Goal: Information Seeking & Learning: Learn about a topic

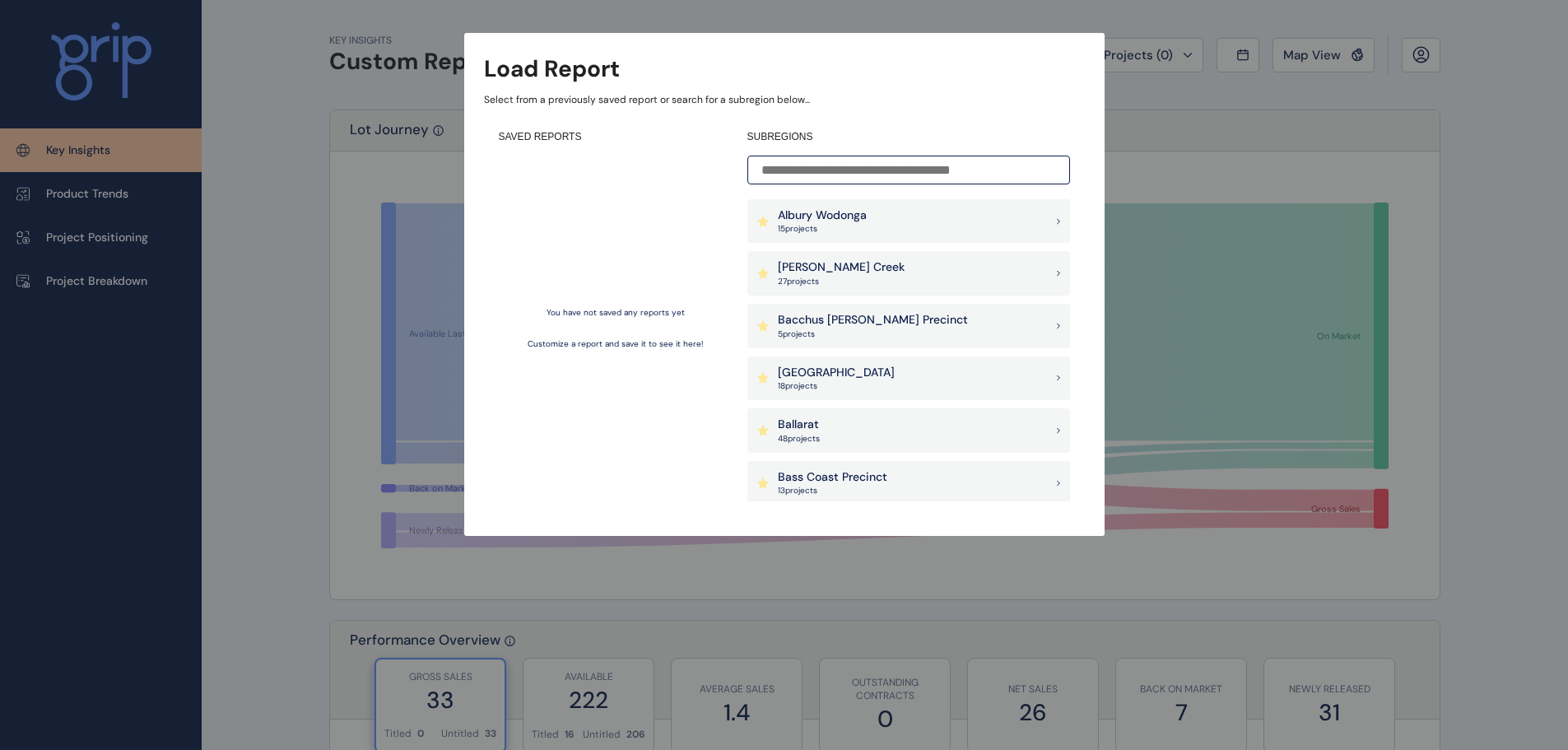
click at [850, 270] on p "[PERSON_NAME] Creek" at bounding box center [841, 267] width 127 height 16
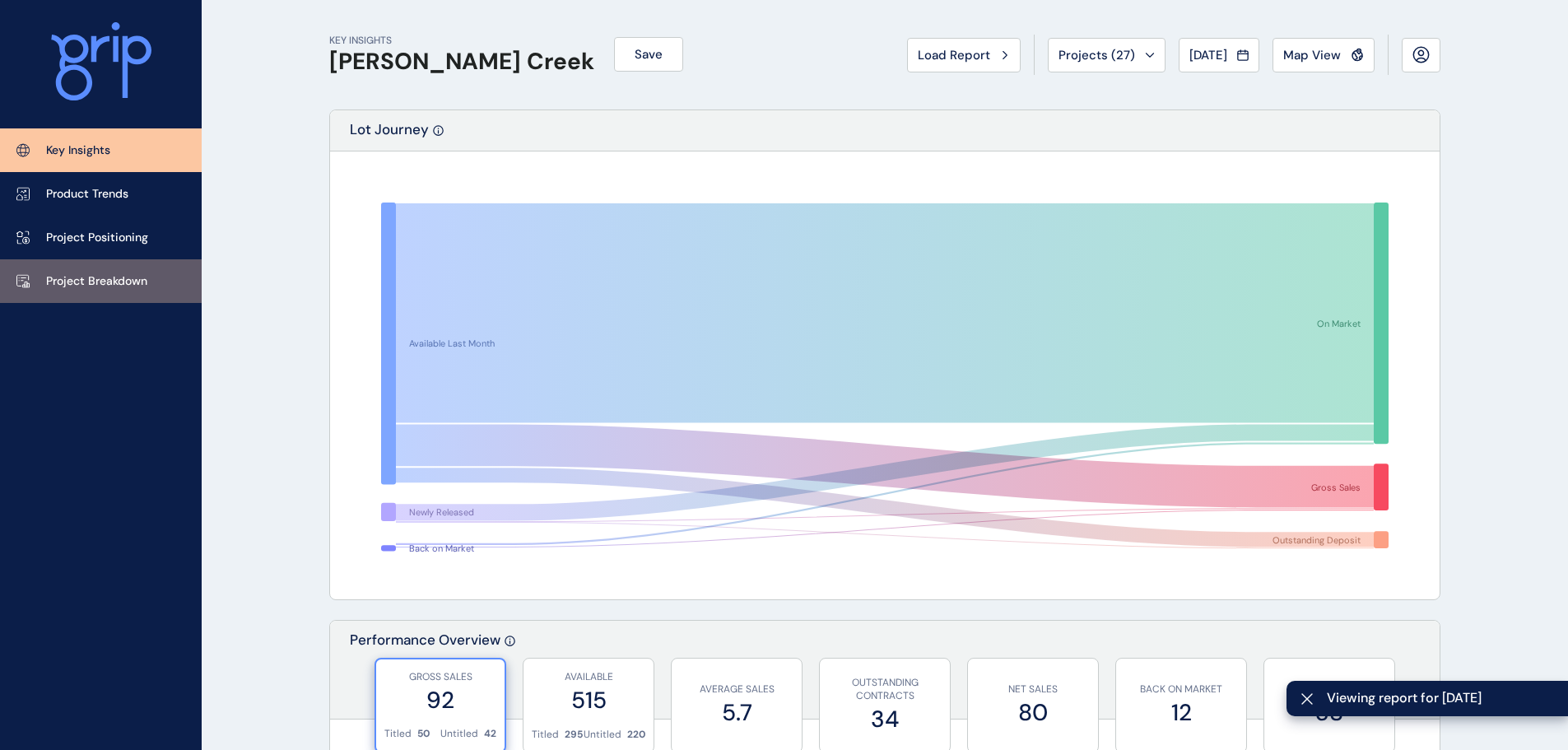
click at [101, 274] on p "Project Breakdown" at bounding box center [96, 281] width 102 height 16
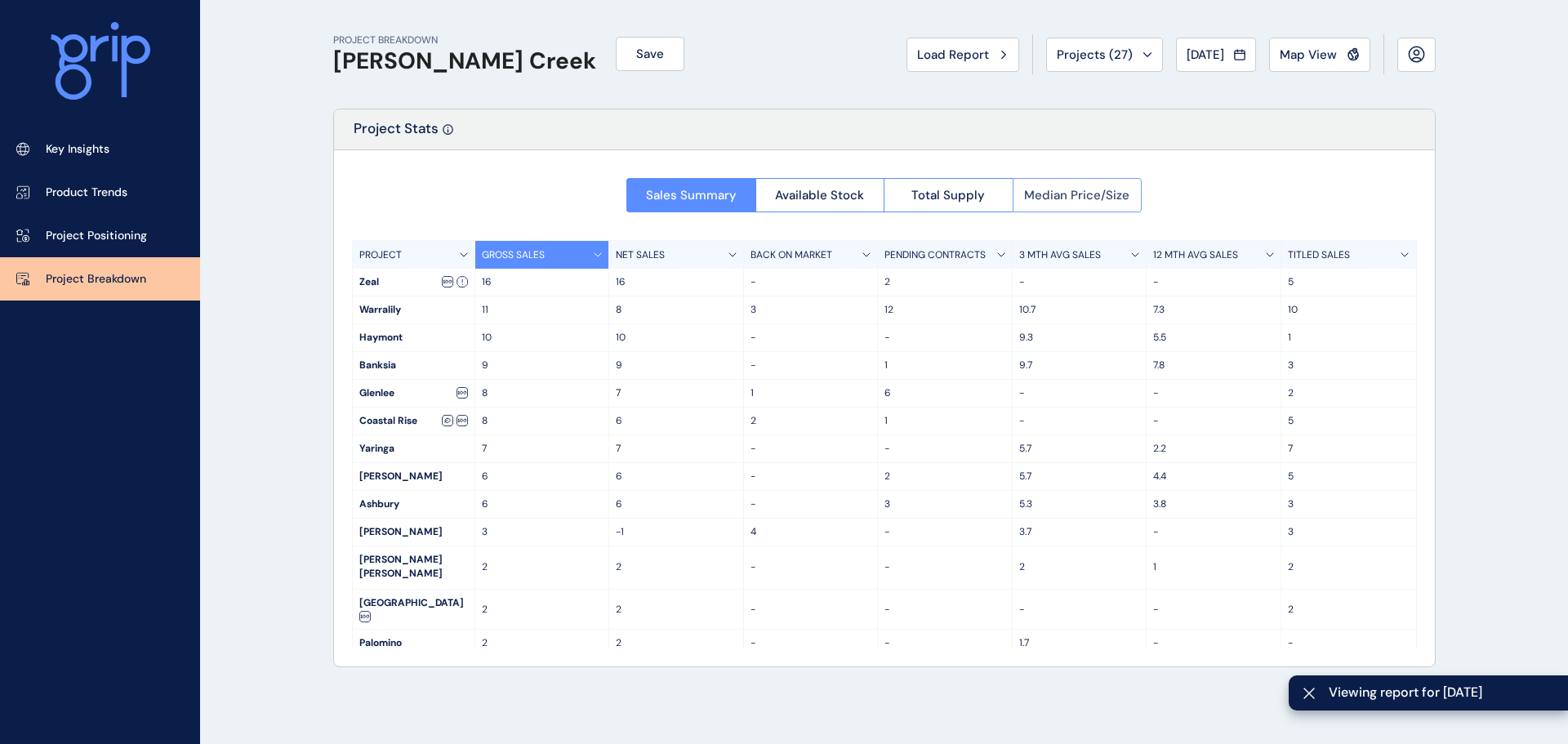
click at [1101, 196] on span "Median Price/Size" at bounding box center [1076, 195] width 105 height 16
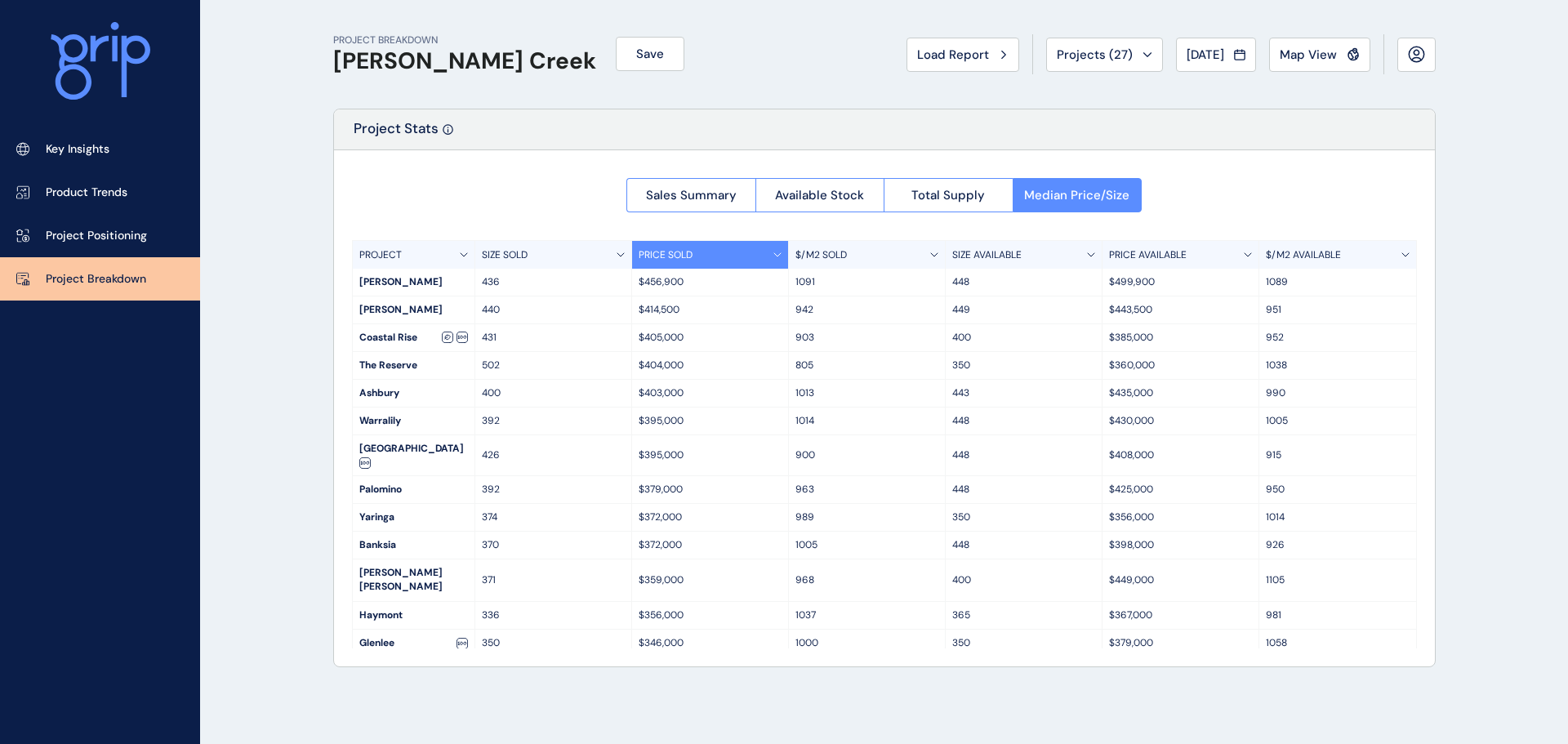
click at [298, 466] on div "PROJECT BREAKDOWN [PERSON_NAME] Creek Save Load Report Projects ( 27 ) [DATE] 2…" at bounding box center [784, 372] width 1568 height 744
click at [1079, 58] on span "Projects ( 27 )" at bounding box center [1095, 54] width 76 height 16
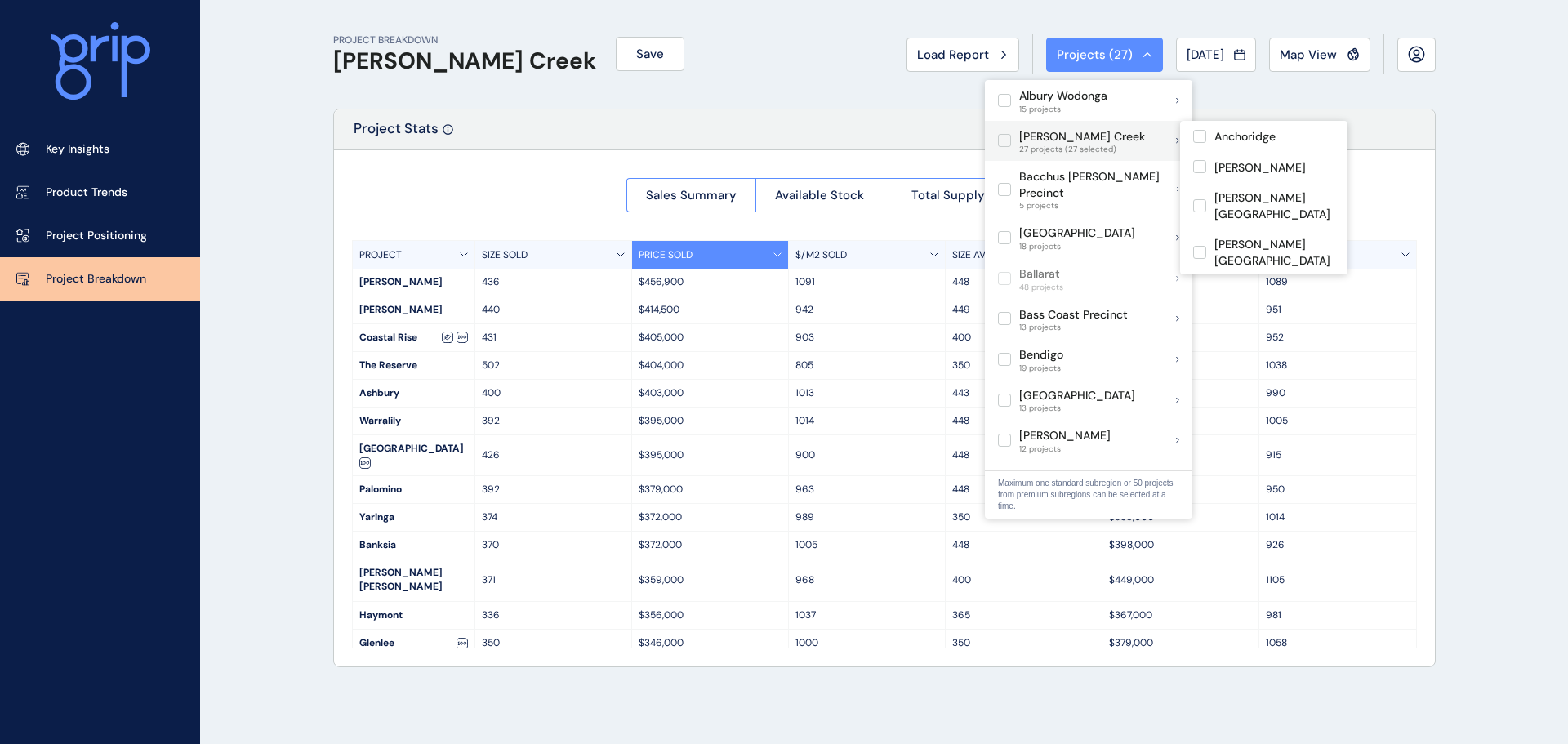
click at [1002, 140] on label at bounding box center [1003, 140] width 13 height 13
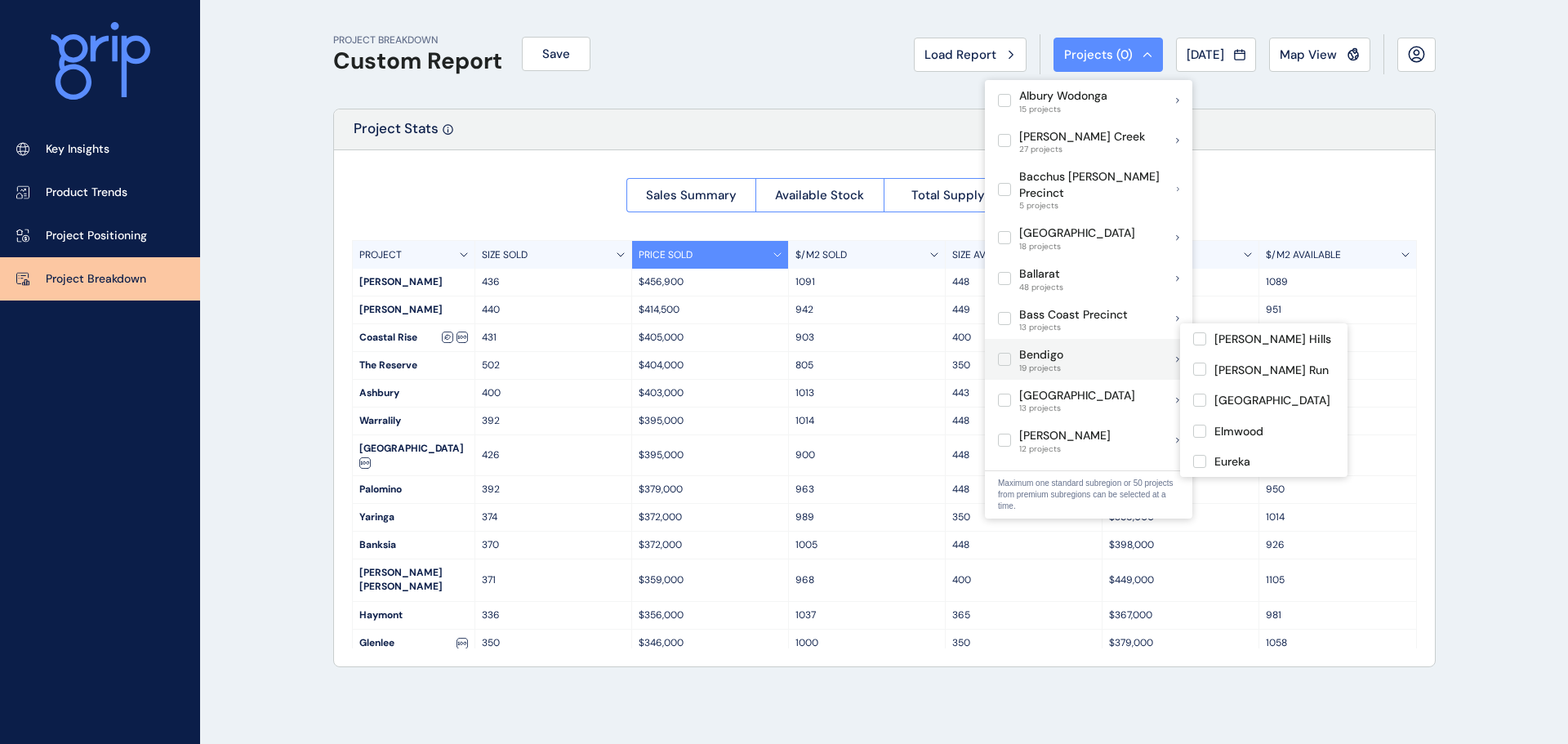
scroll to position [81, 0]
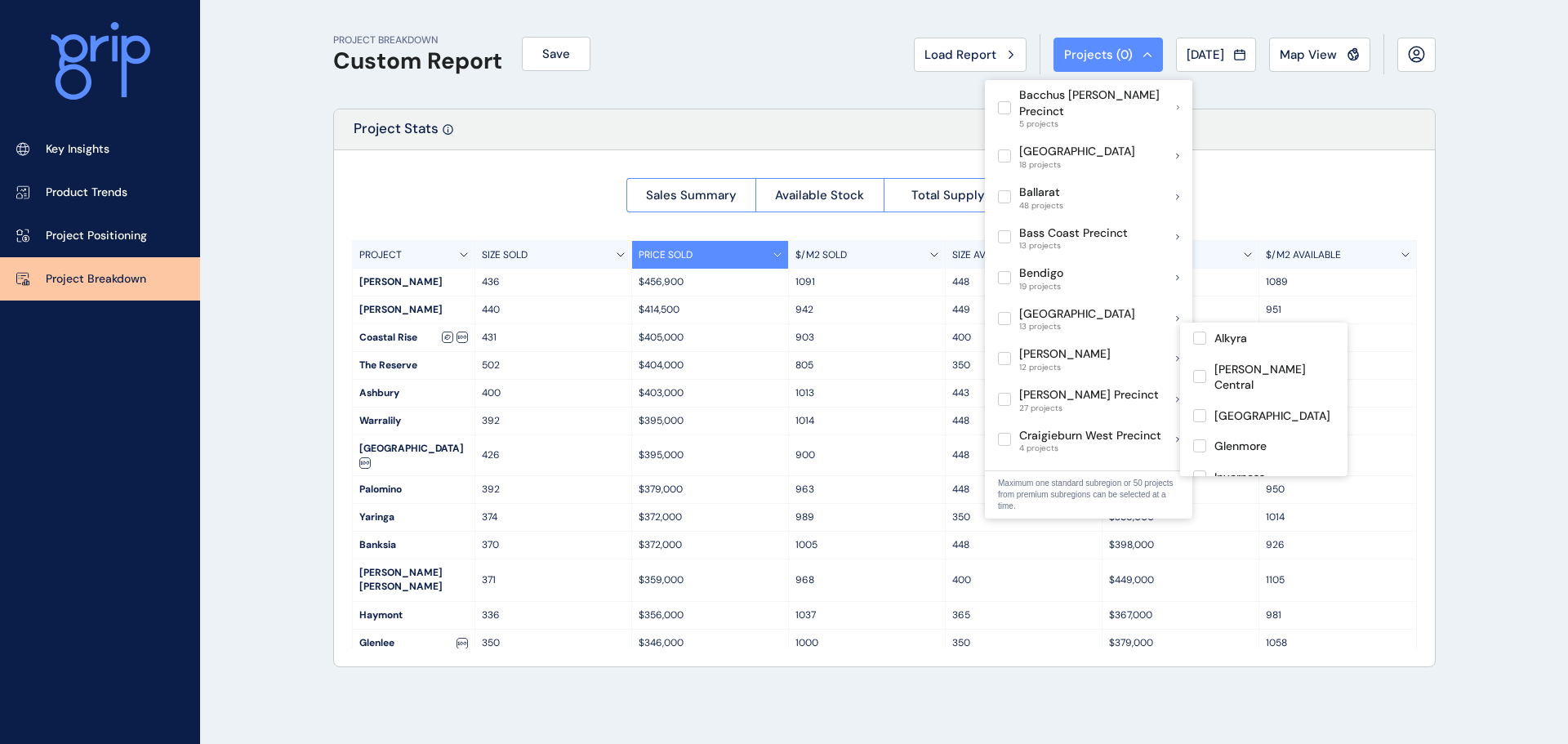
click at [1087, 347] on div "[PERSON_NAME] 12 projects" at bounding box center [1088, 358] width 207 height 41
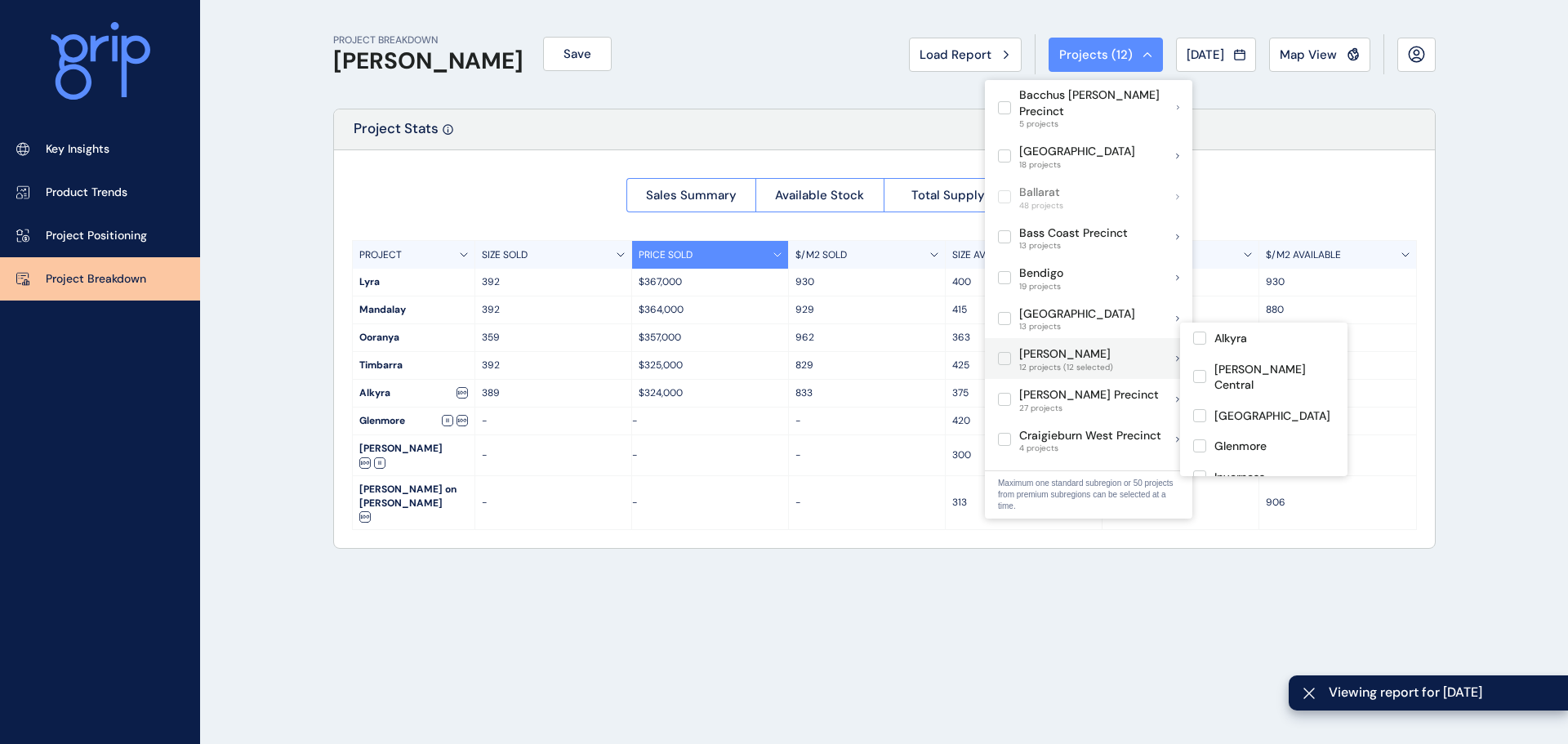
click at [1005, 352] on label at bounding box center [1003, 358] width 13 height 13
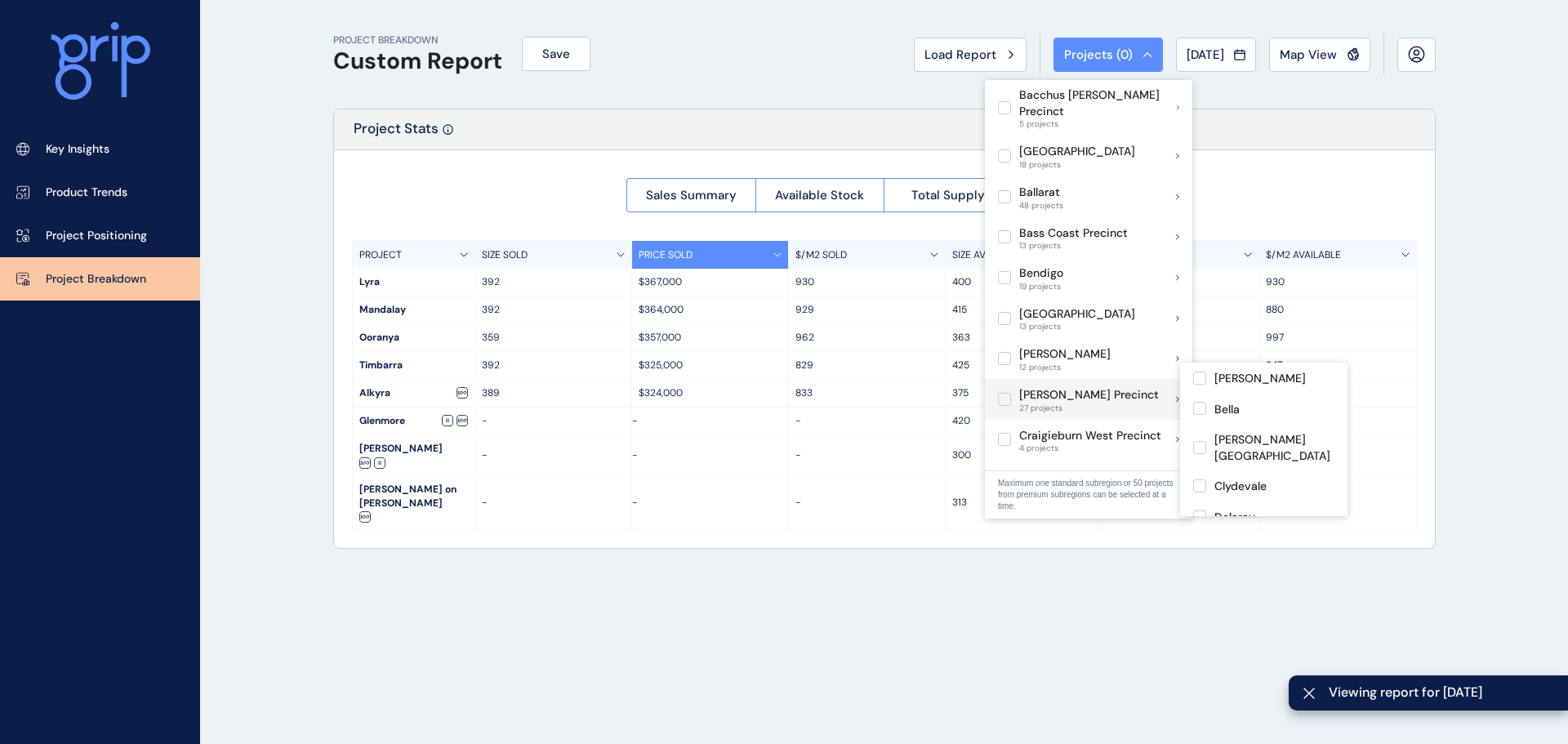
click at [1083, 387] on p "[PERSON_NAME] Precinct" at bounding box center [1089, 394] width 140 height 16
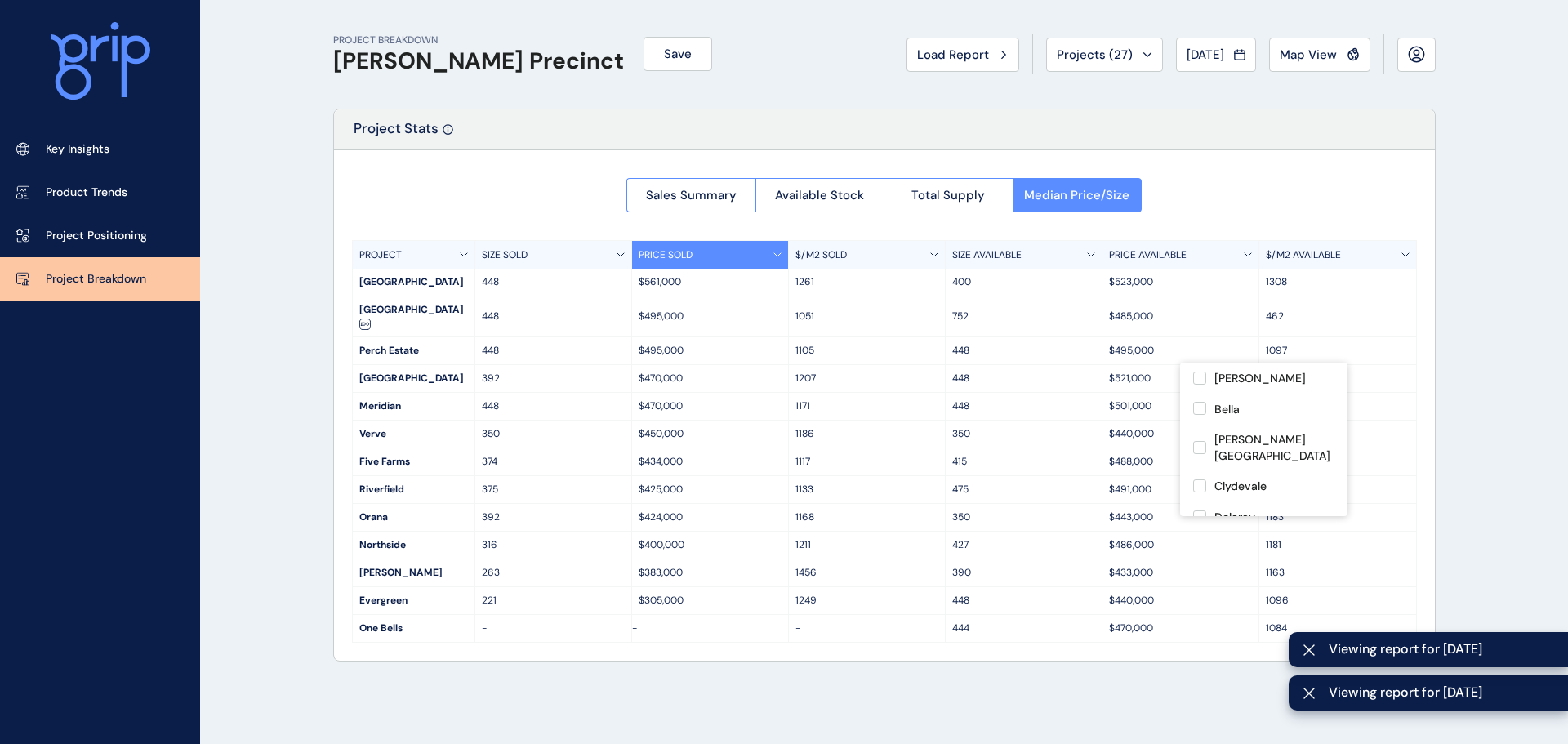
click at [494, 178] on div "Sales Summary Available Stock Total Supply Median Price/Size PROJECT SIZE SOLD …" at bounding box center [884, 405] width 1101 height 510
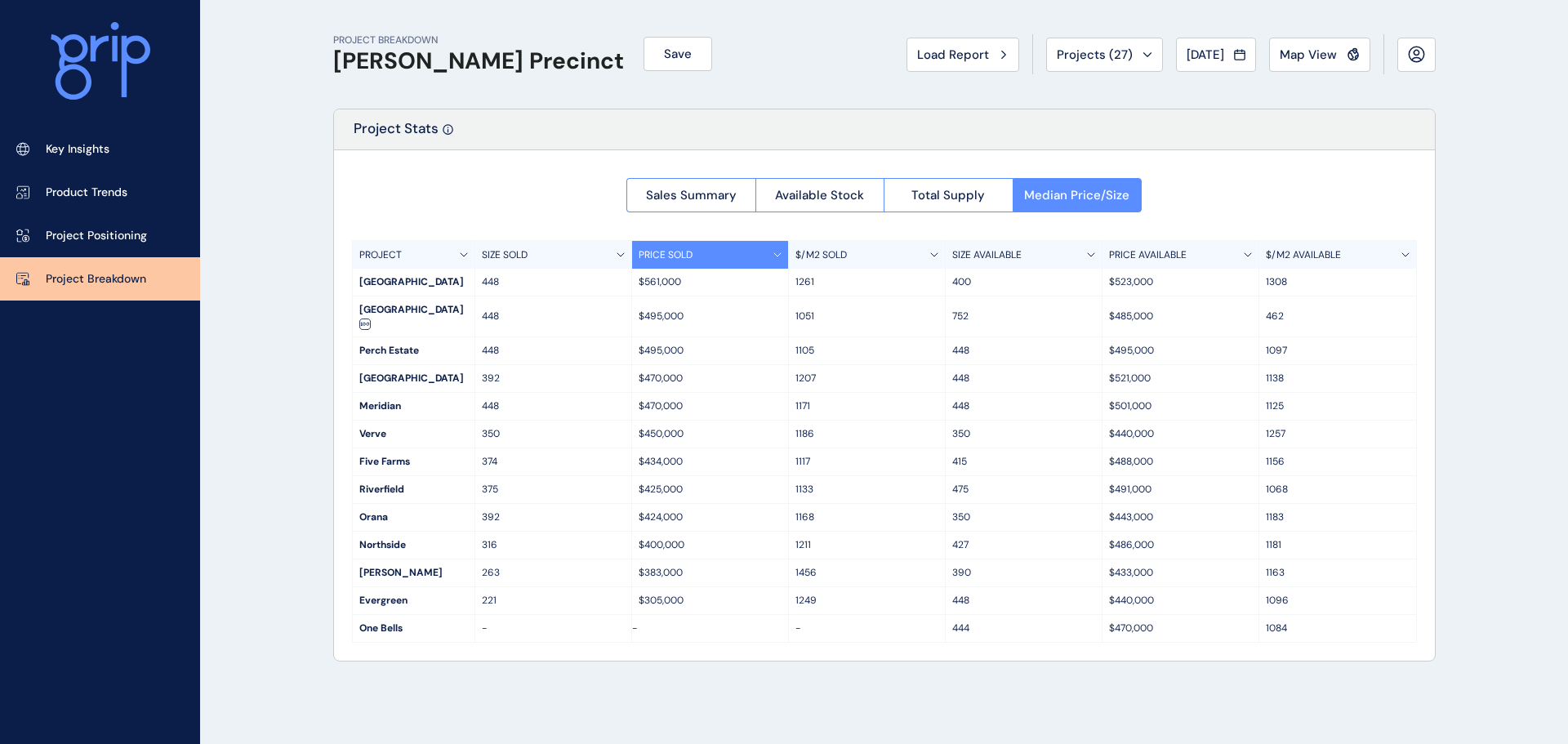
click at [1305, 250] on p "$/M2 AVAILABLE" at bounding box center [1303, 255] width 75 height 14
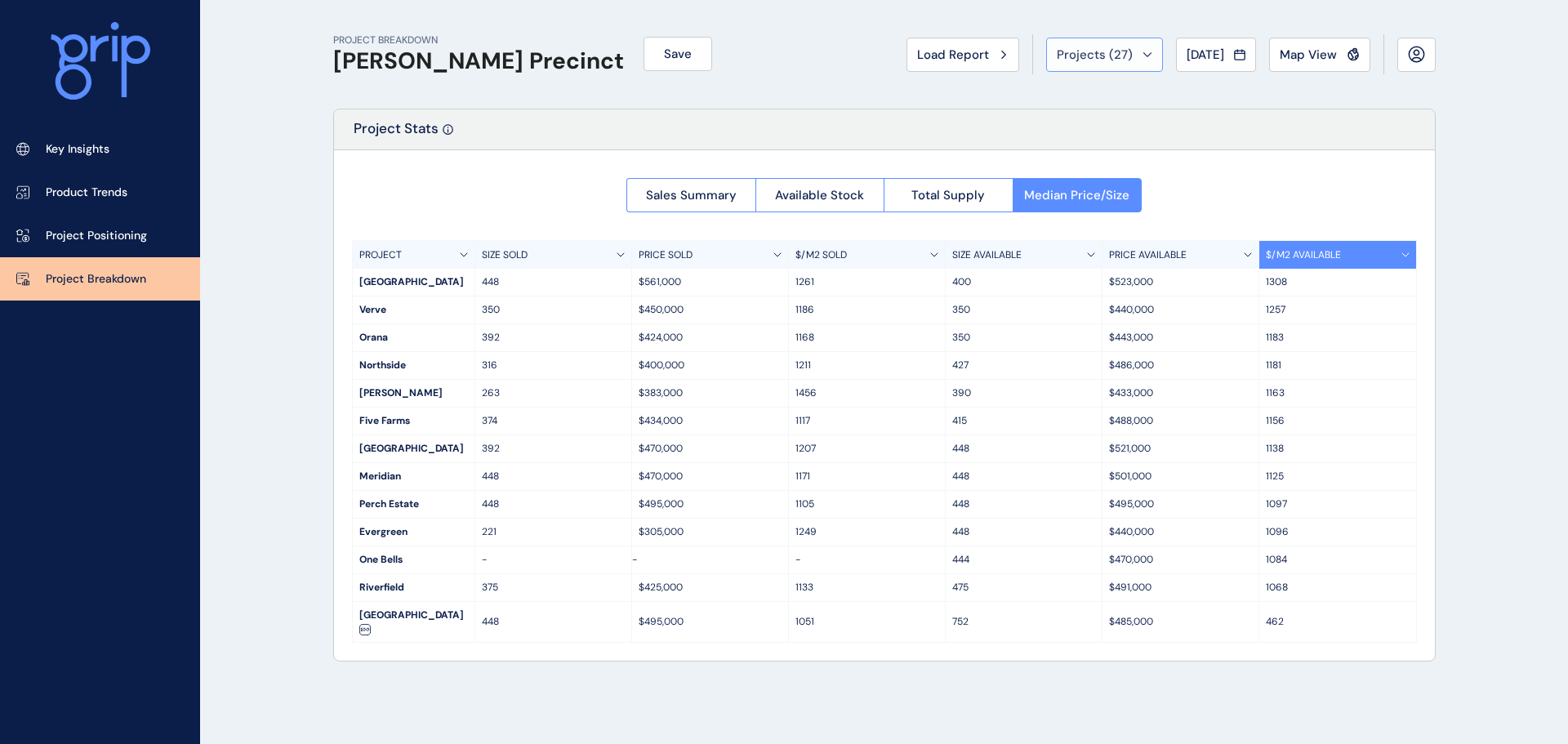
drag, startPoint x: 1089, startPoint y: 34, endPoint x: 1088, endPoint y: 44, distance: 10.0
click at [1089, 34] on div "PROJECT BREAKDOWN [PERSON_NAME] Precinct Save Load Report Projects ( 27 ) [DATE…" at bounding box center [884, 54] width 1102 height 108
click at [1087, 58] on span "Projects ( 27 )" at bounding box center [1095, 54] width 76 height 16
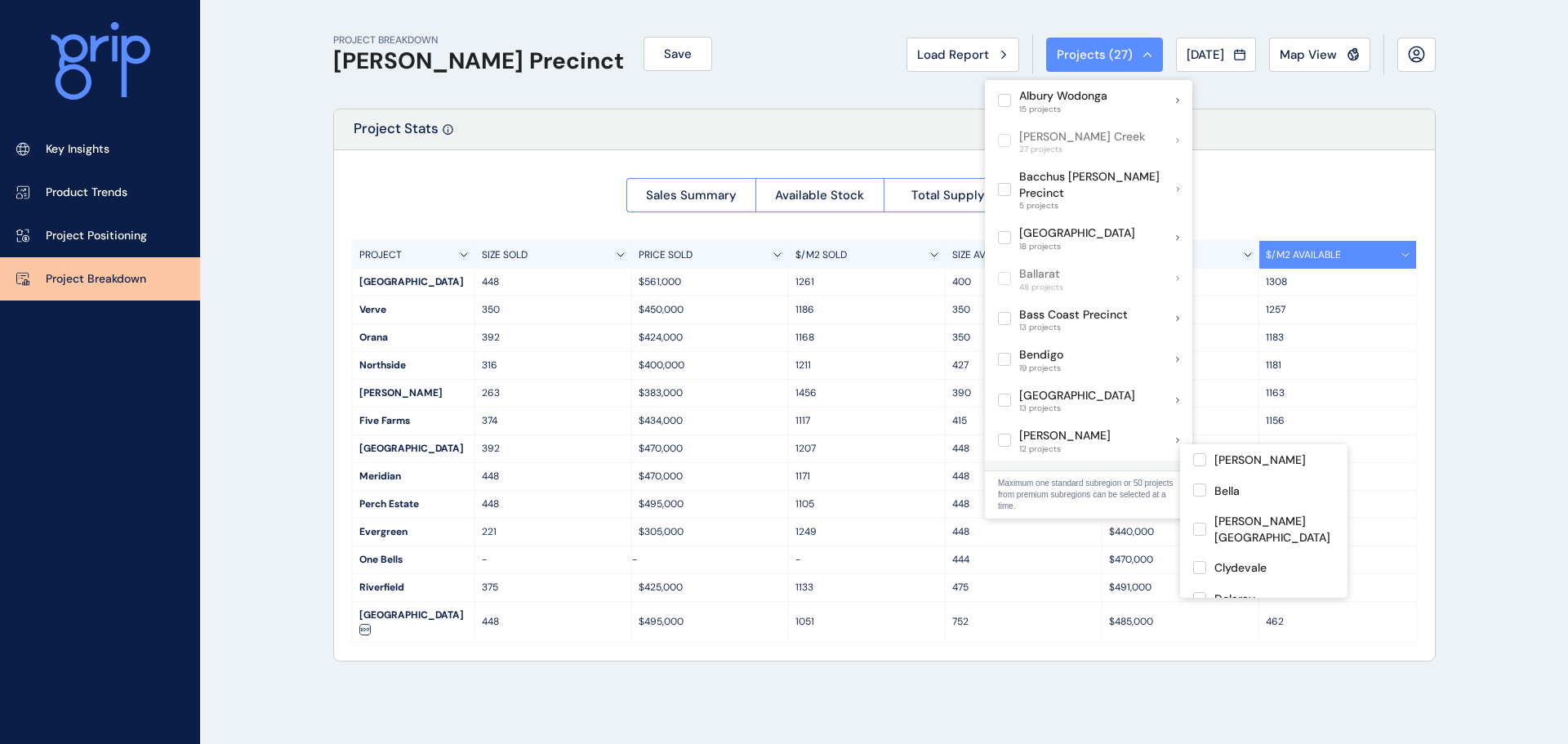
click at [1011, 474] on label at bounding box center [1003, 480] width 13 height 13
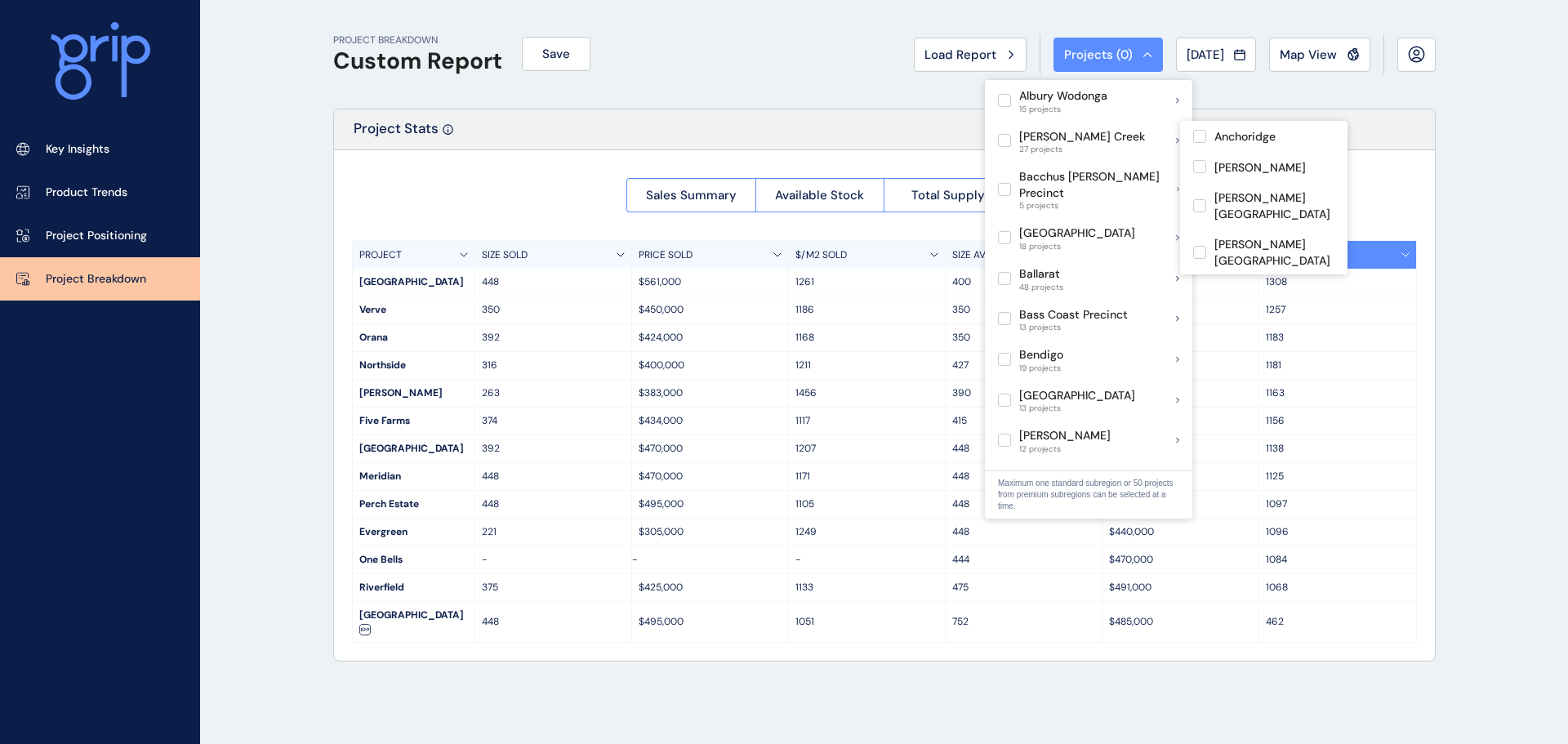
click at [1005, 145] on label at bounding box center [1003, 140] width 13 height 13
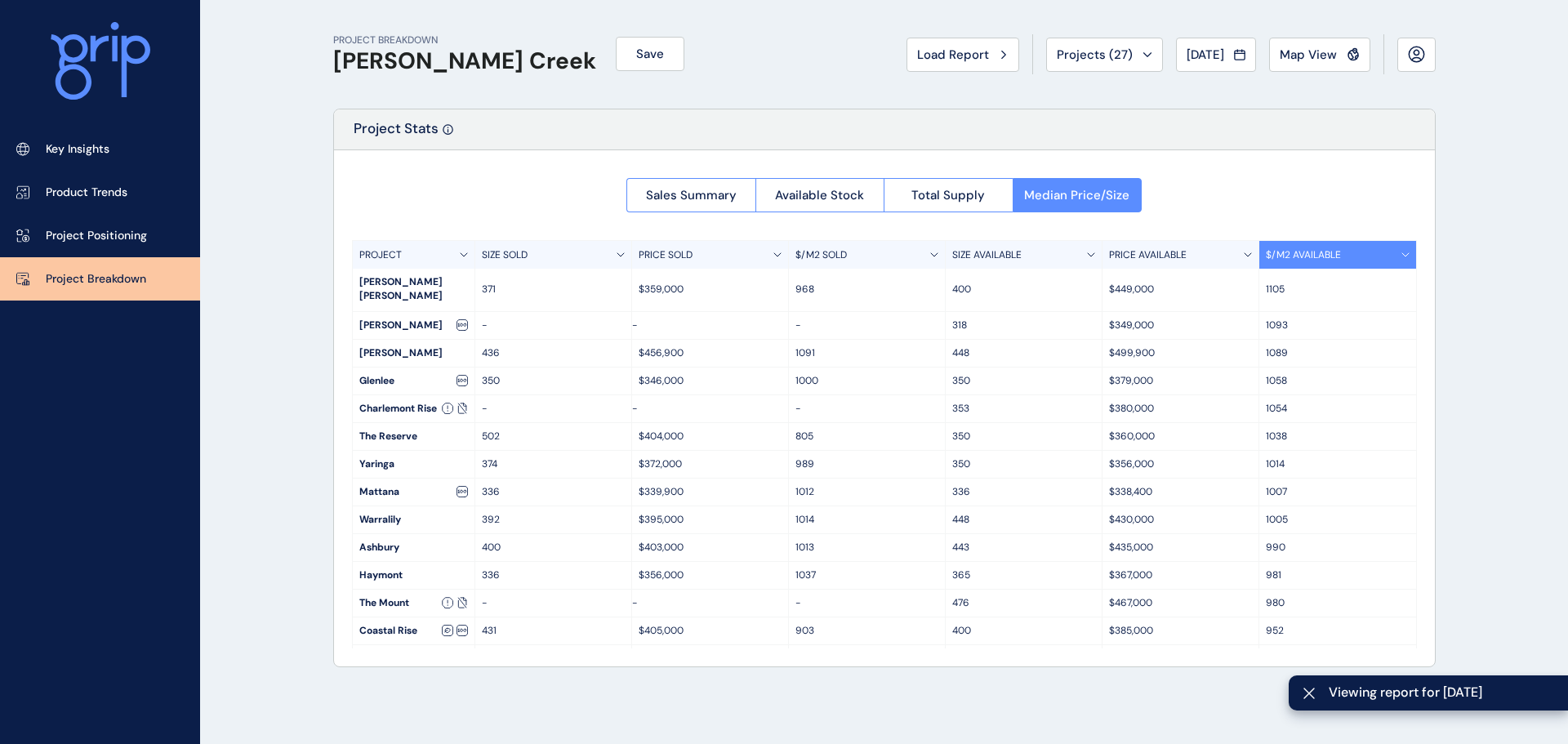
click at [1353, 196] on div "Sales Summary Available Stock Total Supply Median Price/Size PROJECT SIZE SOLD …" at bounding box center [884, 407] width 1101 height 515
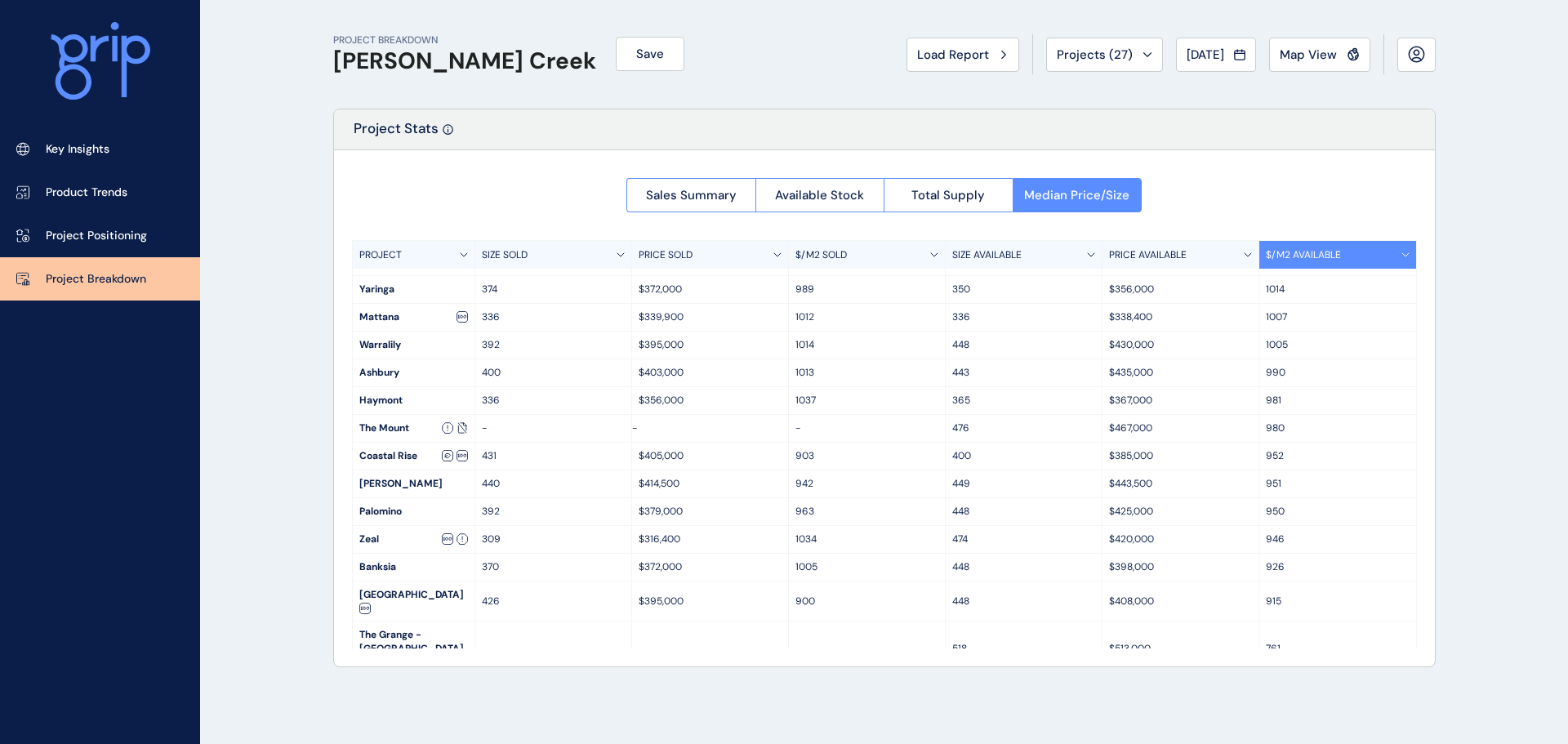
scroll to position [93, 0]
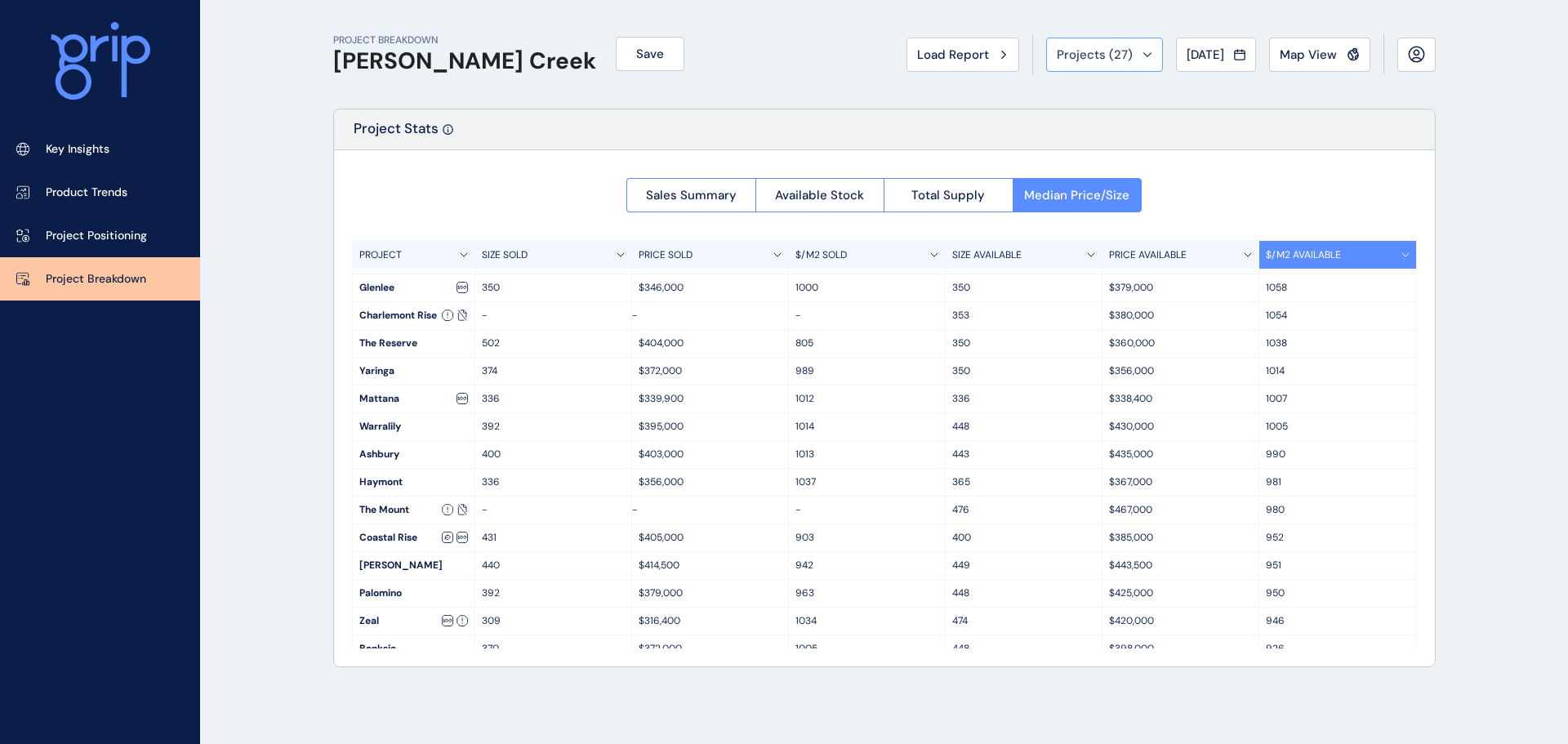
click at [1100, 52] on span "Projects ( 27 )" at bounding box center [1095, 54] width 76 height 16
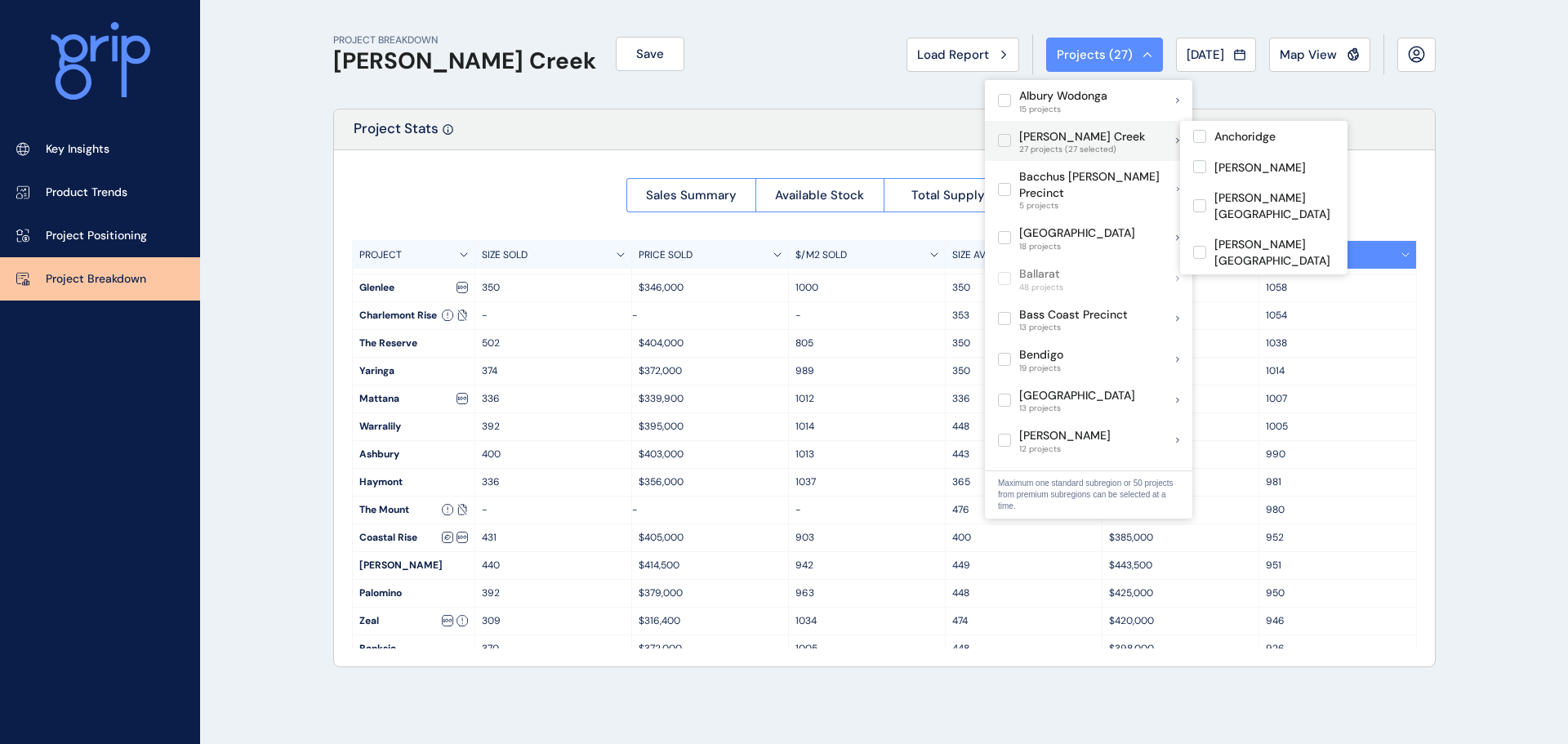
click at [1002, 144] on label at bounding box center [1003, 140] width 13 height 13
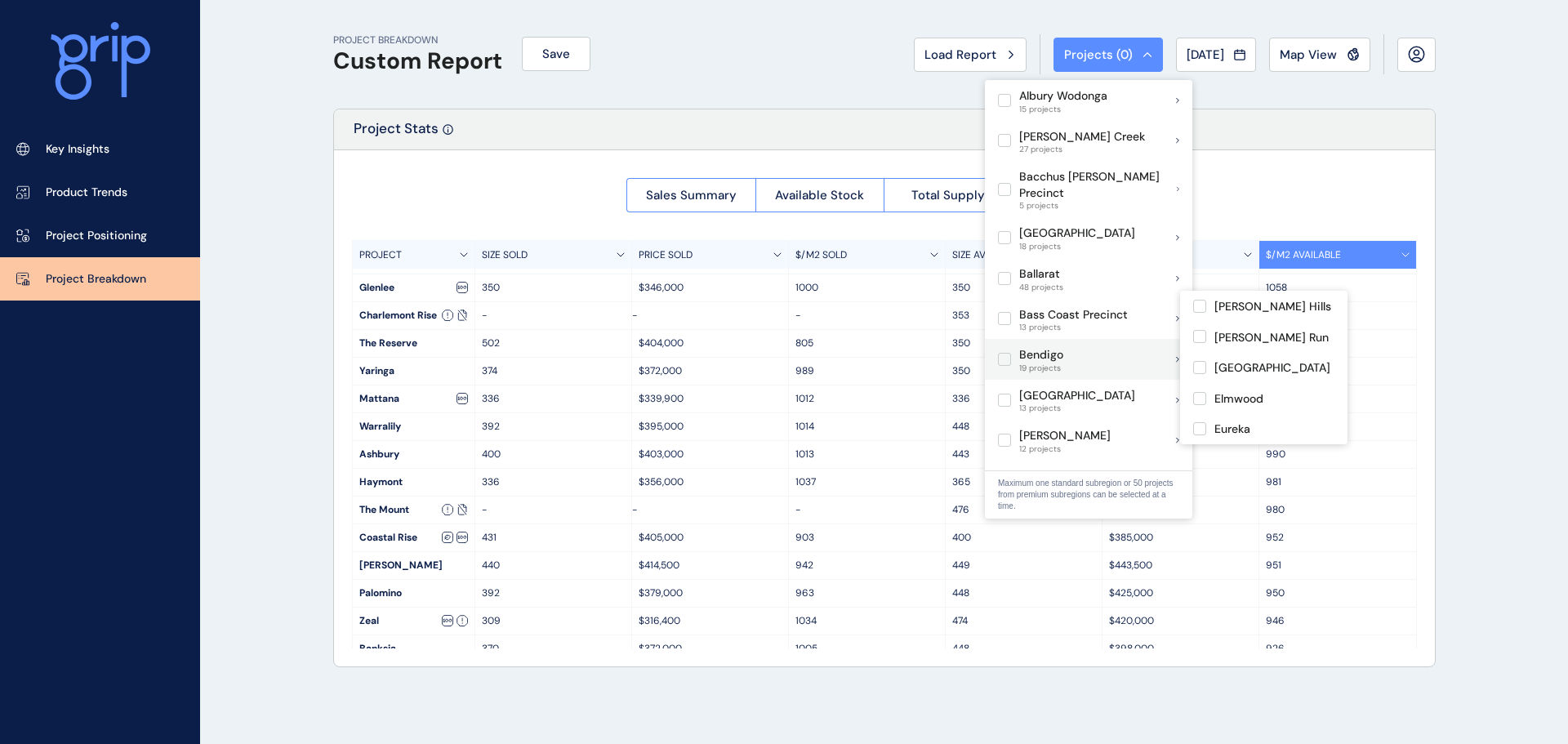
scroll to position [163, 0]
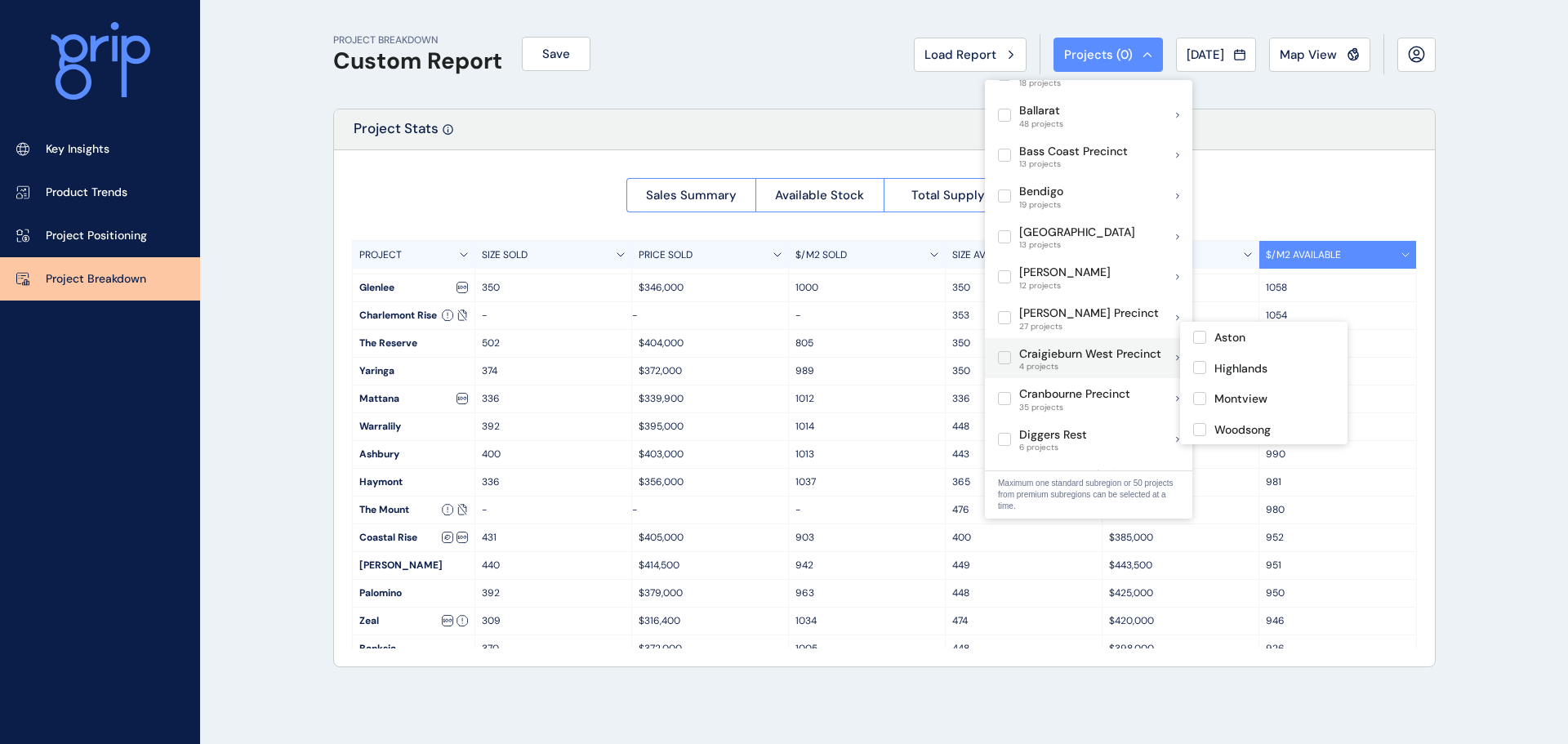
click at [1005, 351] on label at bounding box center [1003, 357] width 13 height 13
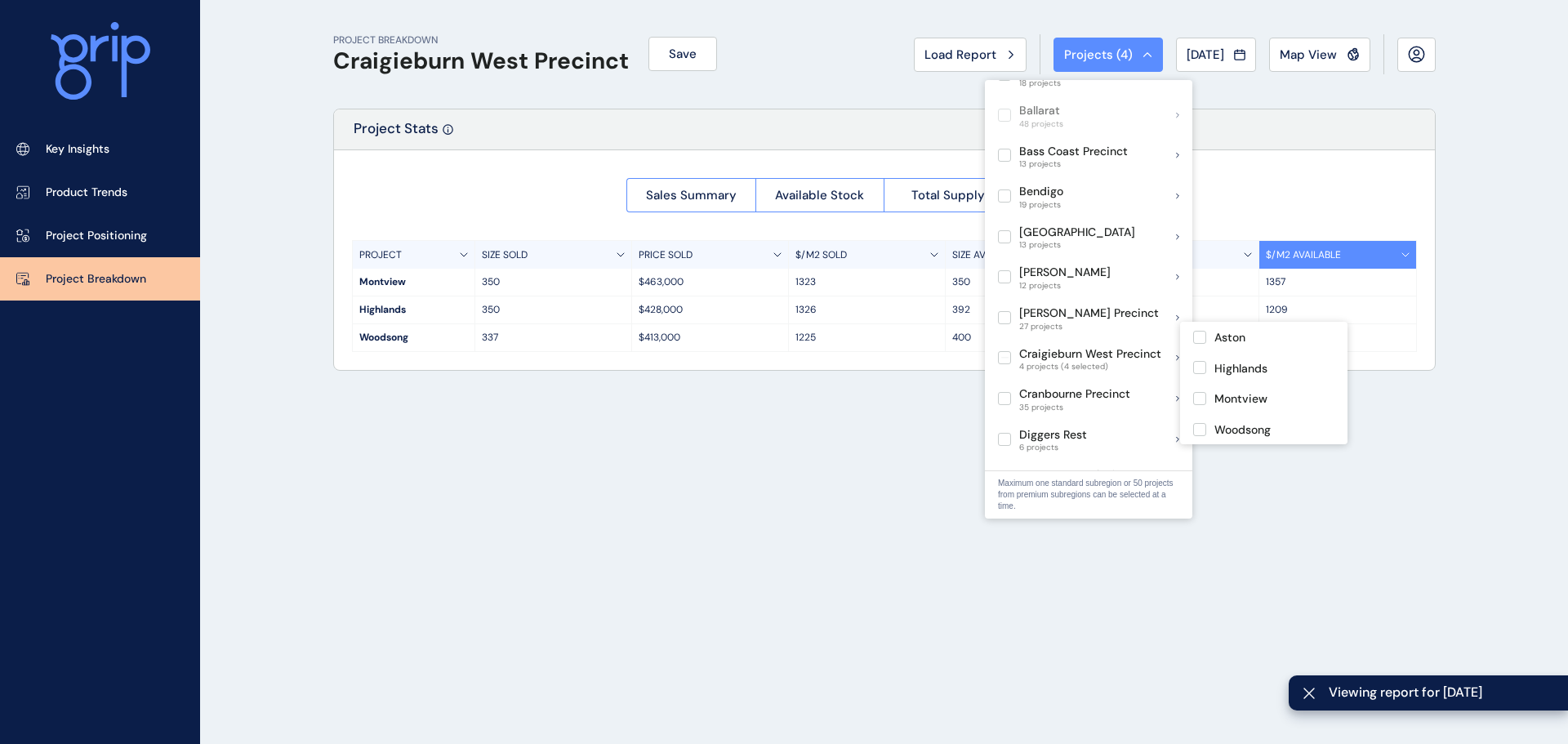
click at [771, 393] on div "PROJECT BREAKDOWN Craigieburn West Precinct Save Load Report Projects ( 4 ) [DA…" at bounding box center [884, 372] width 1143 height 744
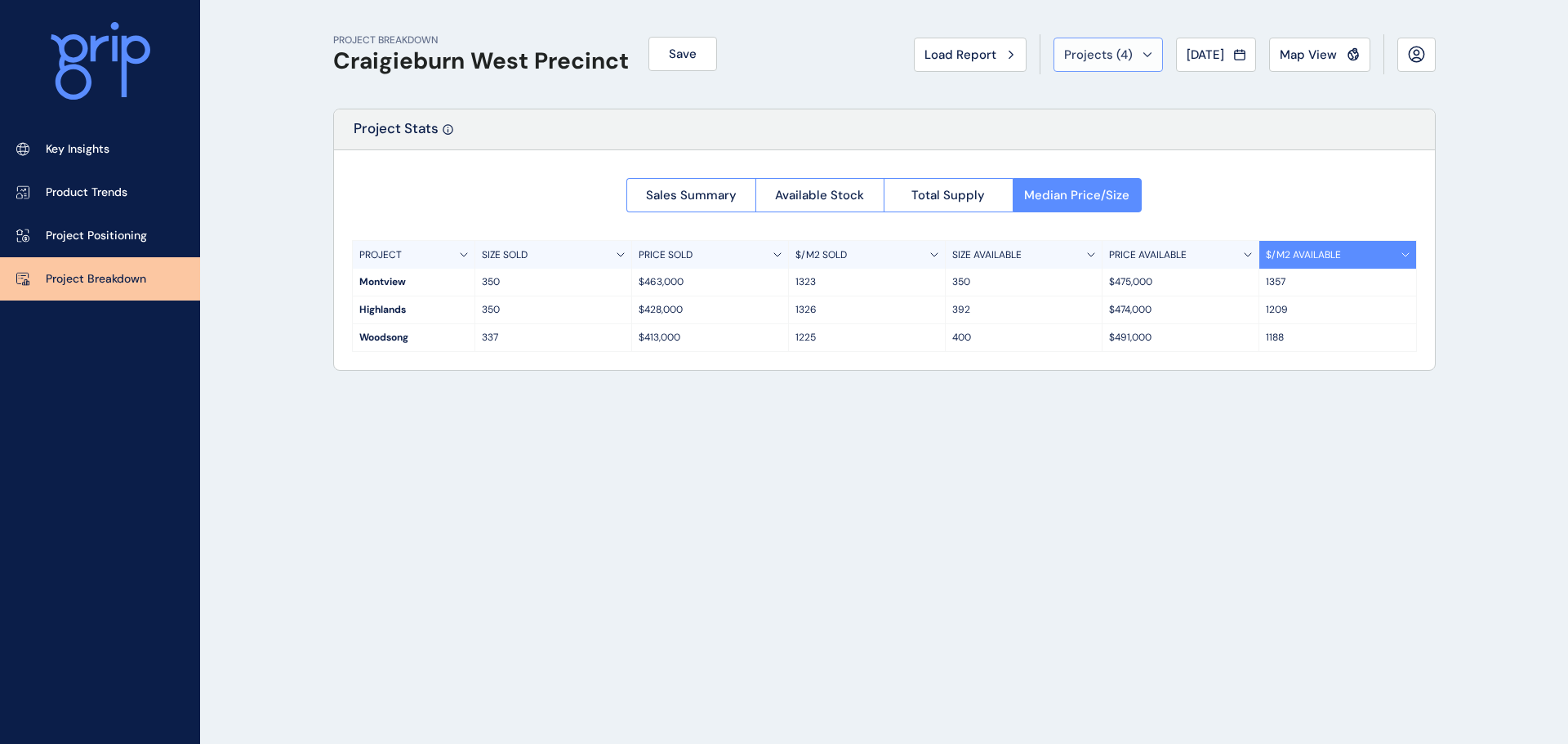
click at [1122, 50] on div "Projects ( 4 )" at bounding box center [1108, 54] width 88 height 16
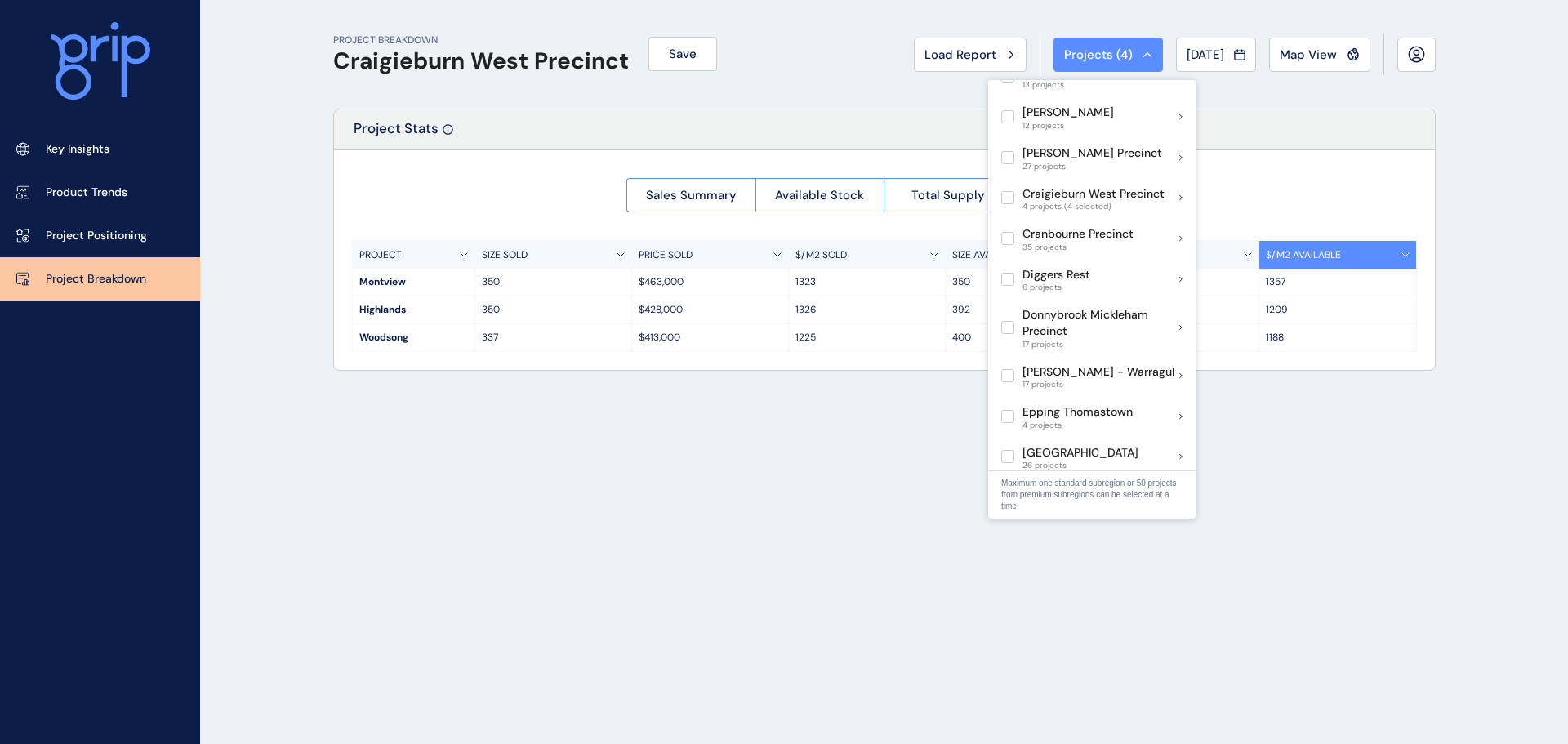
scroll to position [327, 0]
click at [1008, 188] on label at bounding box center [1007, 194] width 13 height 13
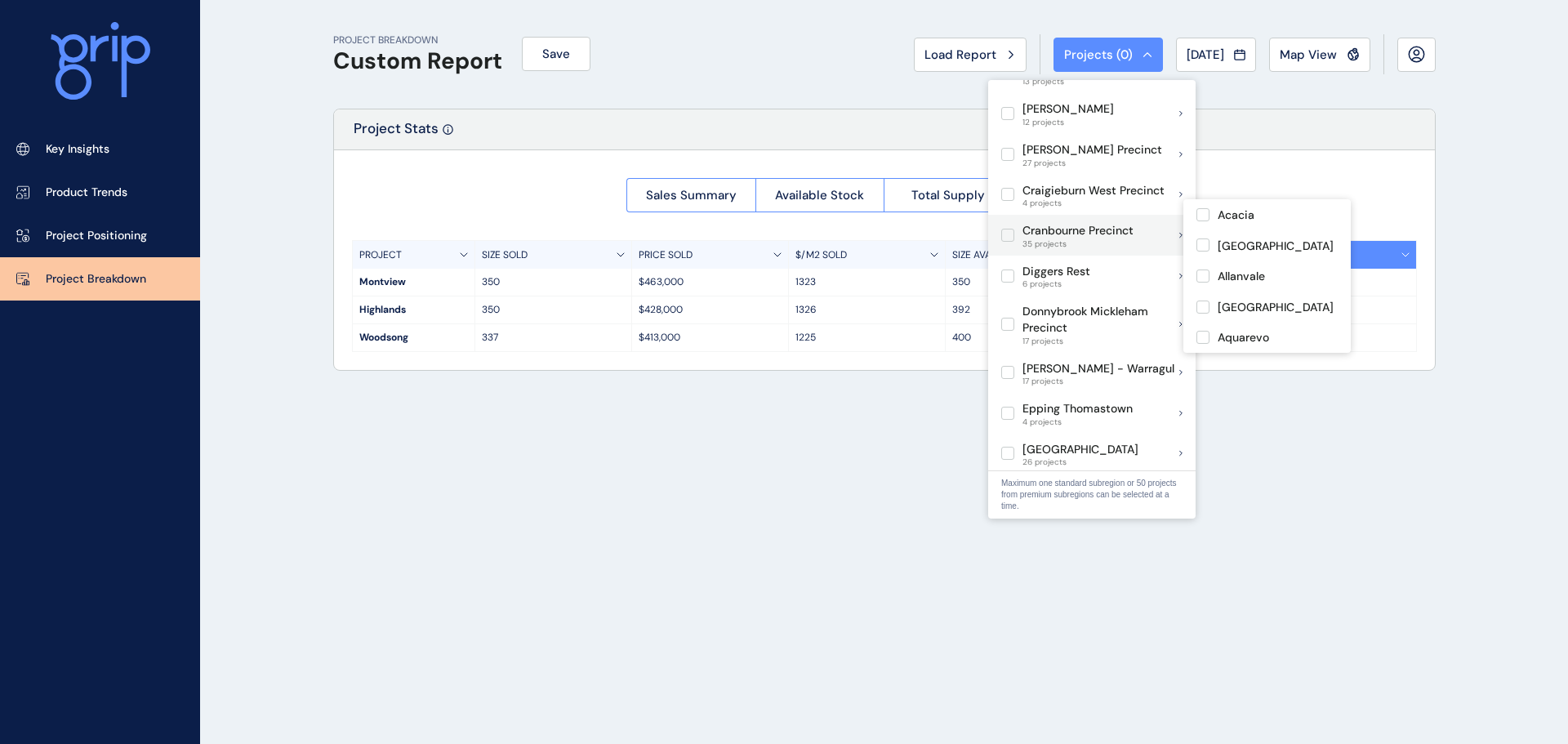
click at [1009, 229] on label at bounding box center [1007, 234] width 13 height 13
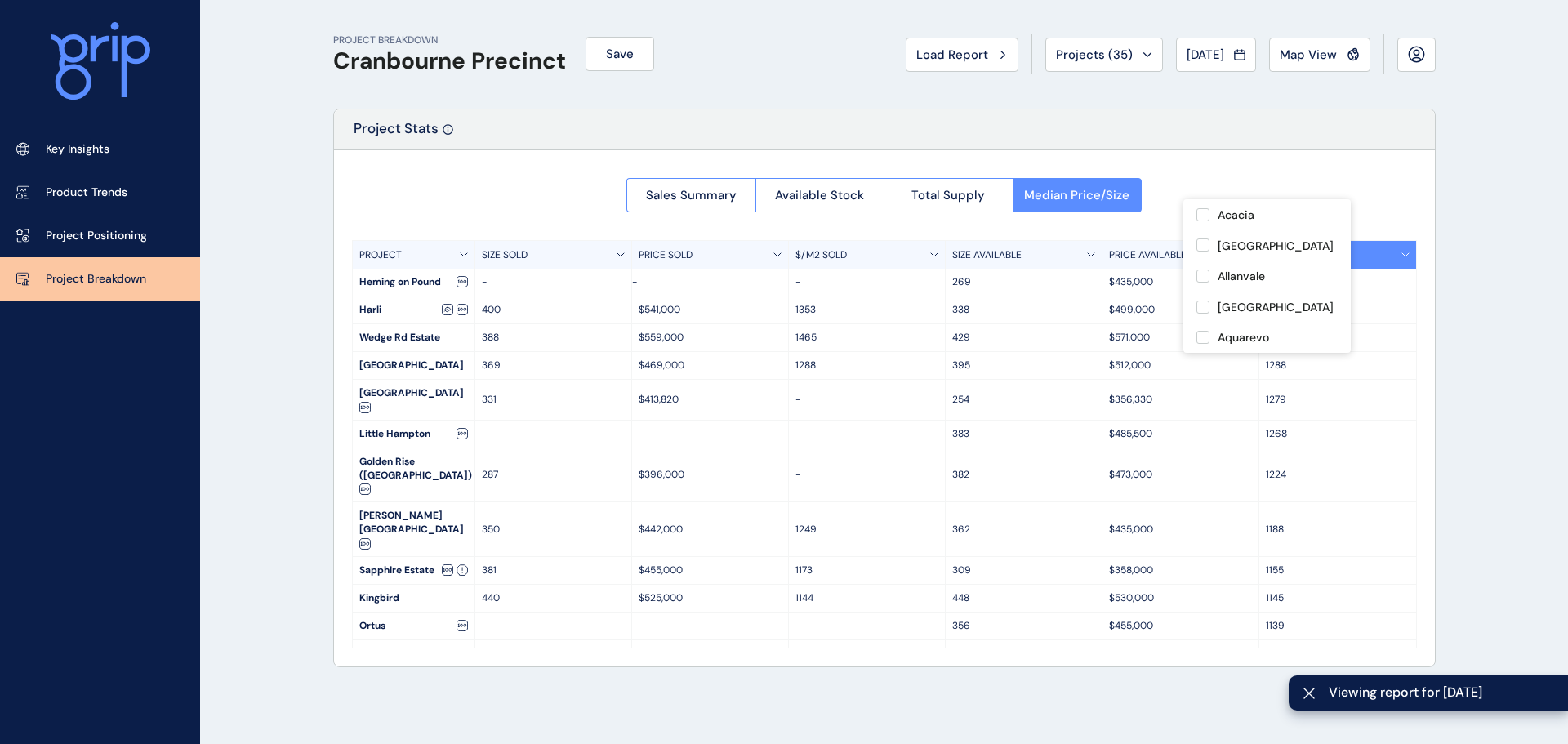
click at [479, 194] on div "Sales Summary Available Stock Total Supply Median Price/Size PROJECT SIZE SOLD …" at bounding box center [884, 407] width 1101 height 515
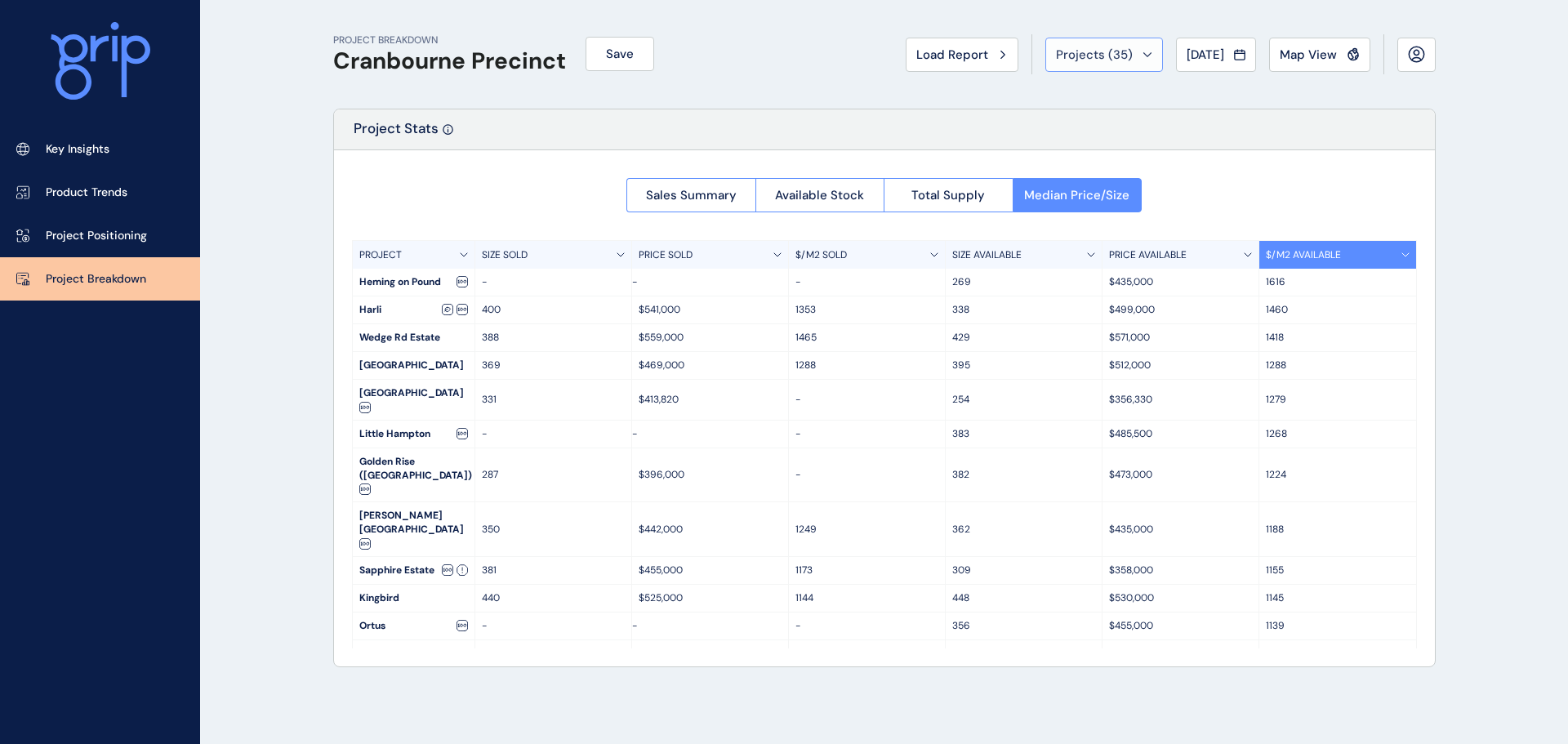
click at [1107, 44] on button "Projects ( 35 )" at bounding box center [1103, 54] width 118 height 35
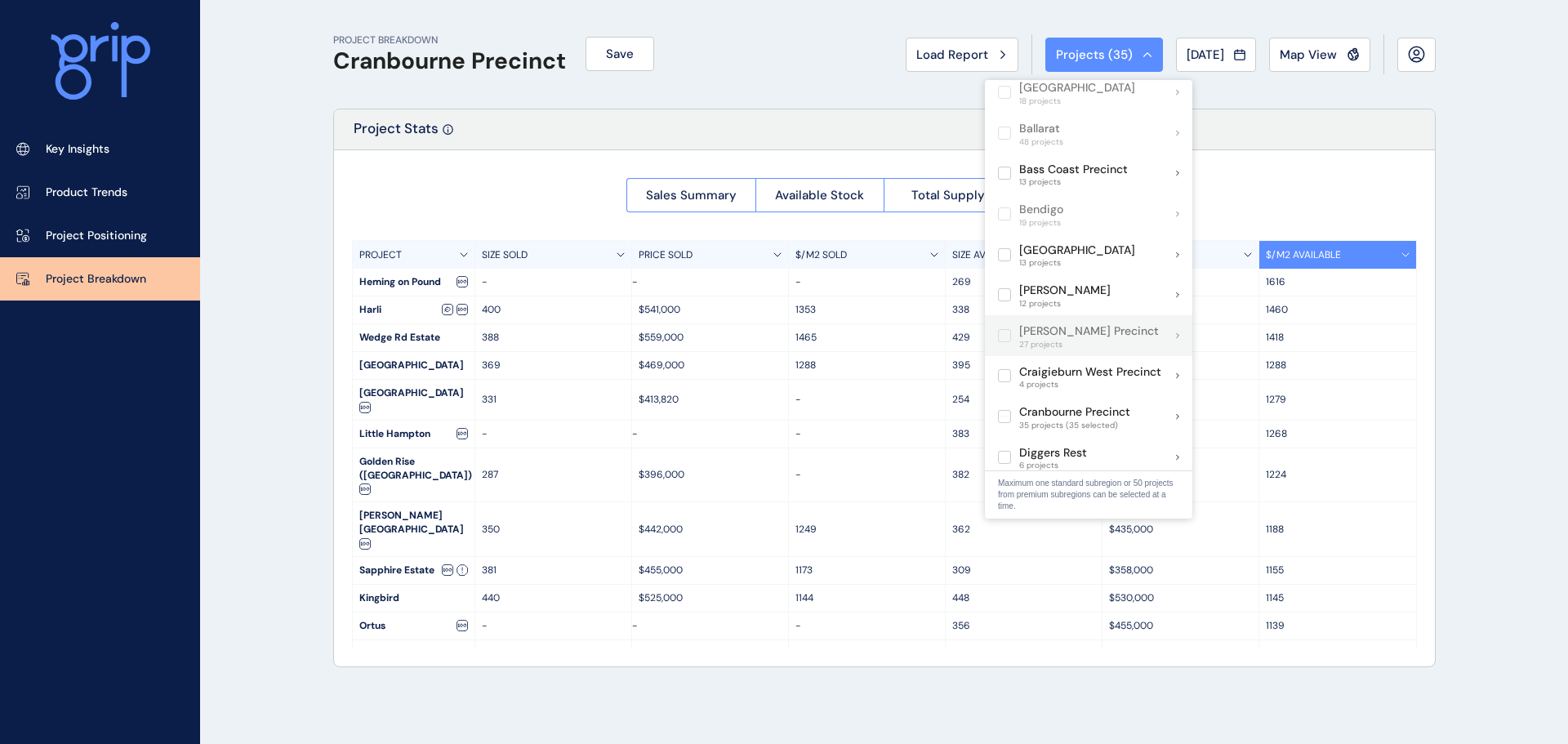
scroll to position [245, 0]
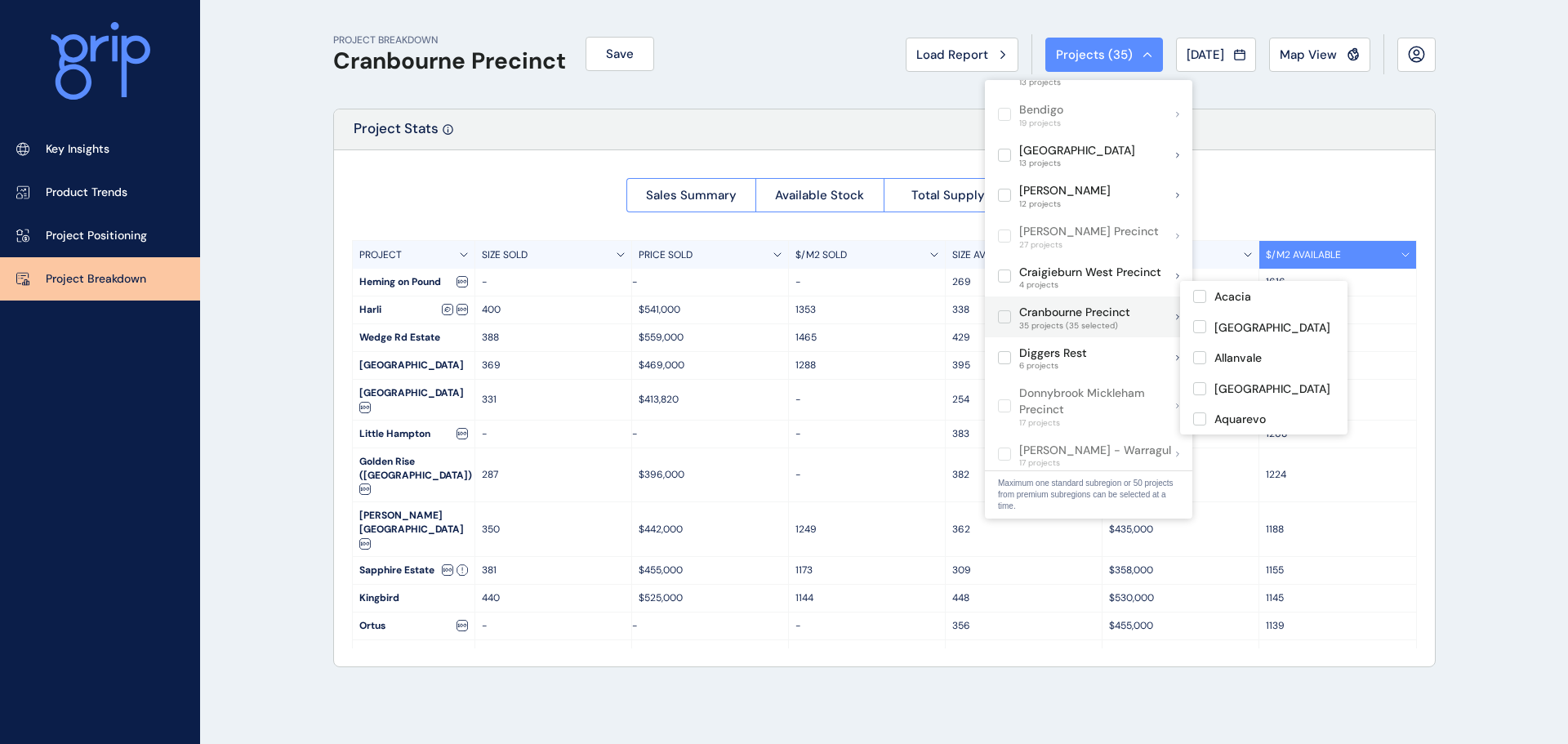
click at [1002, 310] on label at bounding box center [1003, 316] width 13 height 13
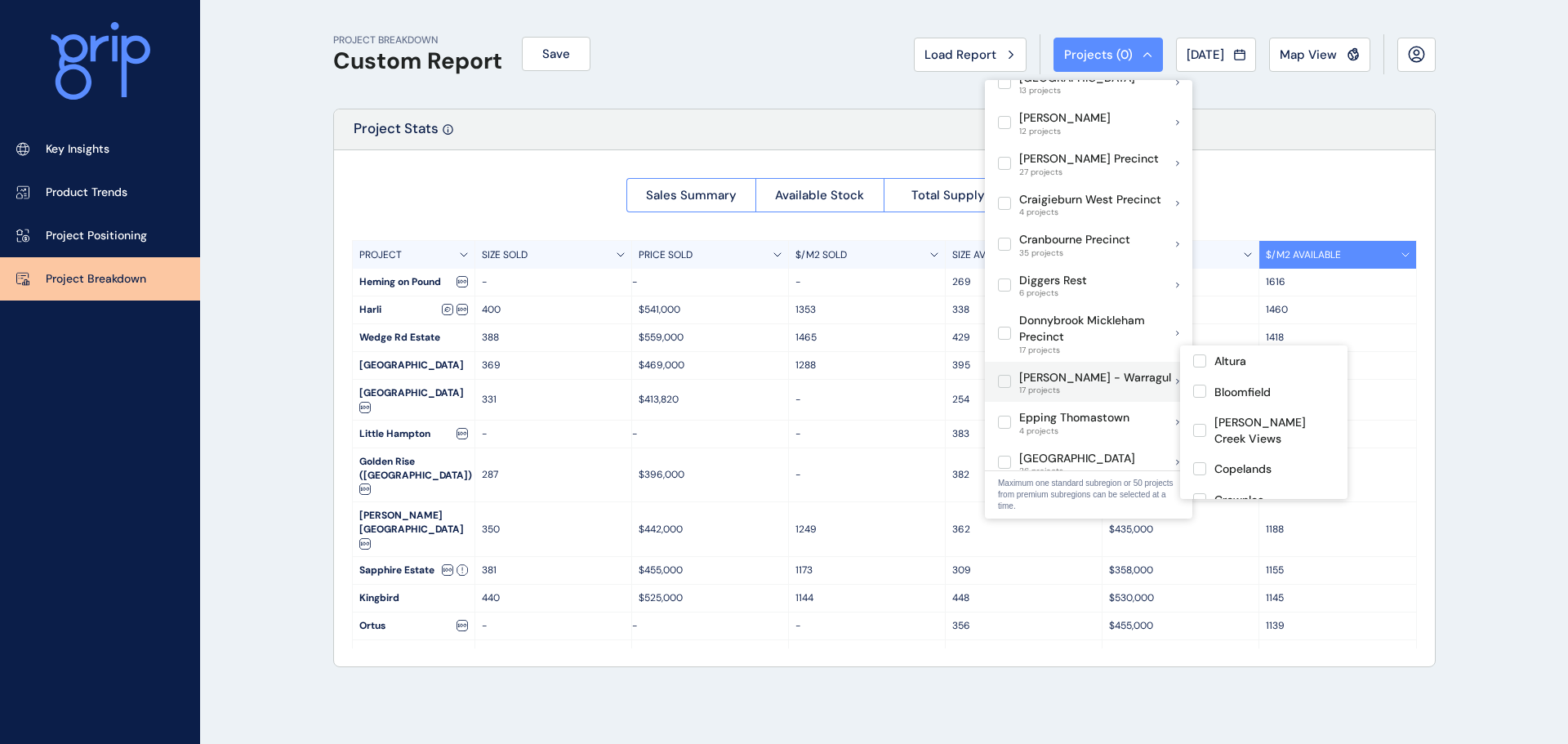
scroll to position [327, 0]
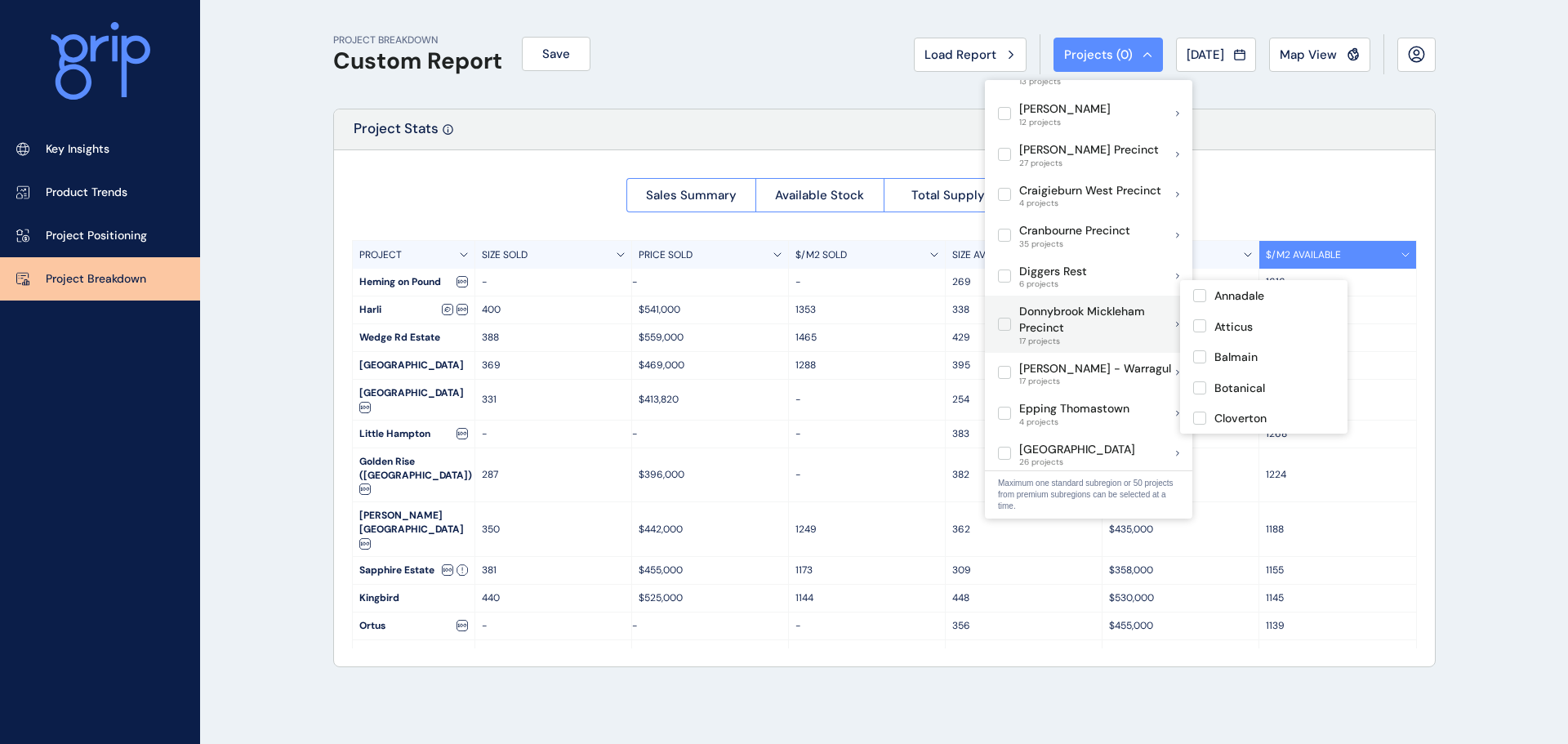
click at [1002, 317] on label at bounding box center [1003, 323] width 13 height 13
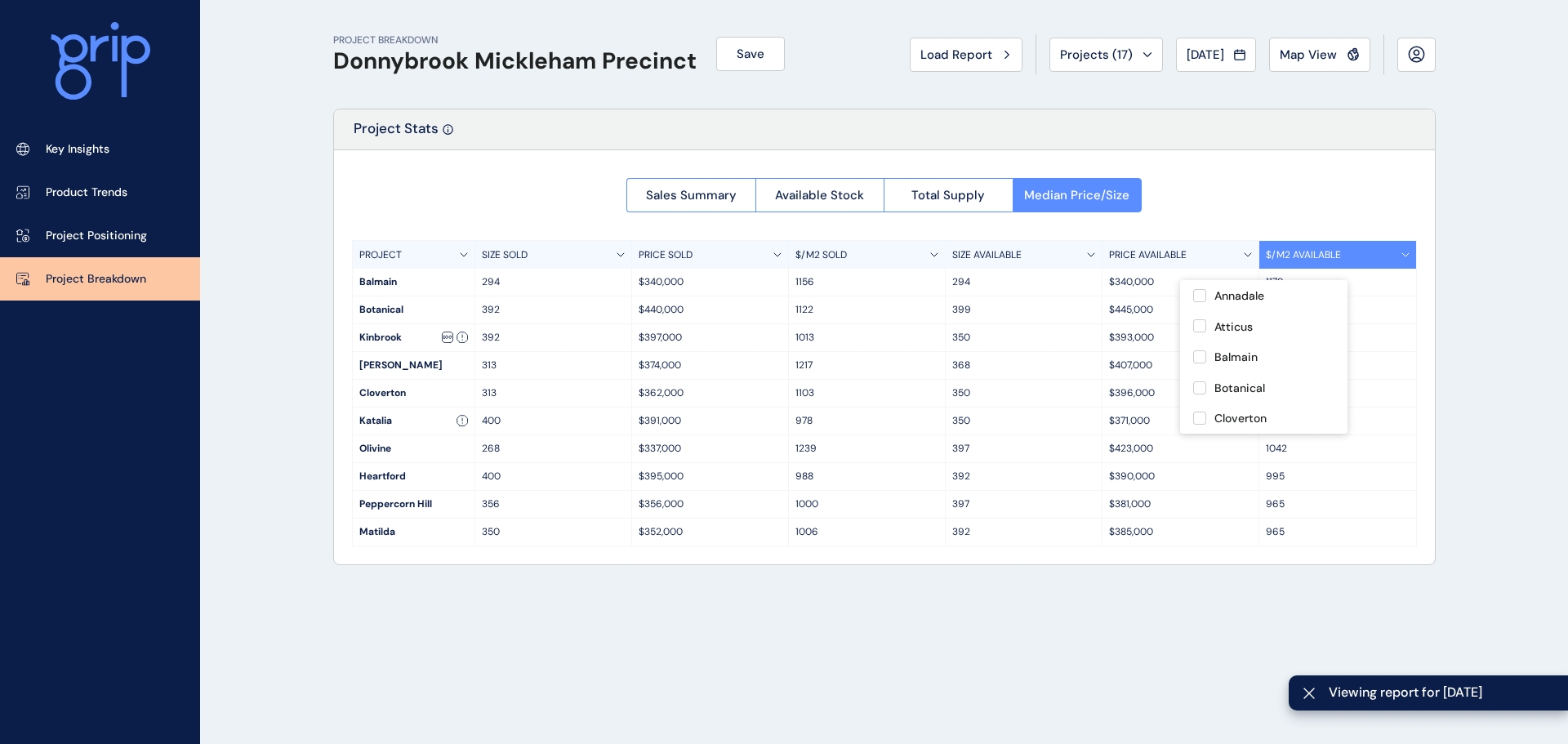
click at [1267, 202] on div "Sales Summary Available Stock Total Supply Median Price/Size PROJECT SIZE SOLD …" at bounding box center [884, 356] width 1101 height 414
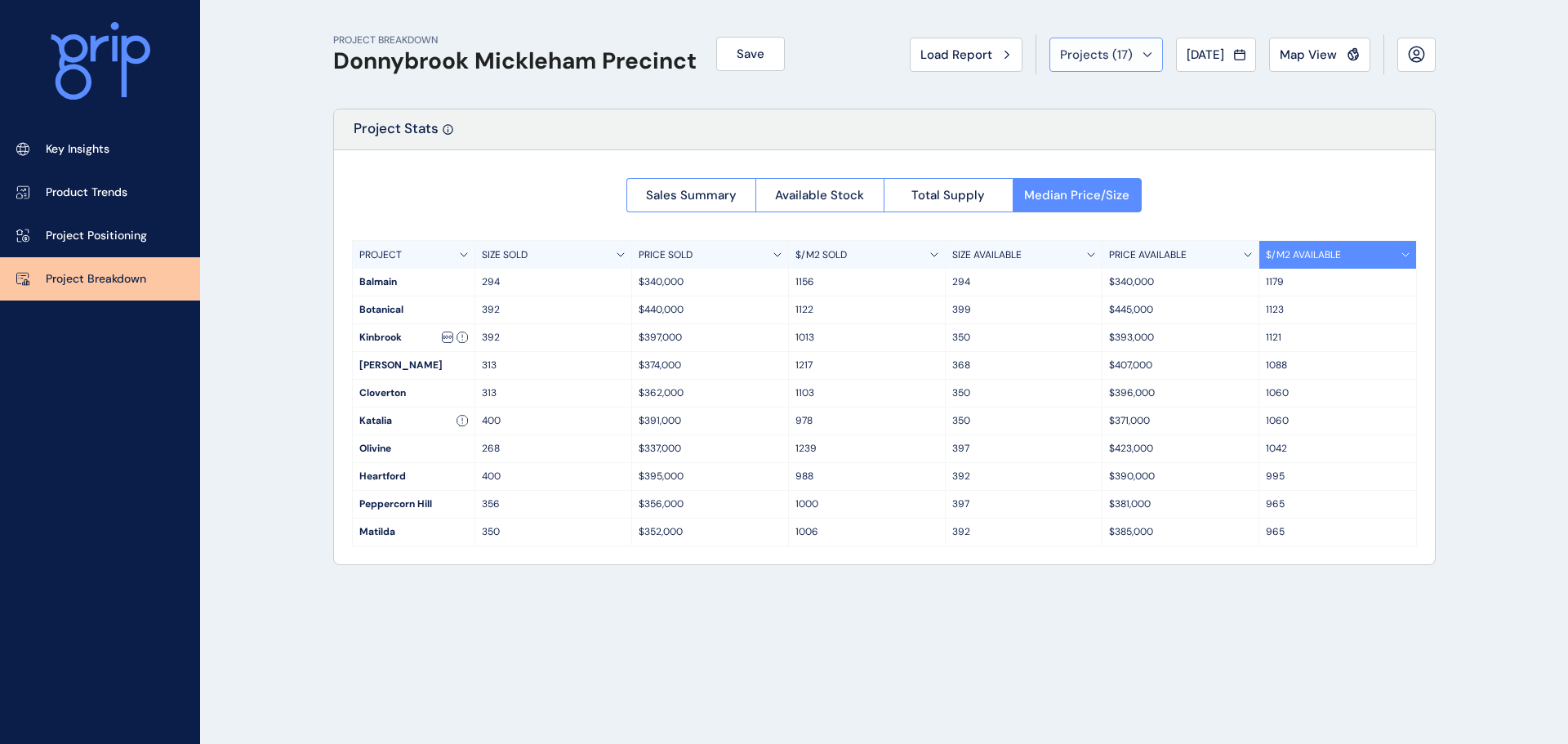
click at [1060, 58] on span "Projects ( 17 )" at bounding box center [1096, 54] width 73 height 16
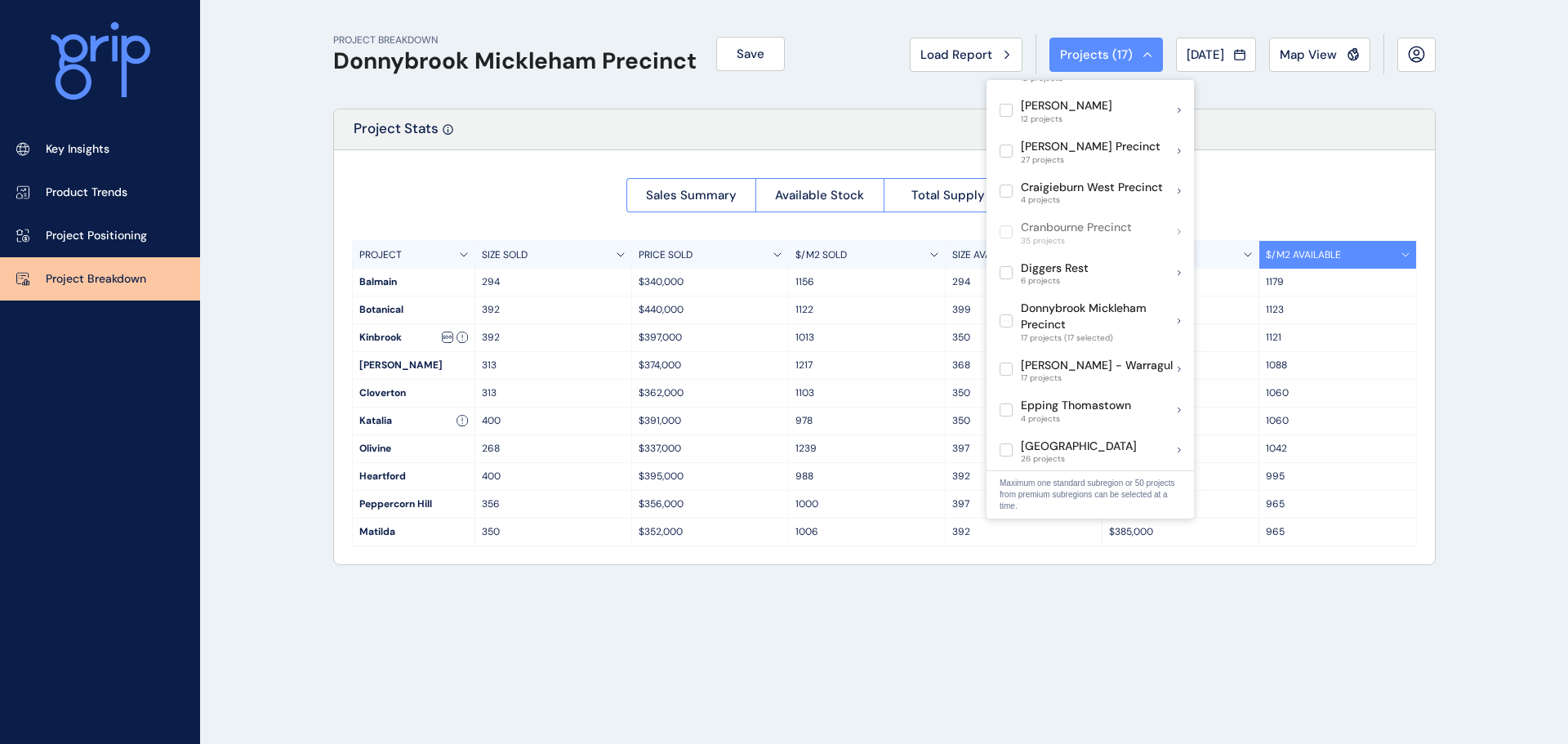
scroll to position [408, 0]
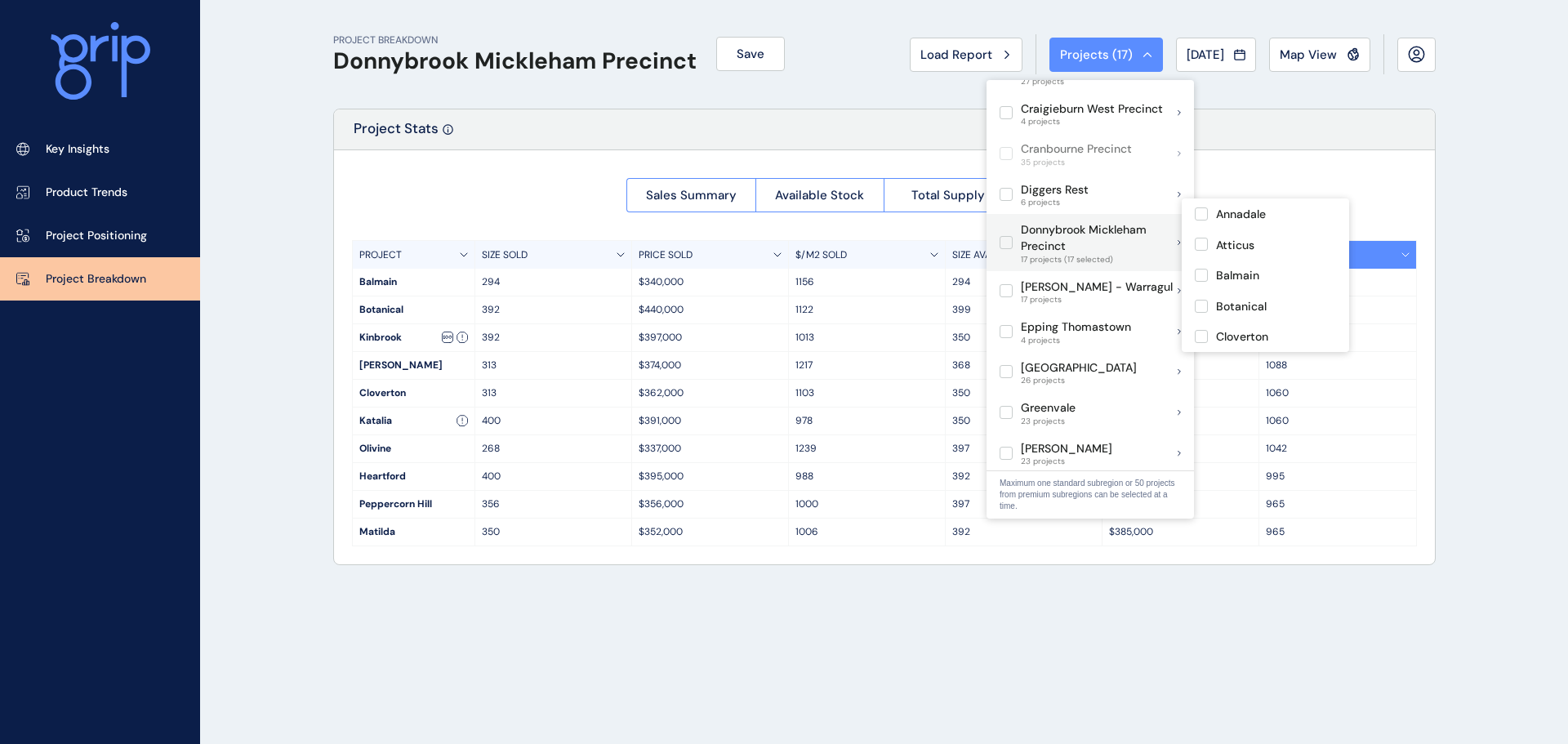
click at [1003, 236] on label at bounding box center [1005, 242] width 13 height 13
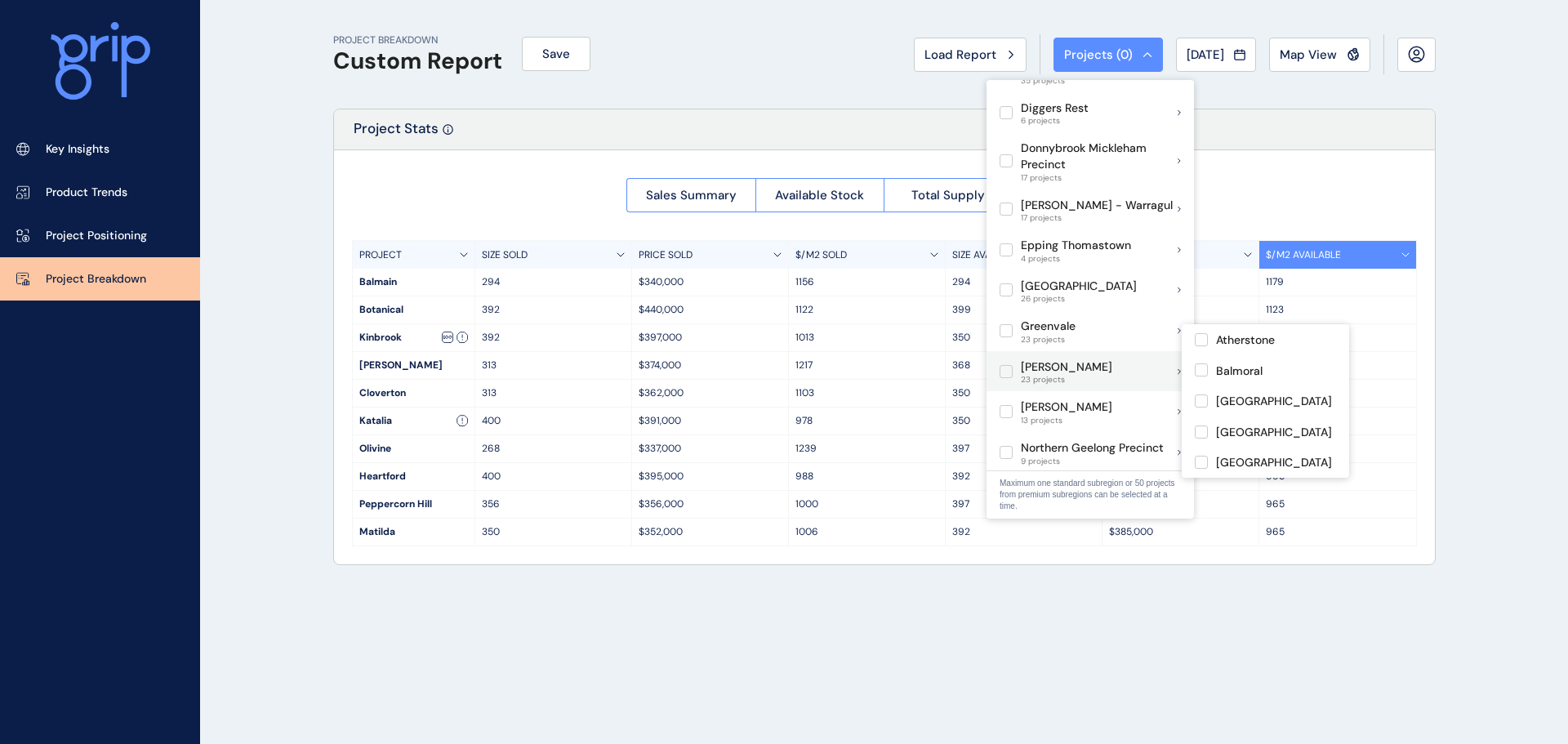
scroll to position [571, 0]
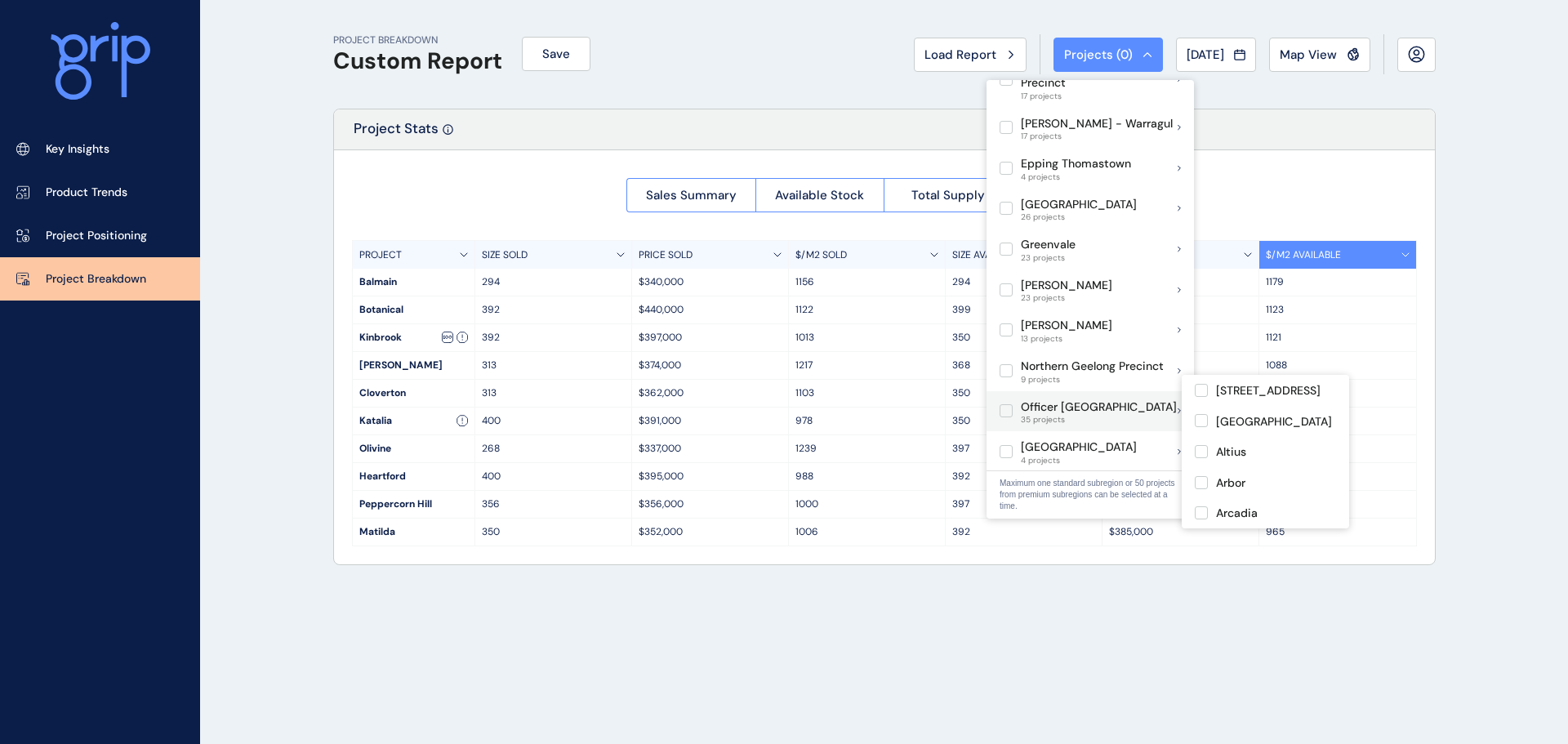
click at [1006, 404] on label at bounding box center [1005, 410] width 13 height 13
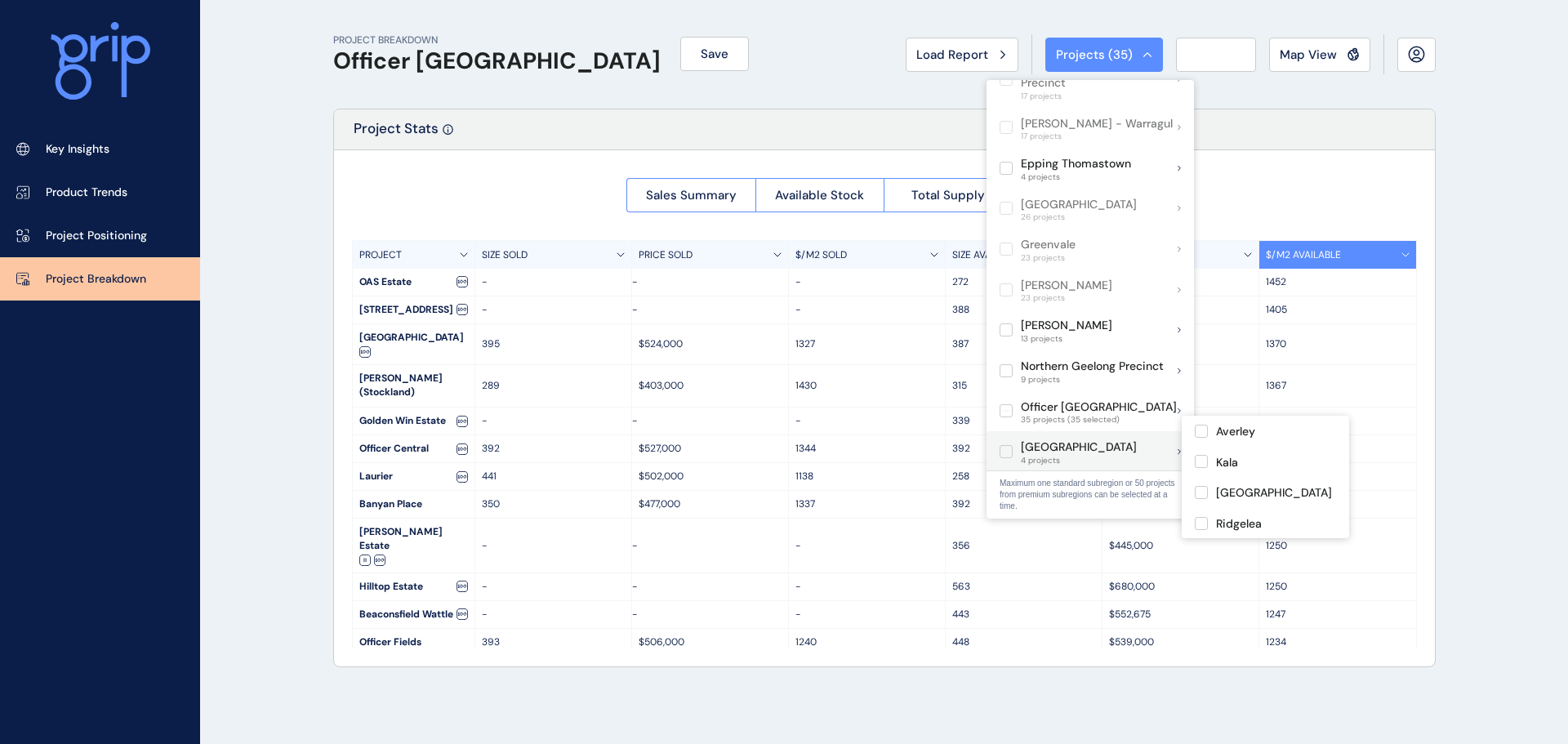
click at [1002, 445] on label at bounding box center [1005, 451] width 13 height 13
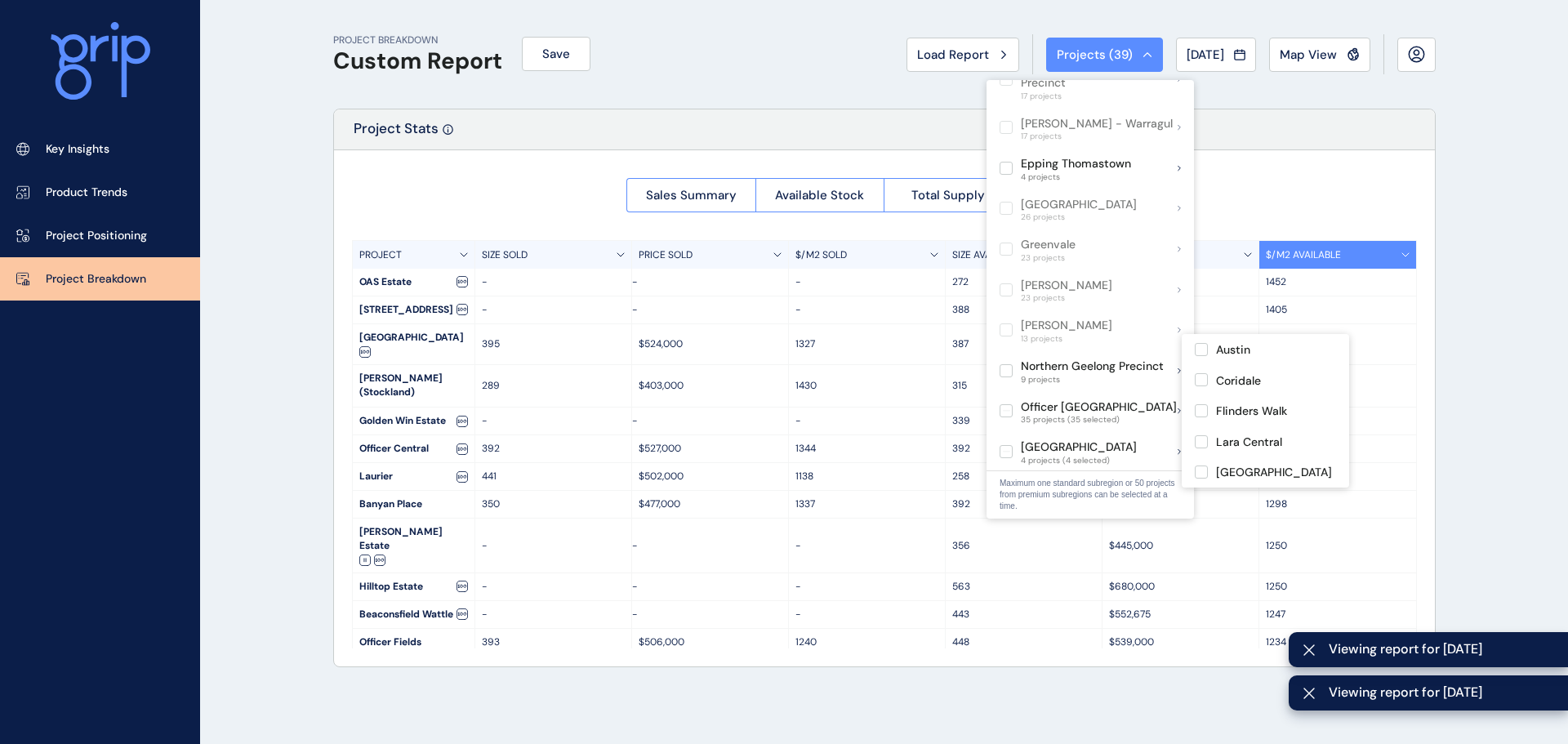
click at [1274, 180] on div "Sales Summary Available Stock Total Supply Median Price/Size PROJECT SIZE SOLD …" at bounding box center [884, 407] width 1101 height 515
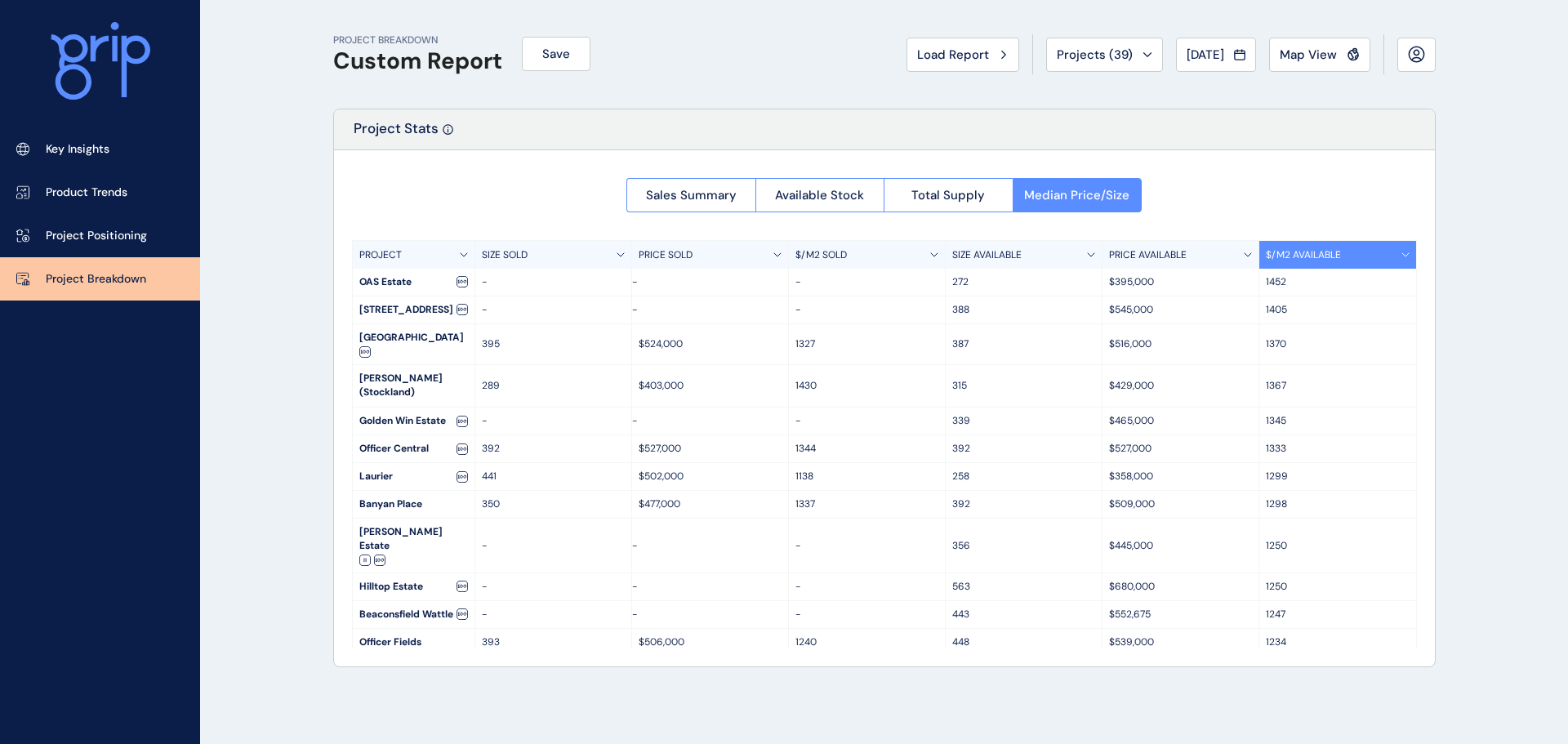
click at [852, 497] on p "1337" at bounding box center [866, 504] width 143 height 14
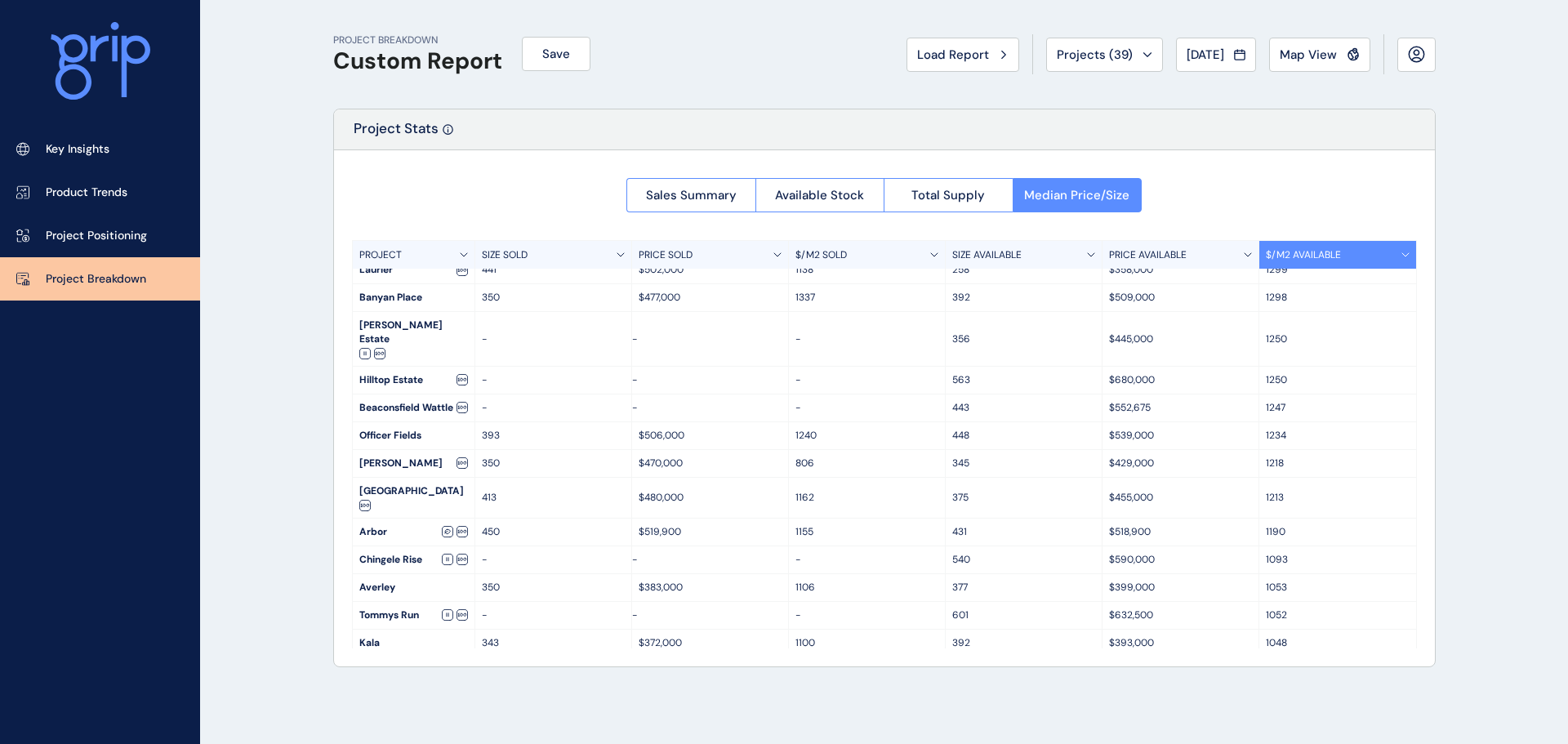
scroll to position [245, 0]
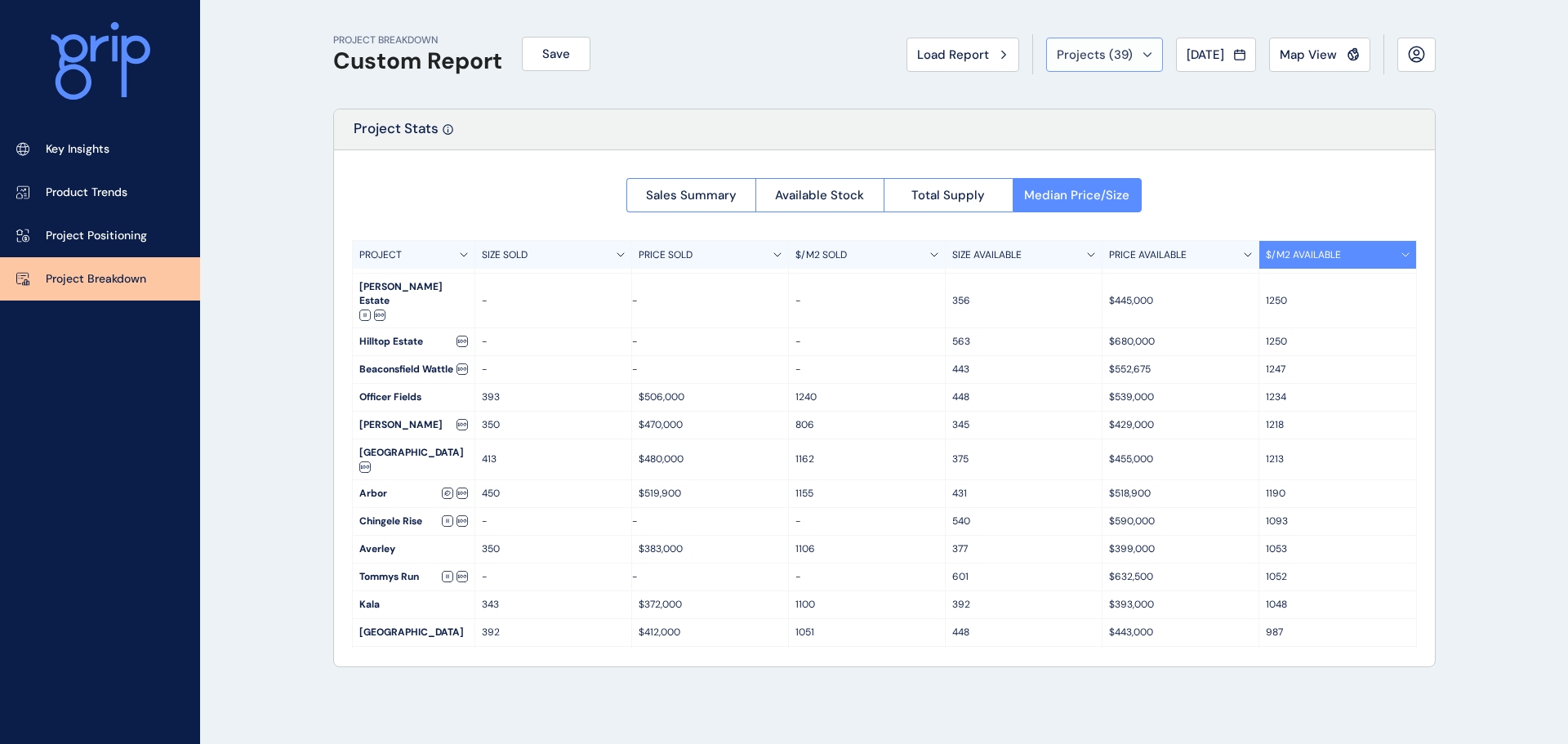
click at [1086, 48] on span "Projects ( 39 )" at bounding box center [1095, 54] width 76 height 16
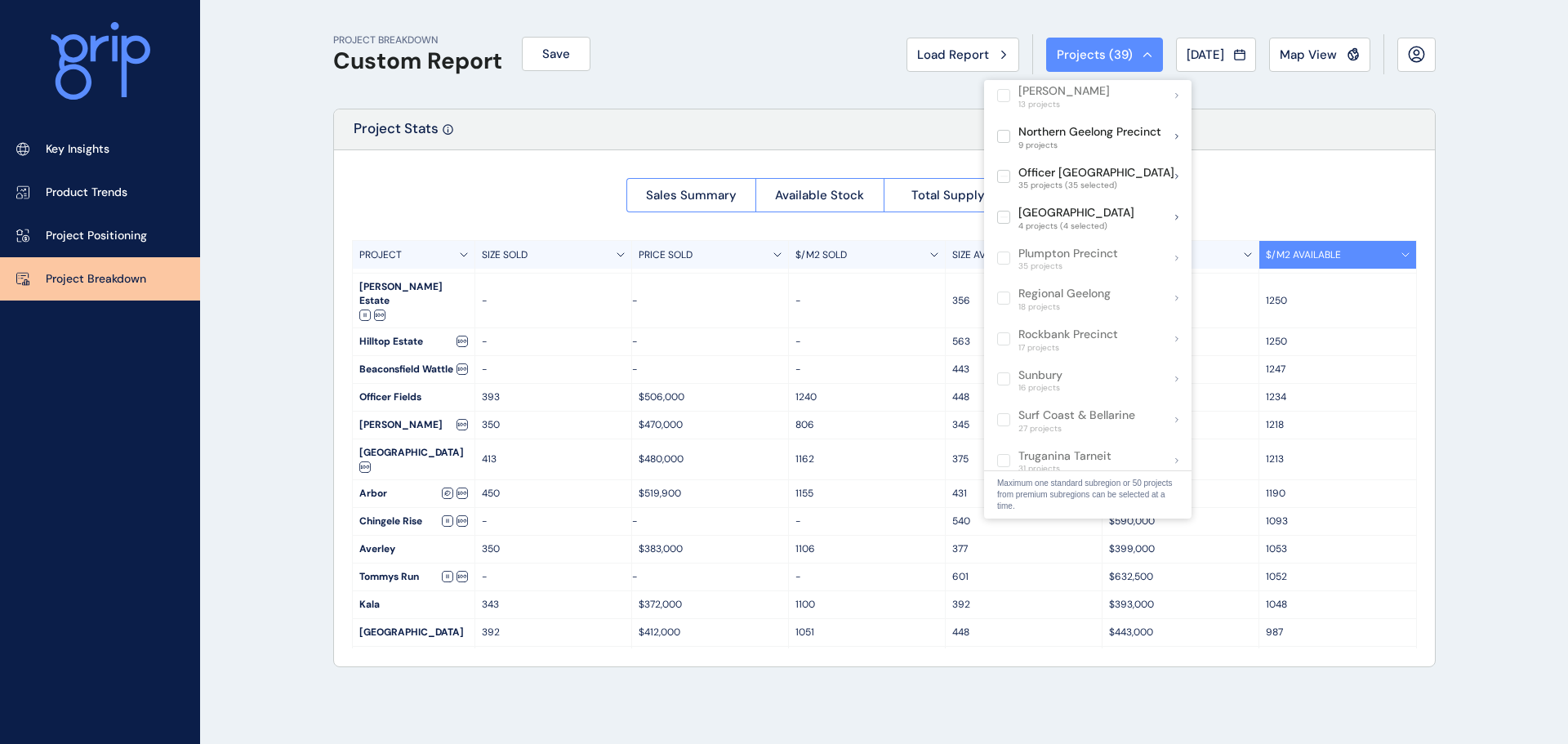
scroll to position [816, 0]
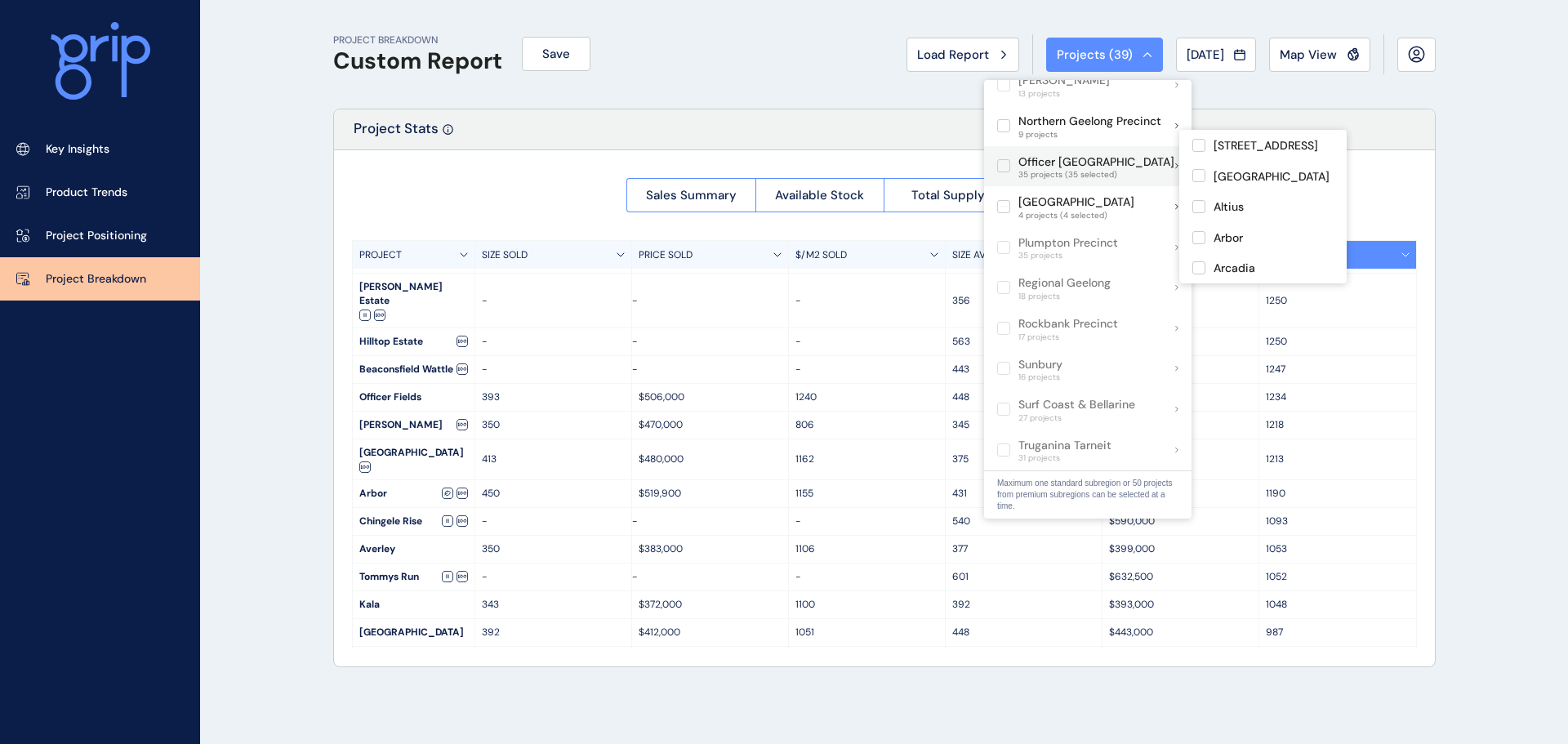
click at [1005, 159] on label at bounding box center [1002, 165] width 13 height 13
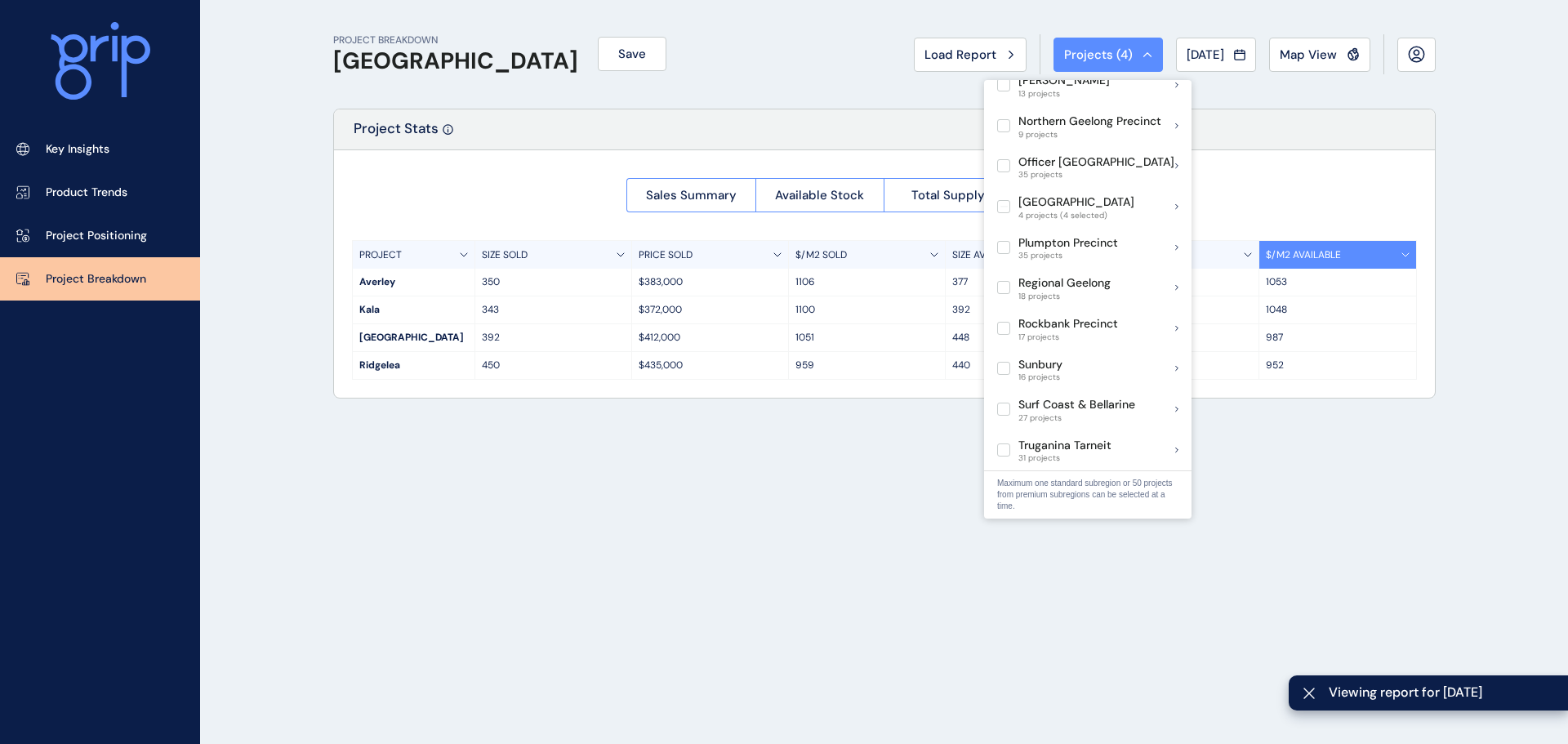
click at [1339, 172] on div "Sales Summary Available Stock Total Supply Median Price/Size PROJECT SIZE SOLD …" at bounding box center [884, 273] width 1101 height 247
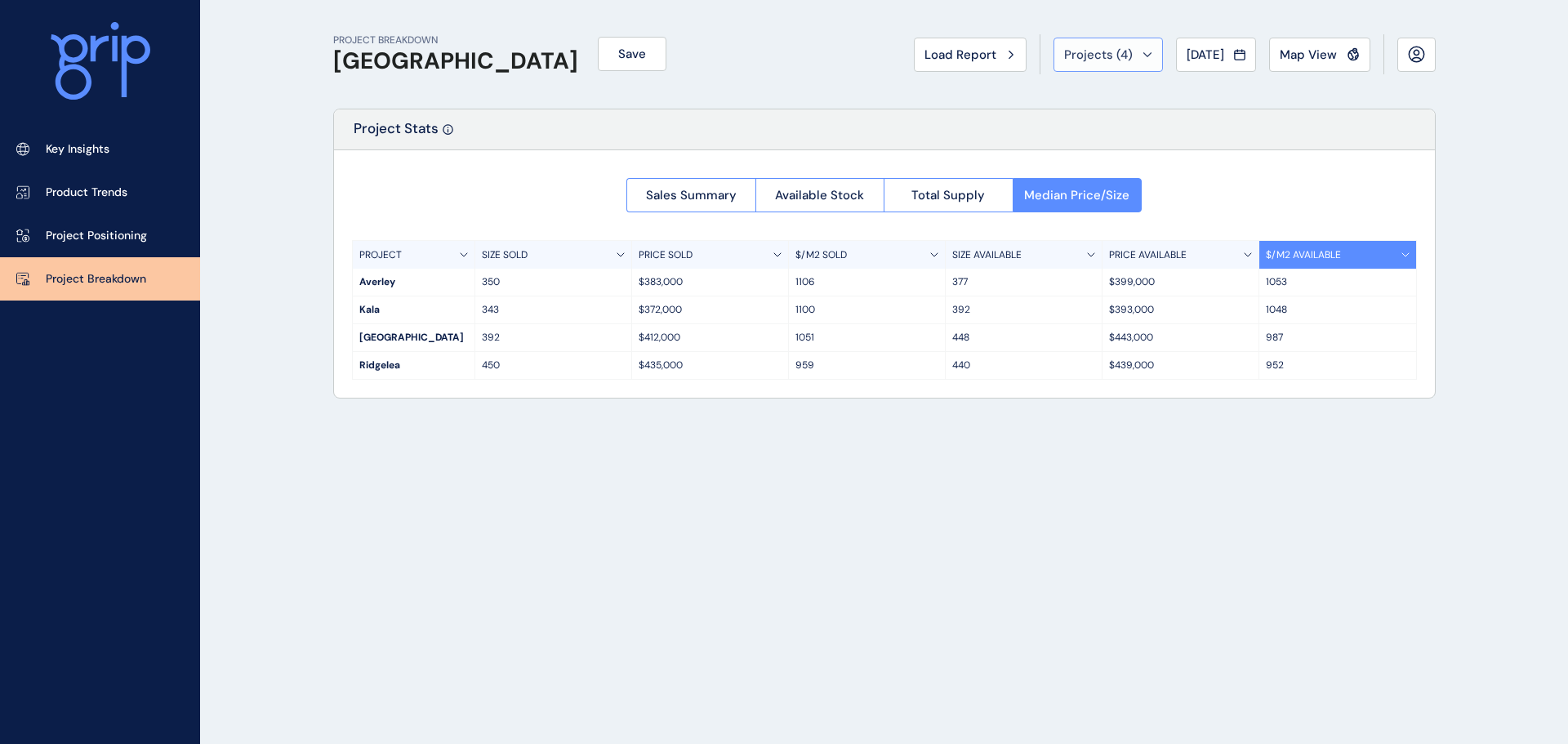
click at [1093, 58] on span "Projects ( 4 )" at bounding box center [1098, 54] width 69 height 16
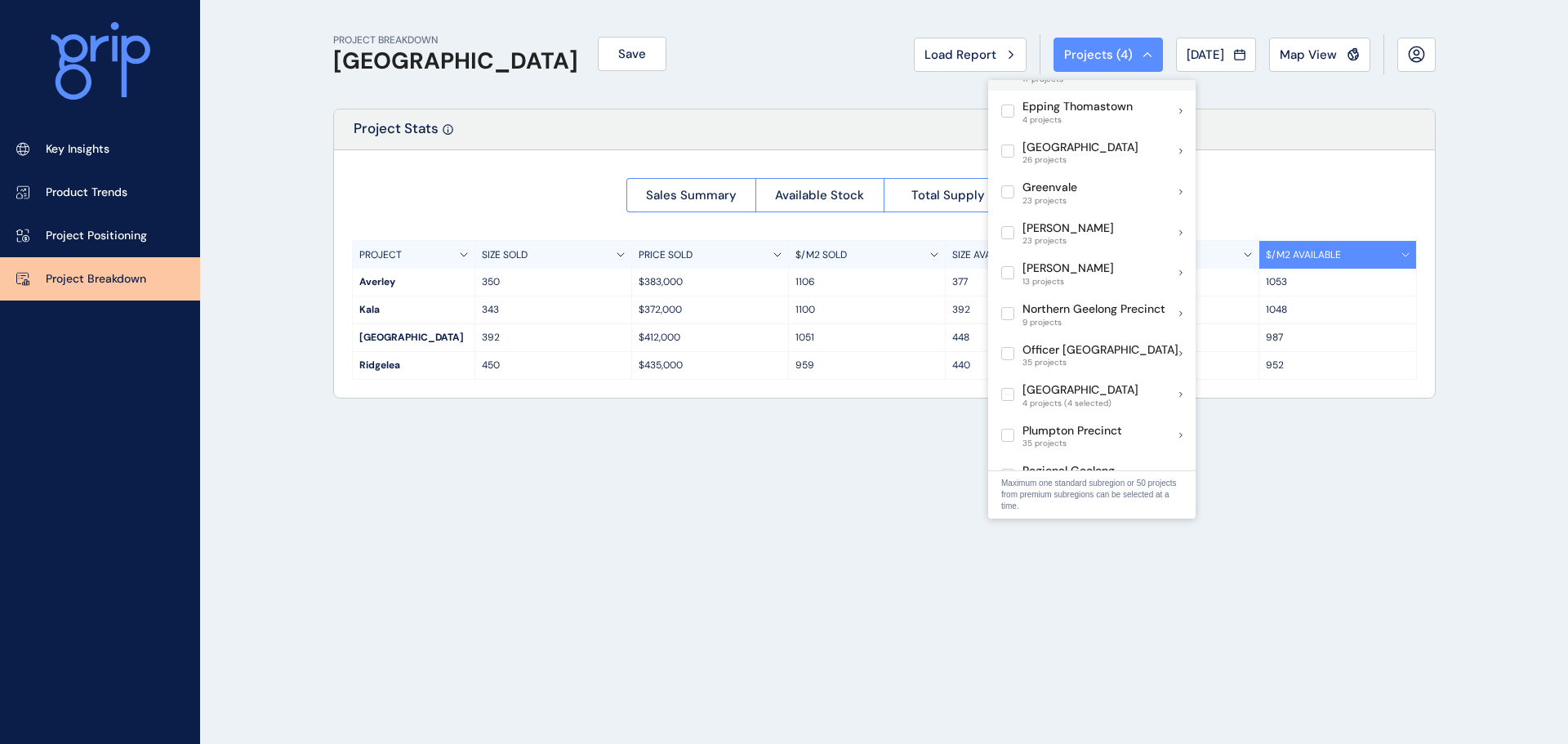
scroll to position [653, 0]
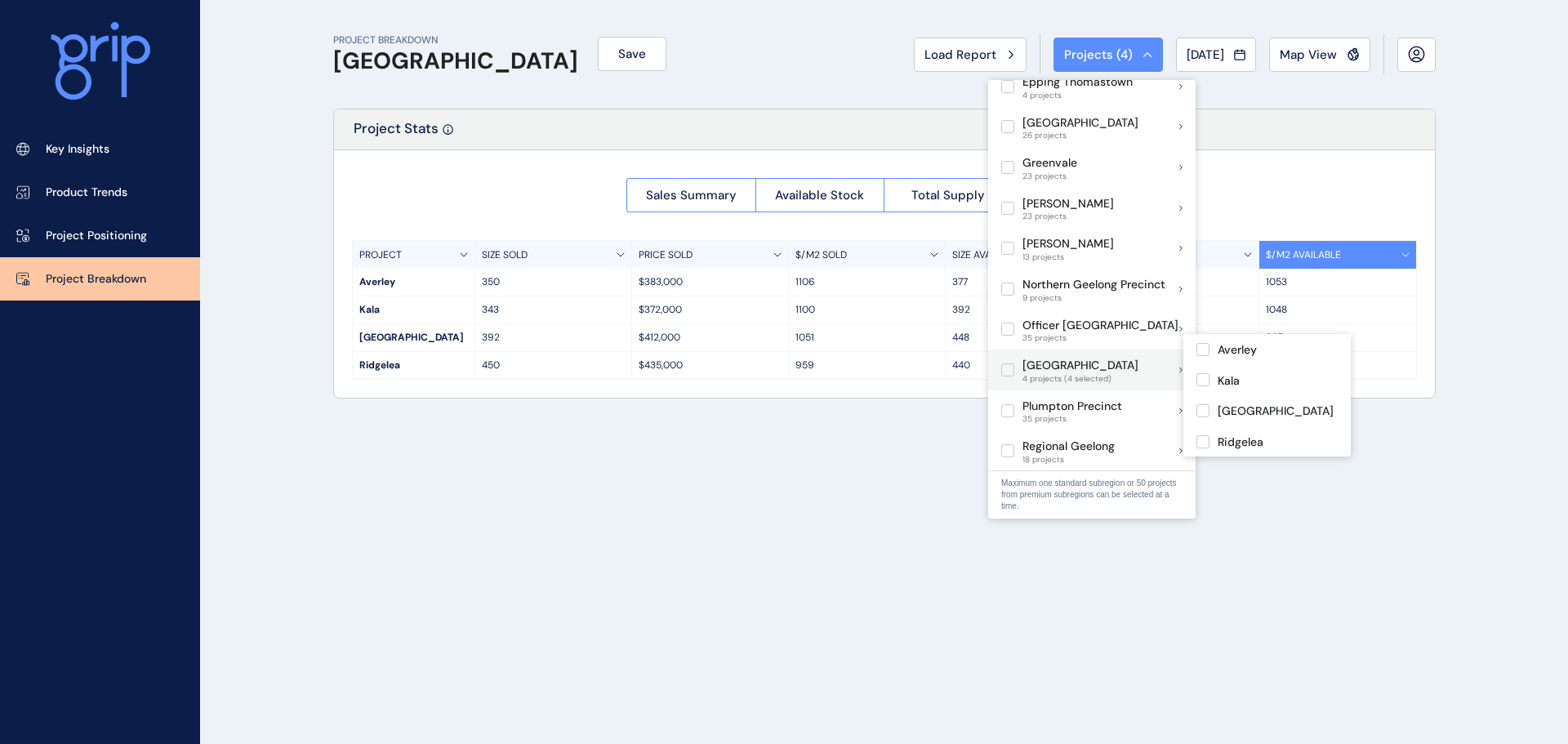
click at [1008, 363] on label at bounding box center [1007, 369] width 13 height 13
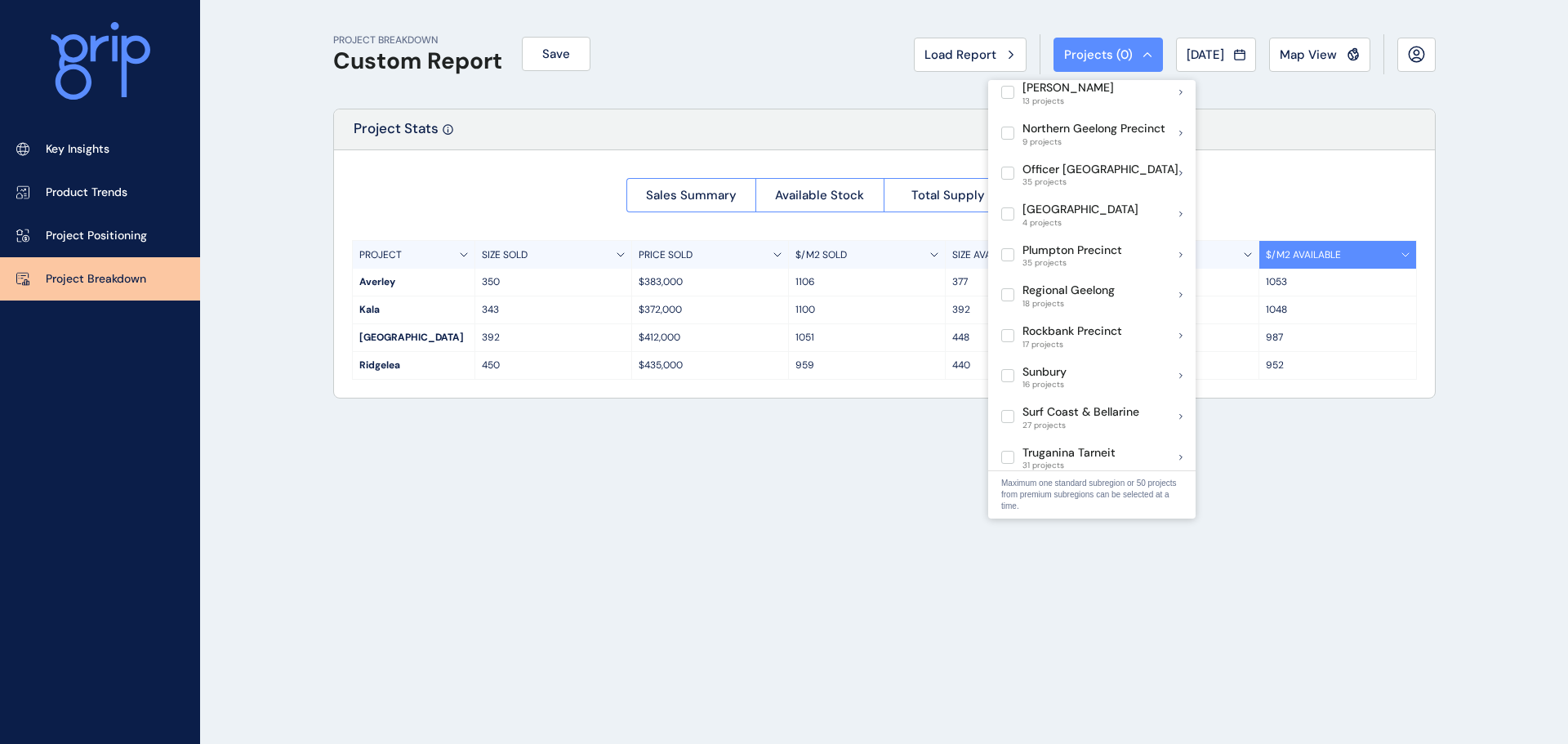
scroll to position [816, 0]
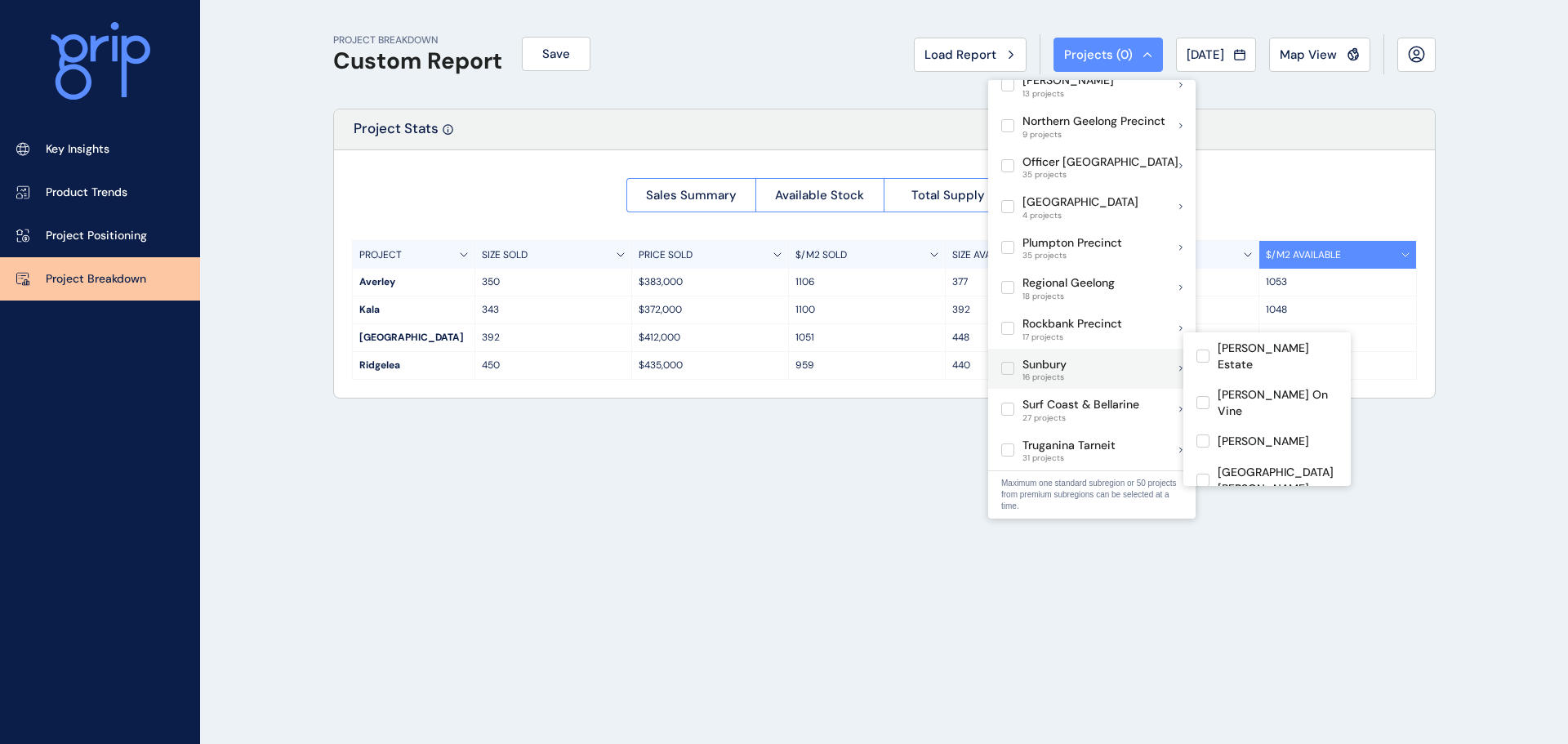
drag, startPoint x: 1007, startPoint y: 350, endPoint x: 1019, endPoint y: 356, distance: 13.4
click at [1006, 361] on label at bounding box center [1007, 367] width 13 height 13
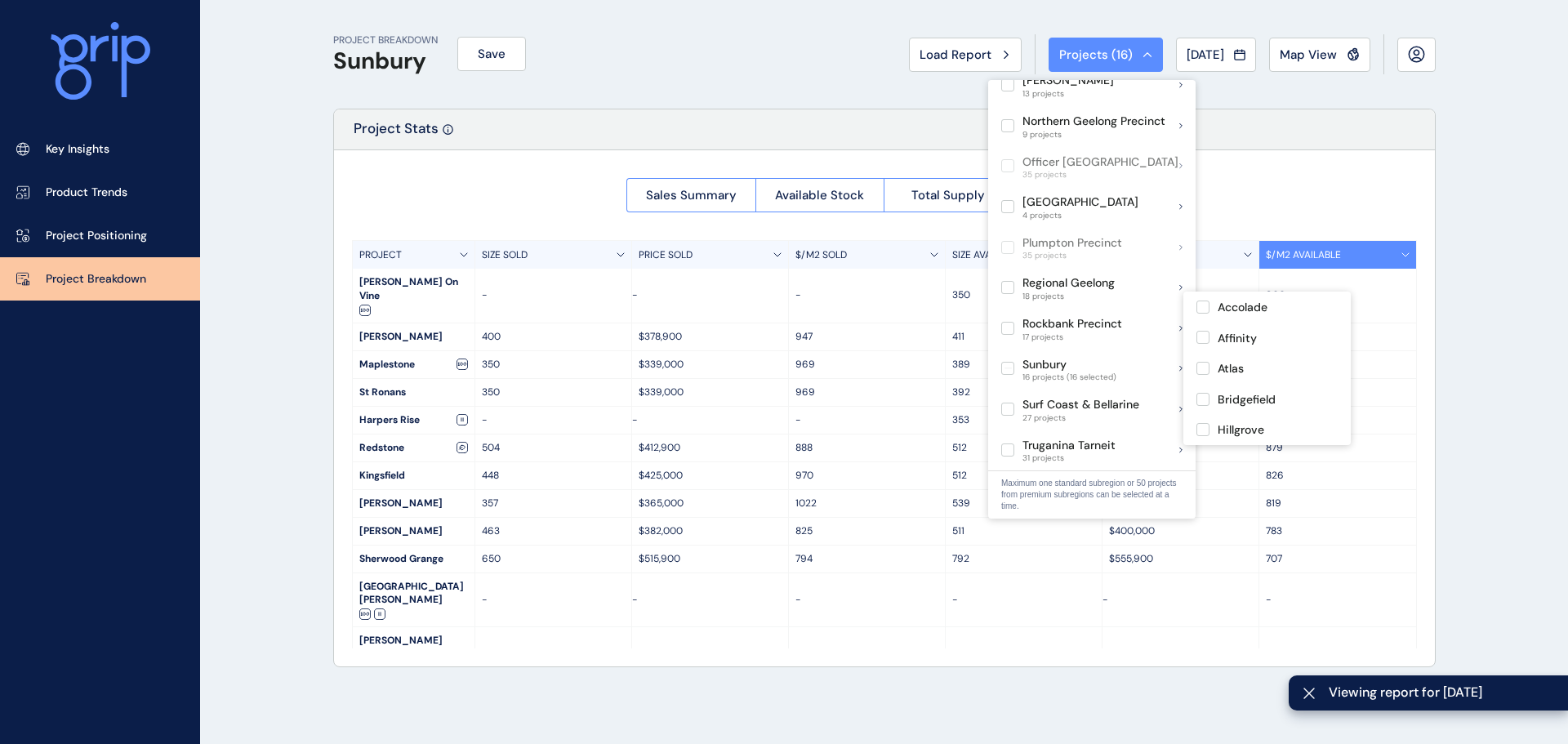
click at [1245, 194] on div "Sales Summary Available Stock Total Supply Median Price/Size PROJECT SIZE SOLD …" at bounding box center [884, 407] width 1101 height 515
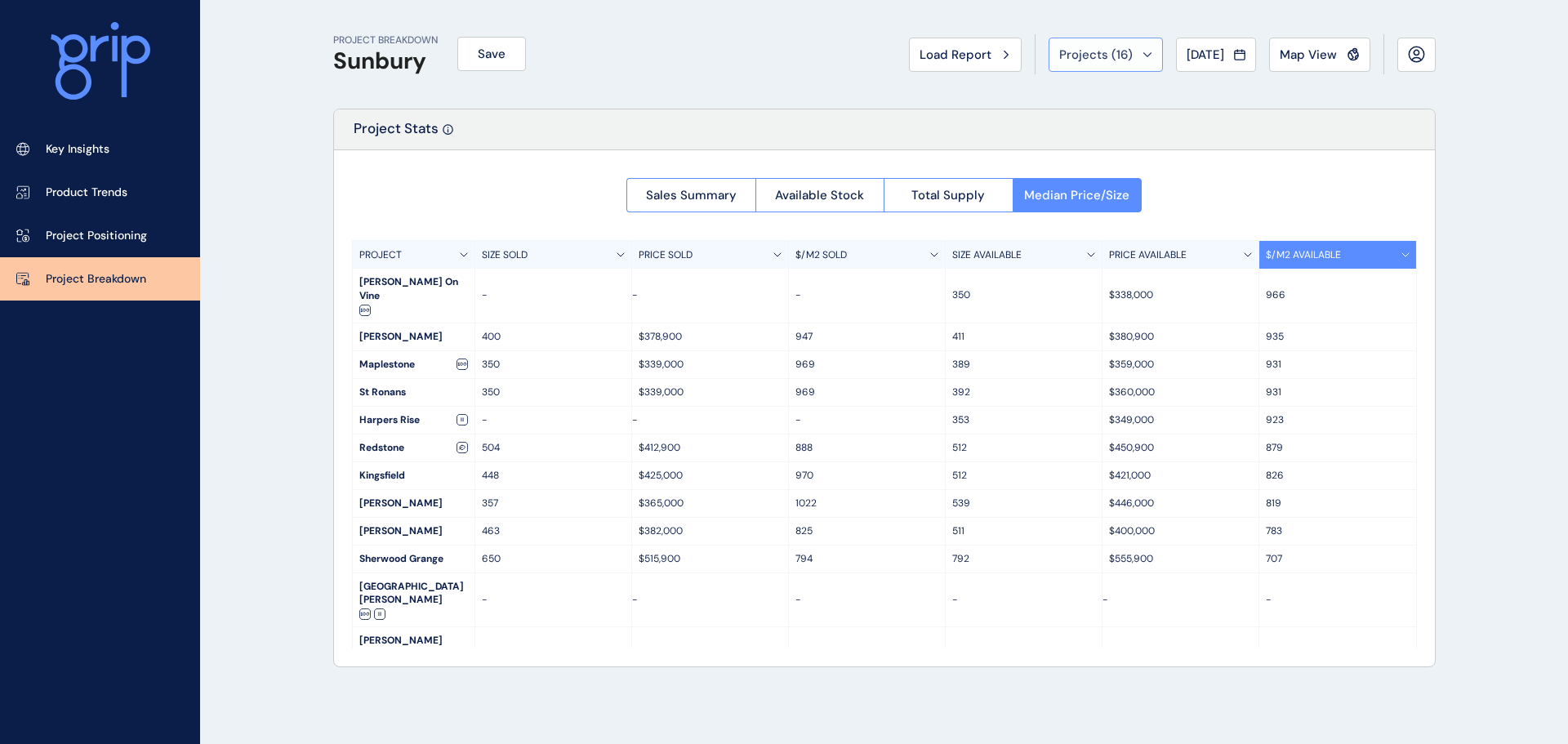
click at [1071, 47] on span "Projects ( 16 )" at bounding box center [1096, 54] width 74 height 16
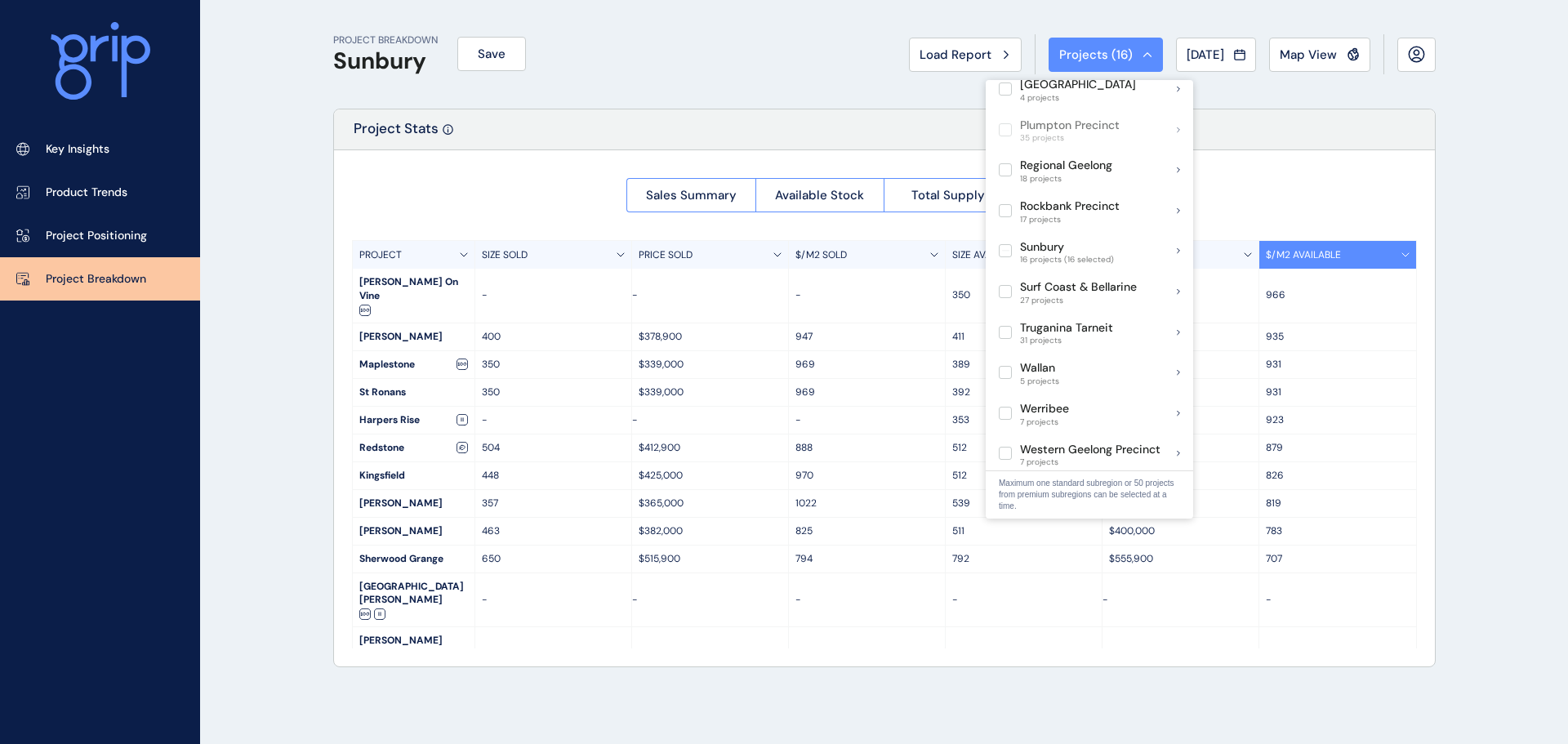
scroll to position [1042, 0]
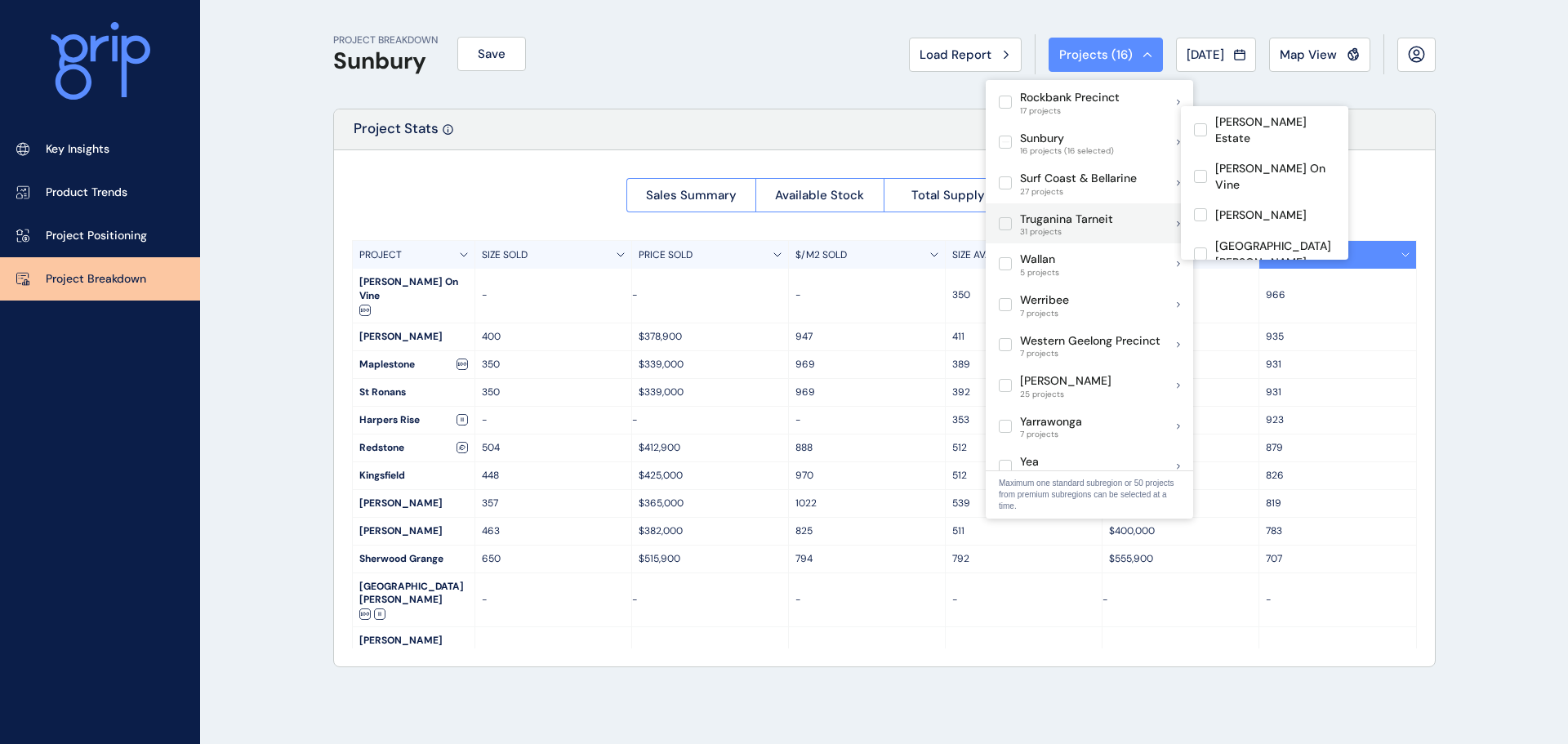
click at [999, 135] on label at bounding box center [1004, 141] width 13 height 13
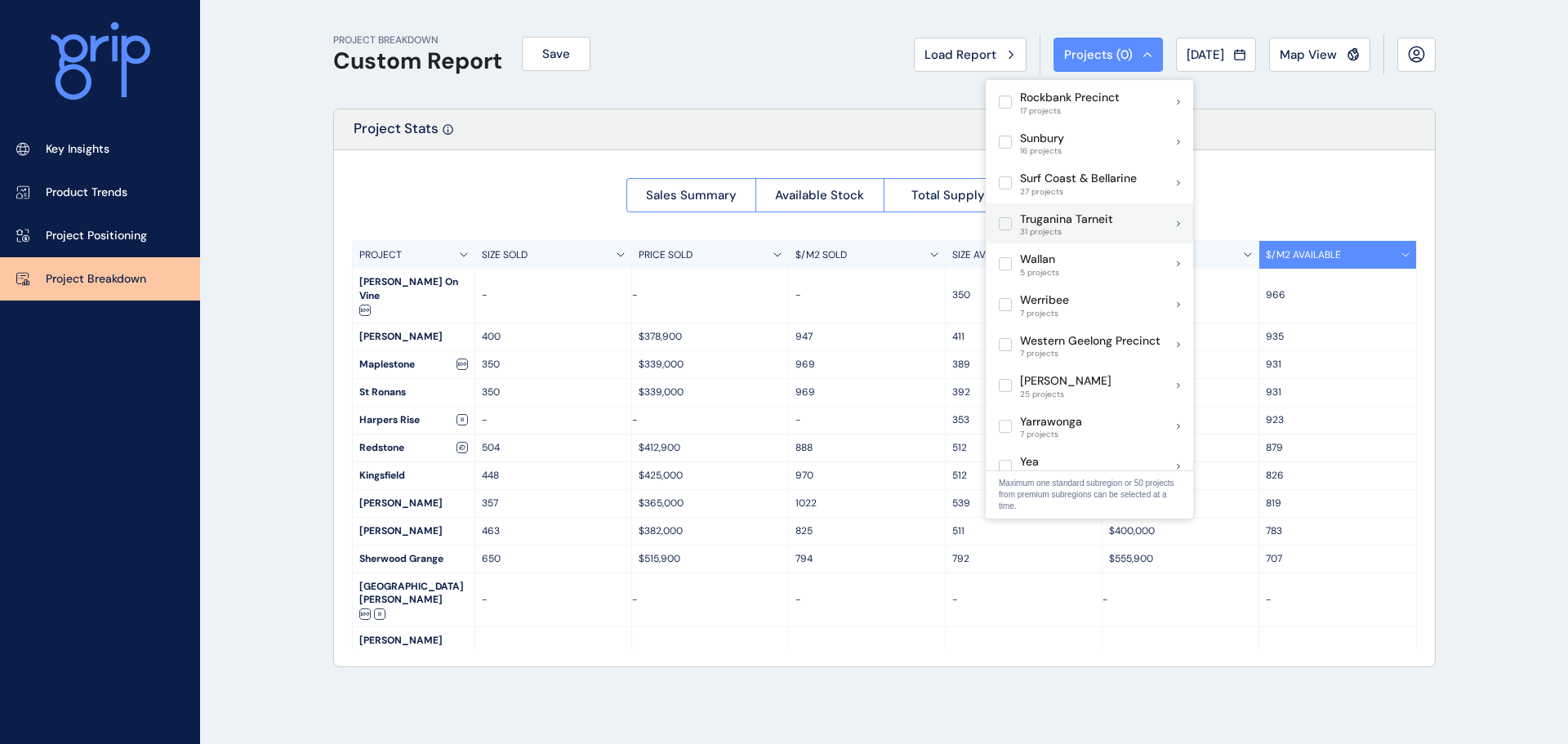
click at [1008, 218] on label at bounding box center [1004, 223] width 13 height 13
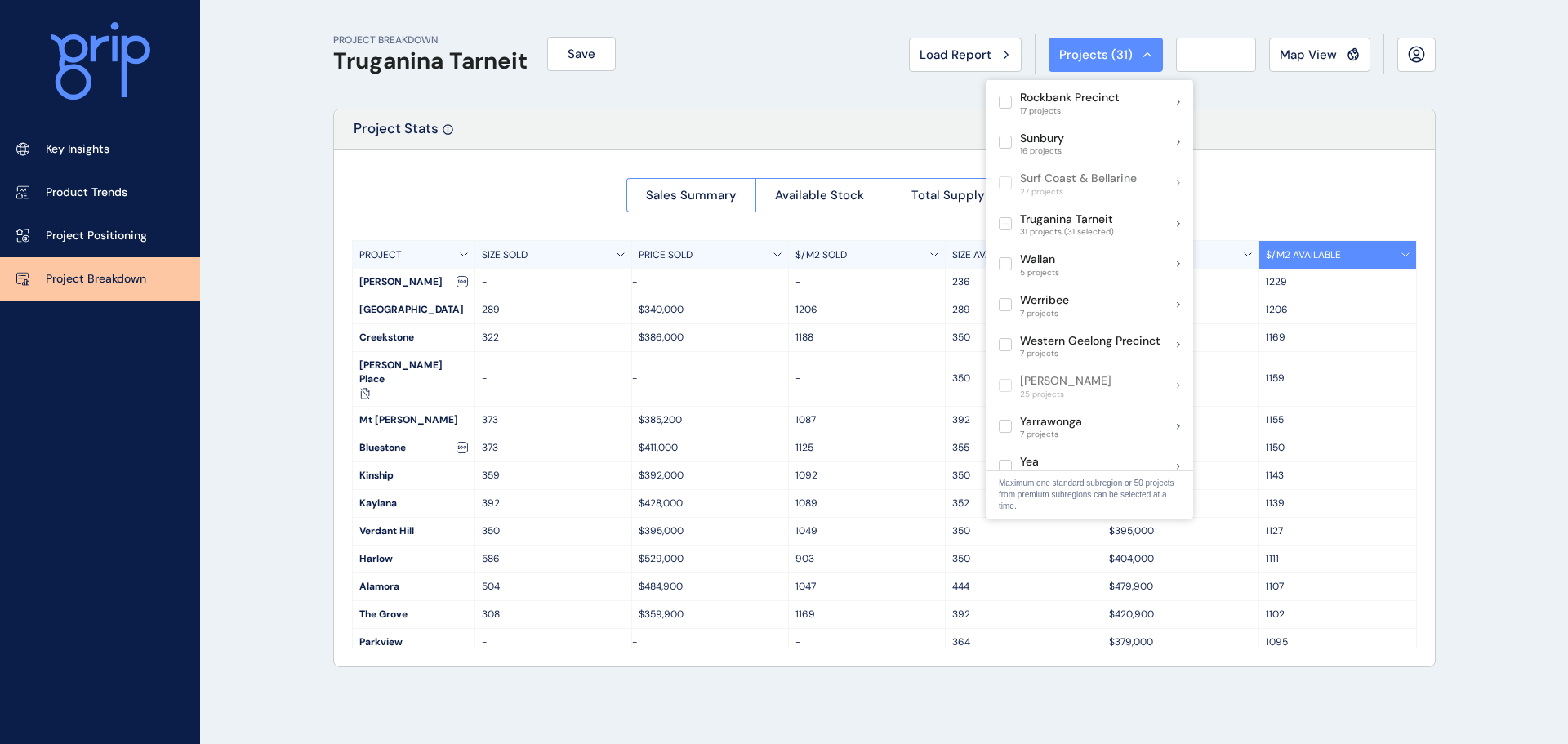
click at [1287, 195] on div "Sales Summary Available Stock Total Supply Median Price/Size PROJECT SIZE SOLD …" at bounding box center [884, 407] width 1101 height 515
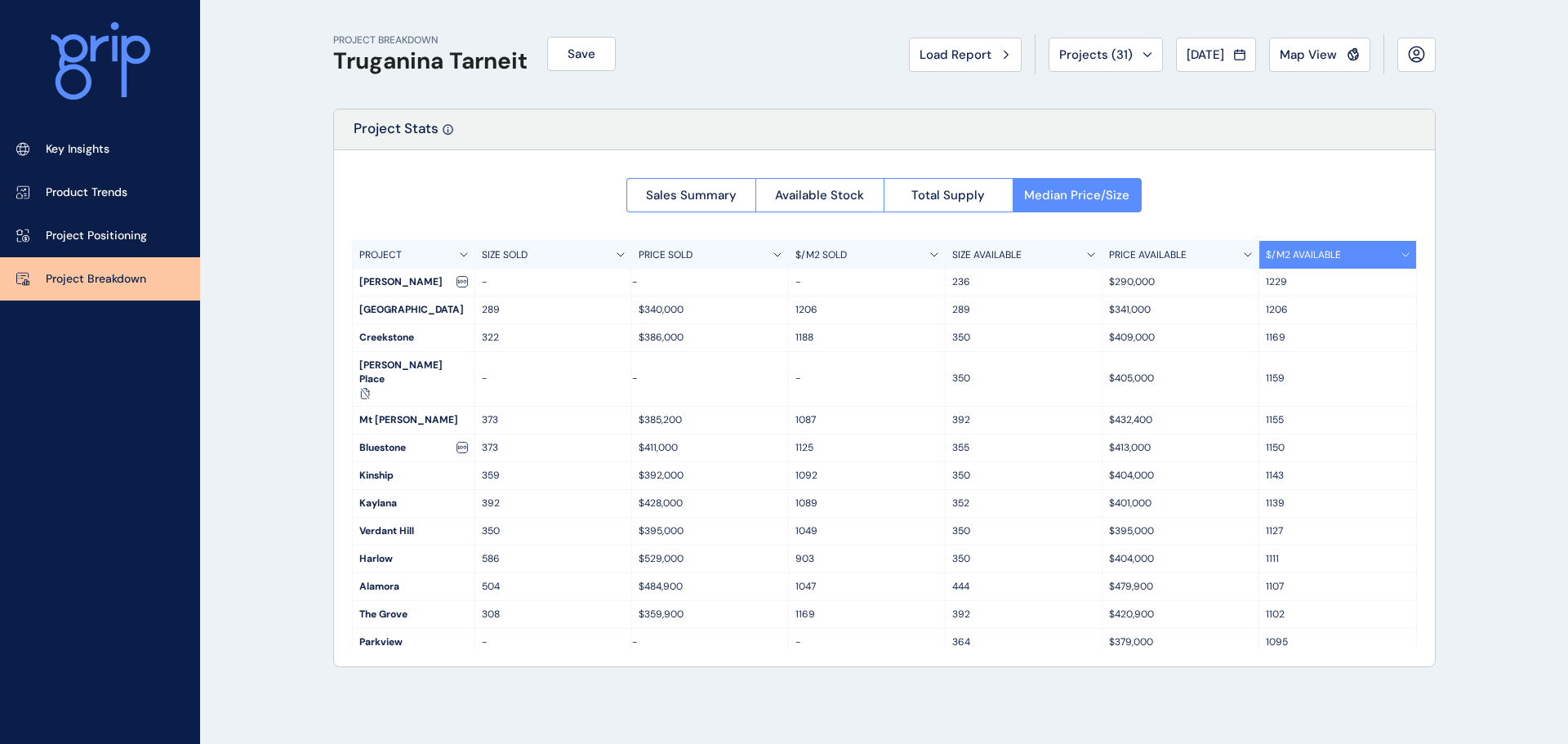
click at [1111, 19] on div "PROJECT BREAKDOWN Truganina Tarneit Save Load Report Projects ( 31 ) [DATE] 202…" at bounding box center [884, 54] width 1102 height 108
click at [1107, 52] on span "Projects ( 31 )" at bounding box center [1096, 54] width 74 height 16
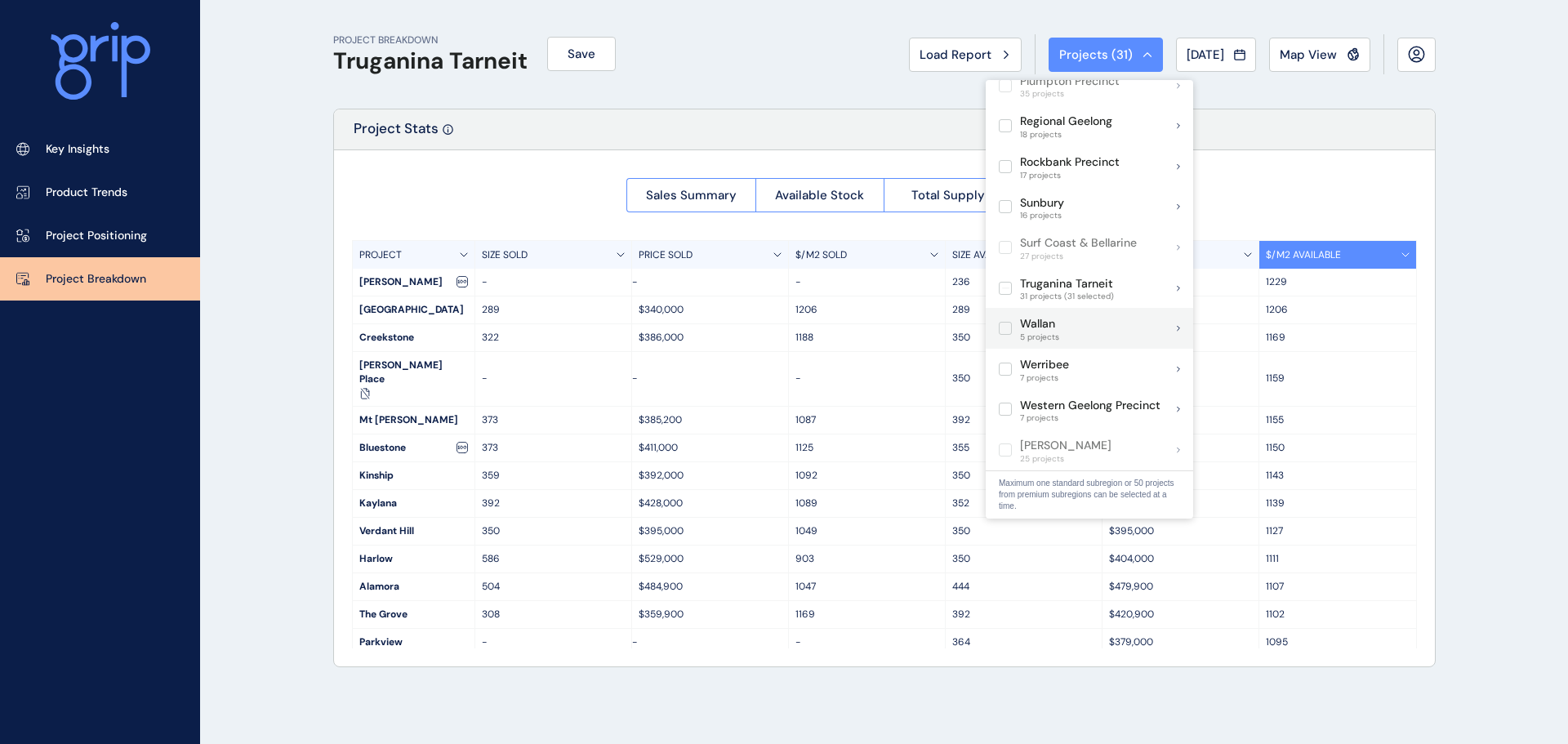
scroll to position [979, 0]
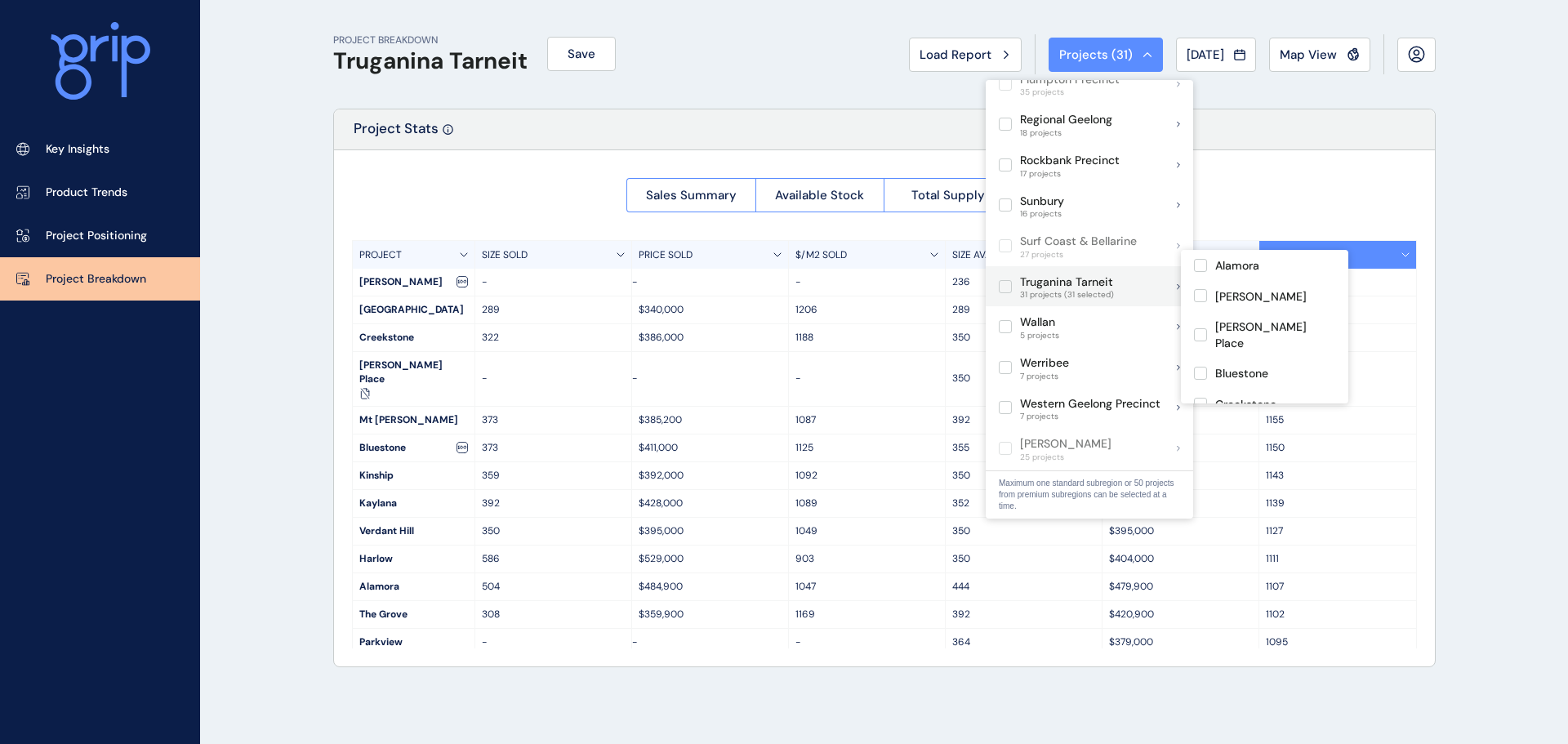
click at [1003, 280] on label at bounding box center [1004, 286] width 13 height 13
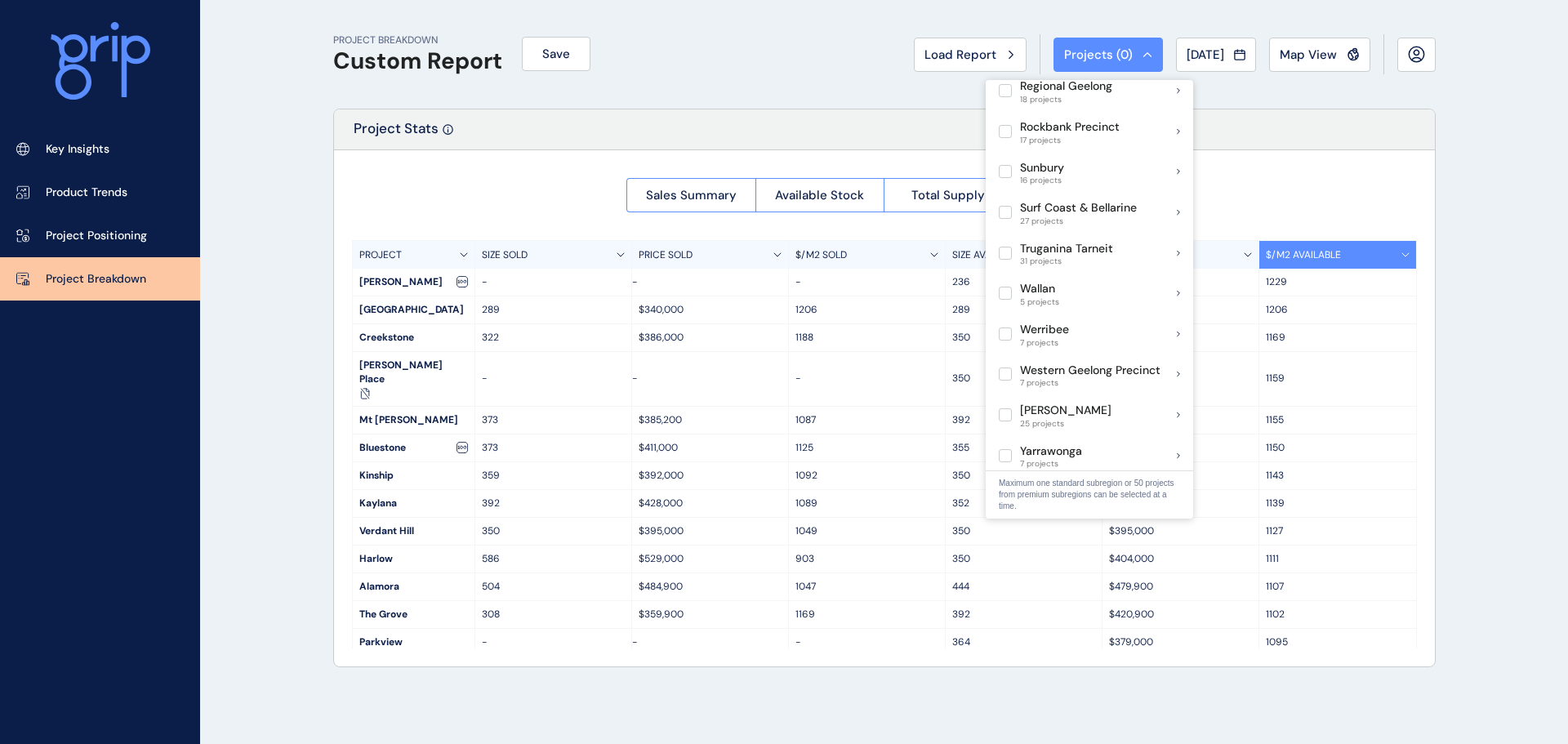
scroll to position [1042, 0]
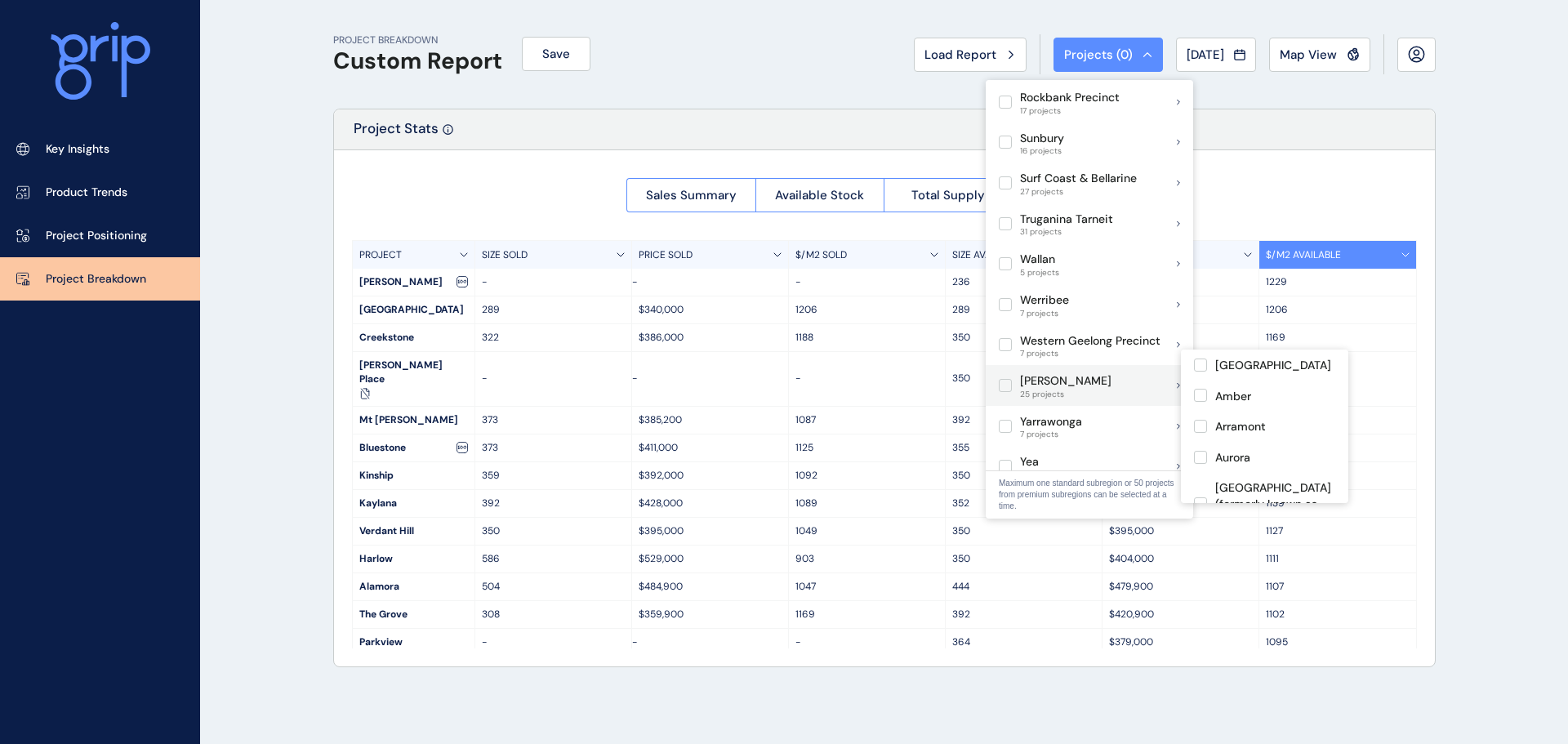
click at [1007, 378] on label at bounding box center [1004, 384] width 13 height 13
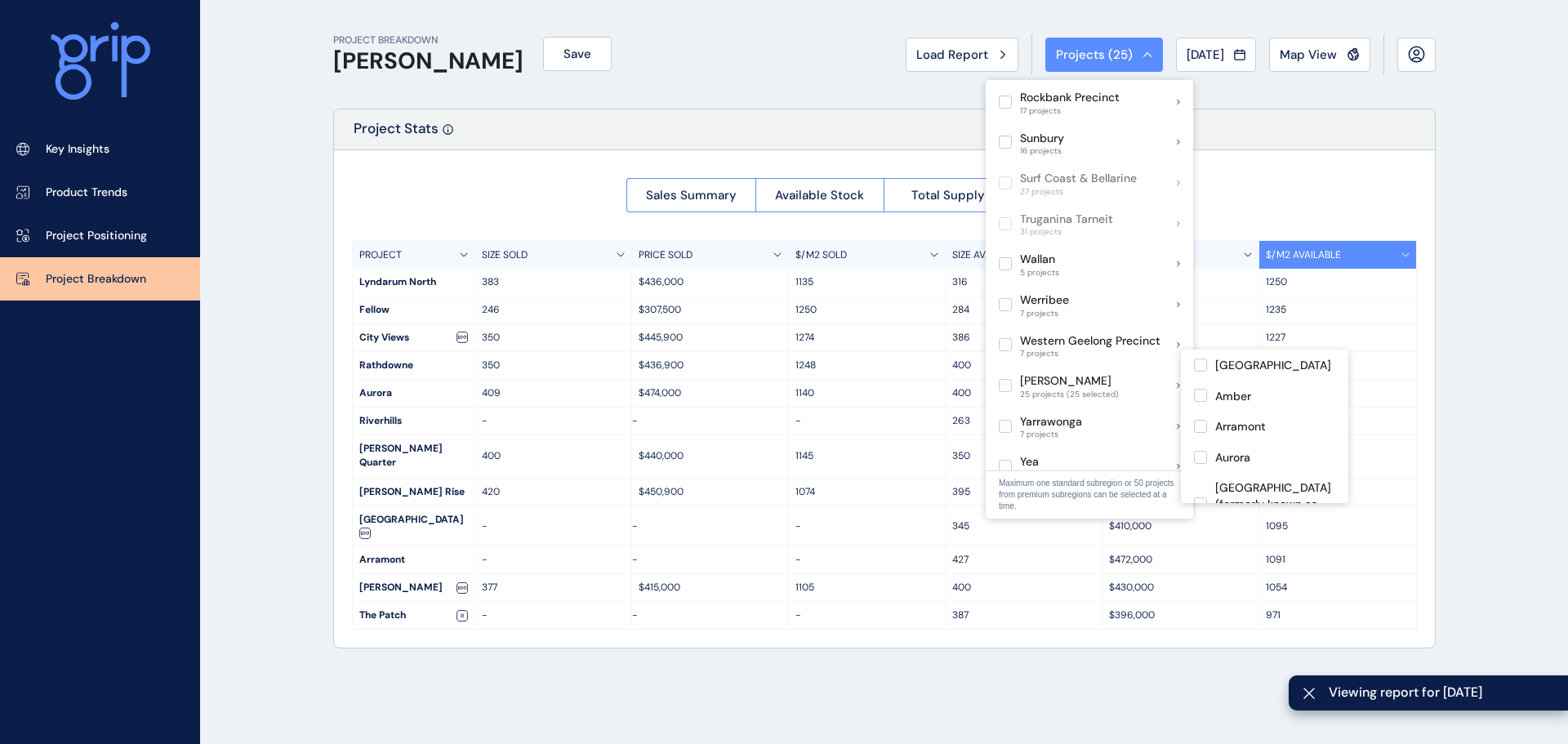
click at [475, 190] on div "Sales Summary Available Stock Total Supply Median Price/Size PROJECT SIZE SOLD …" at bounding box center [884, 398] width 1101 height 497
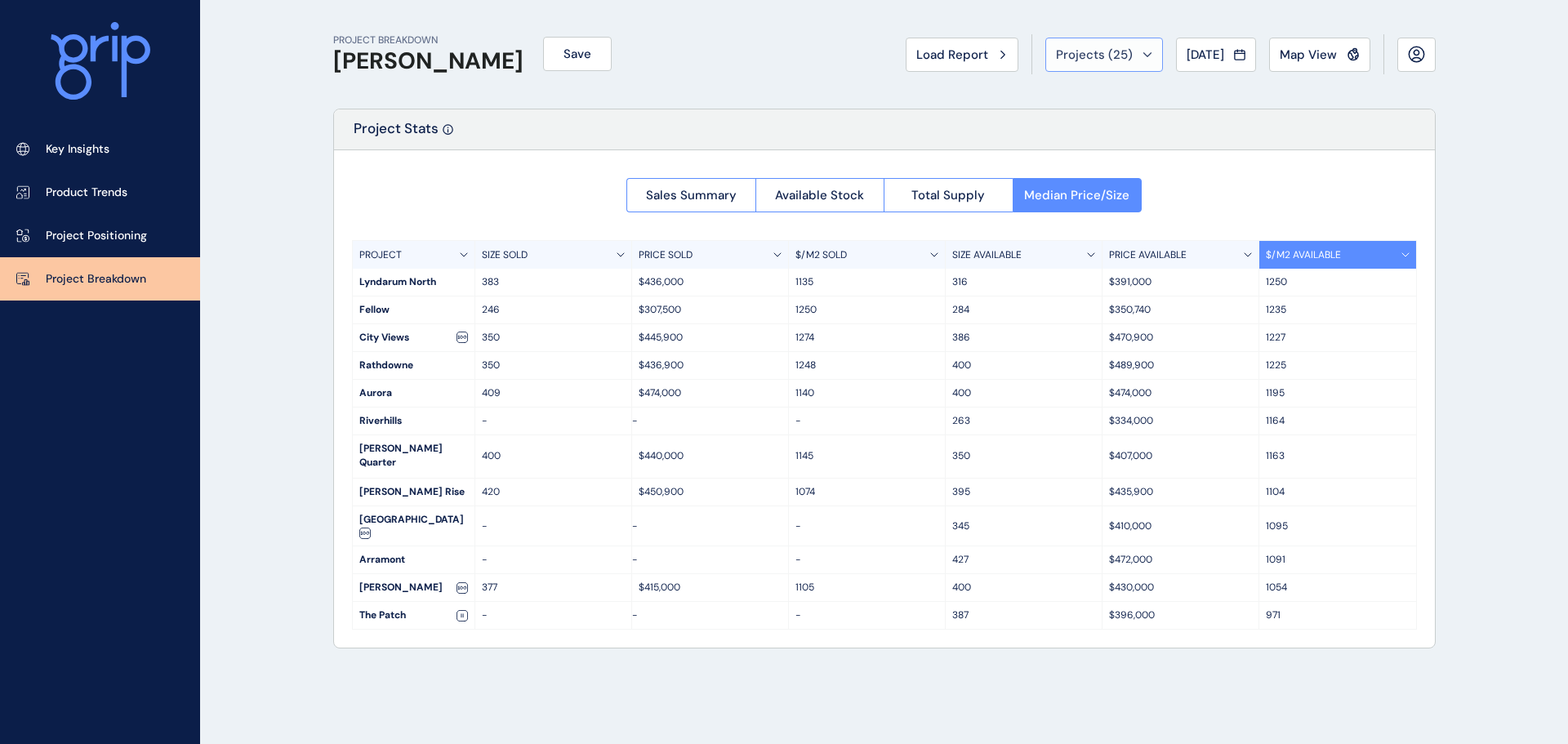
click at [1086, 61] on span "Projects ( 25 )" at bounding box center [1094, 54] width 77 height 16
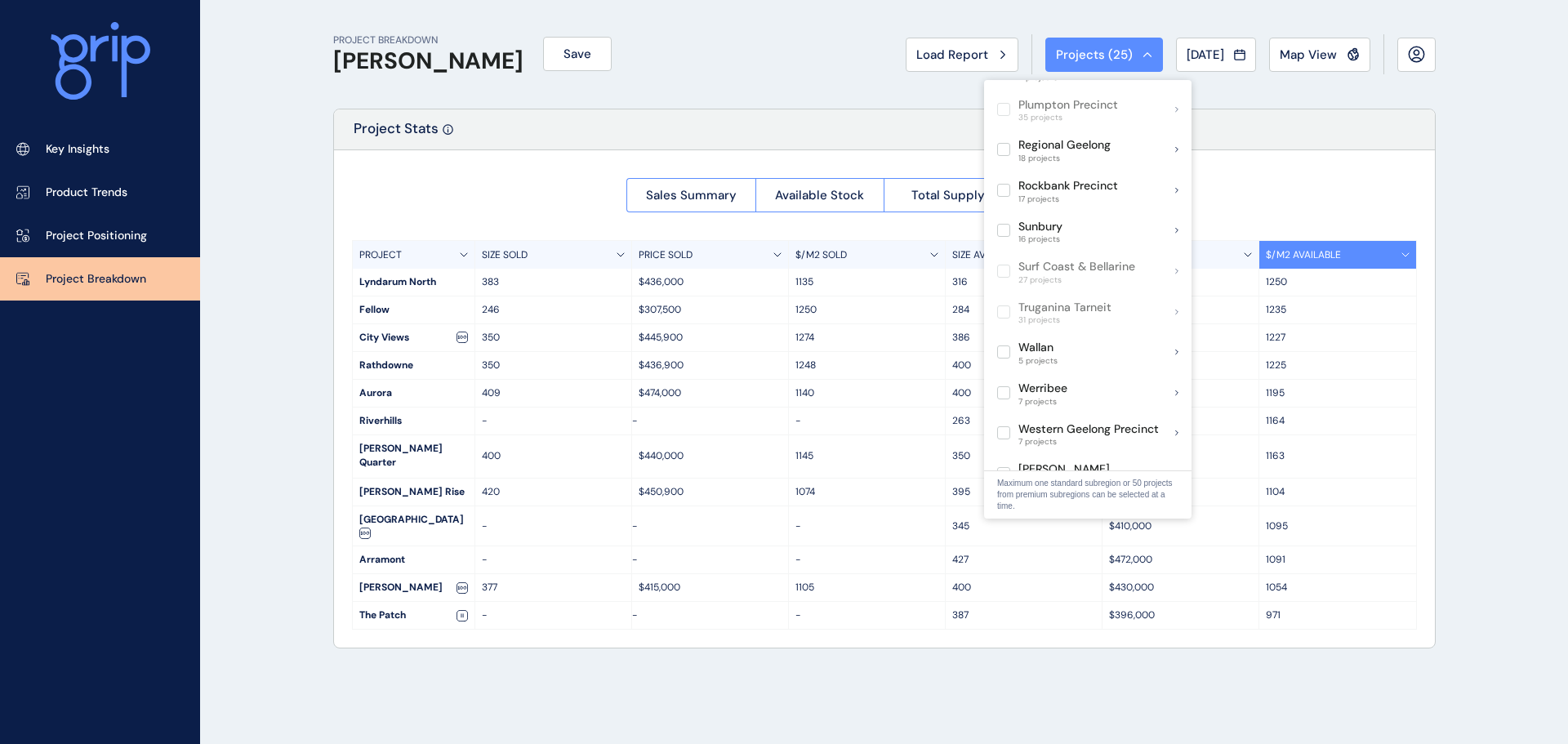
scroll to position [962, 0]
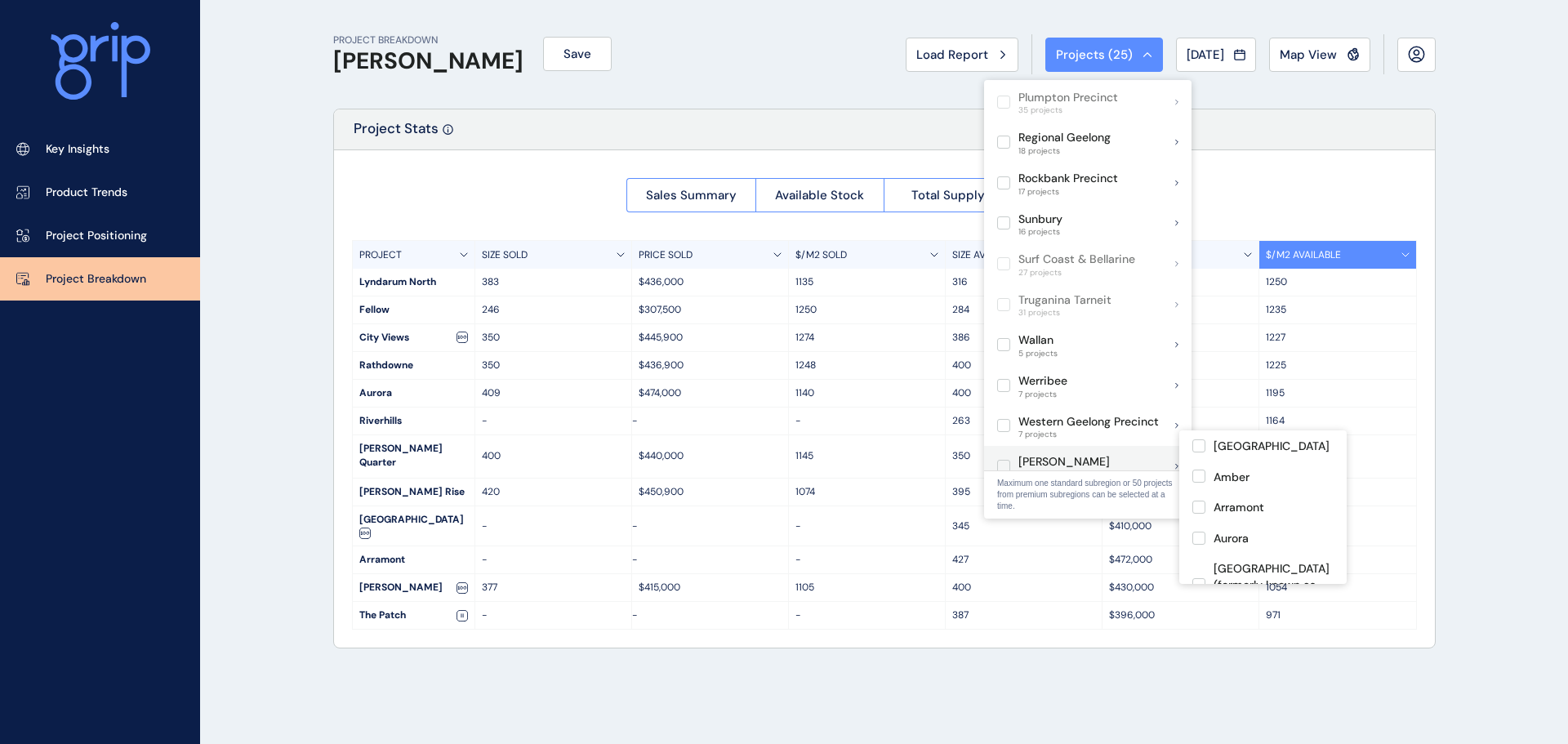
click at [1004, 460] on label at bounding box center [1002, 466] width 13 height 13
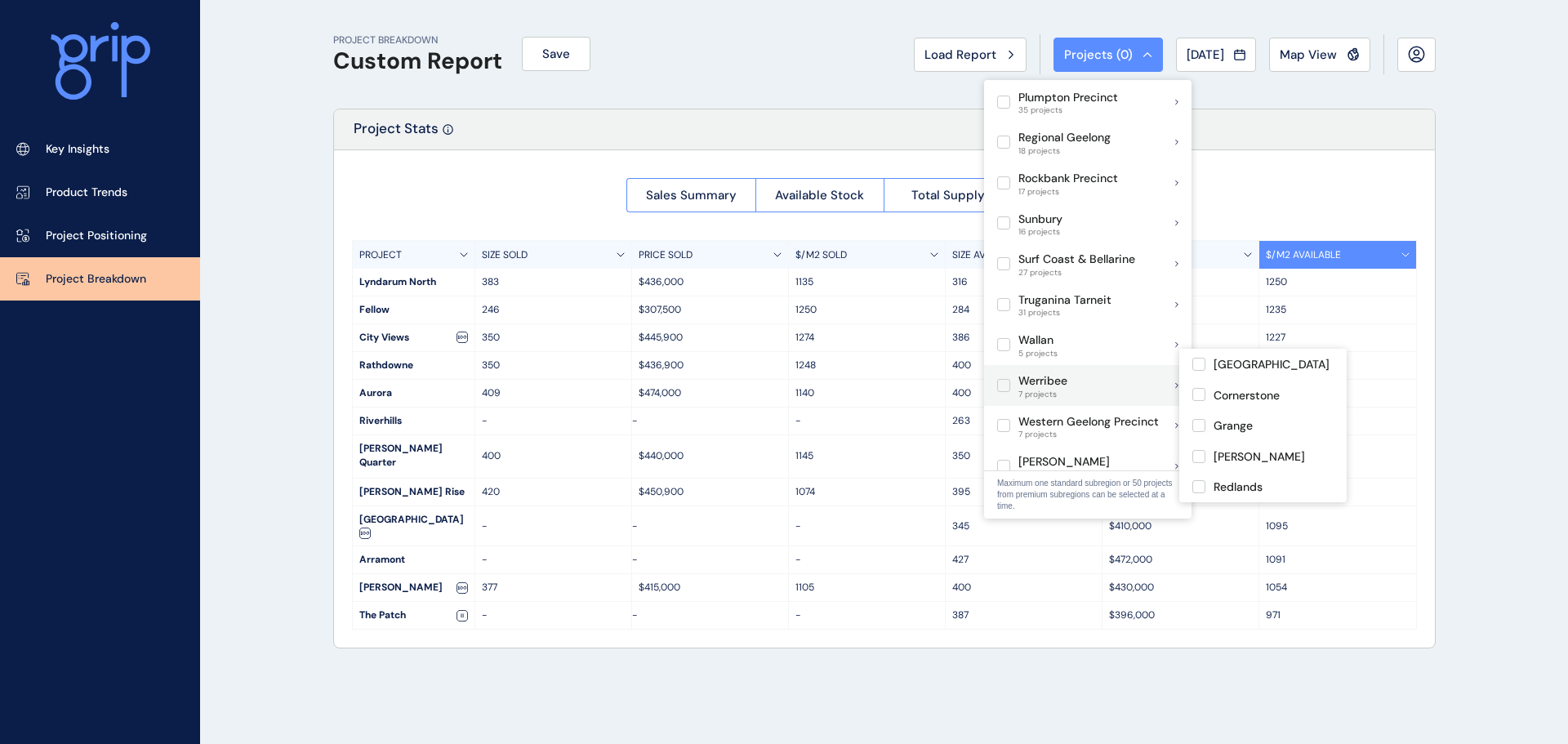
click at [1005, 378] on label at bounding box center [1002, 384] width 13 height 13
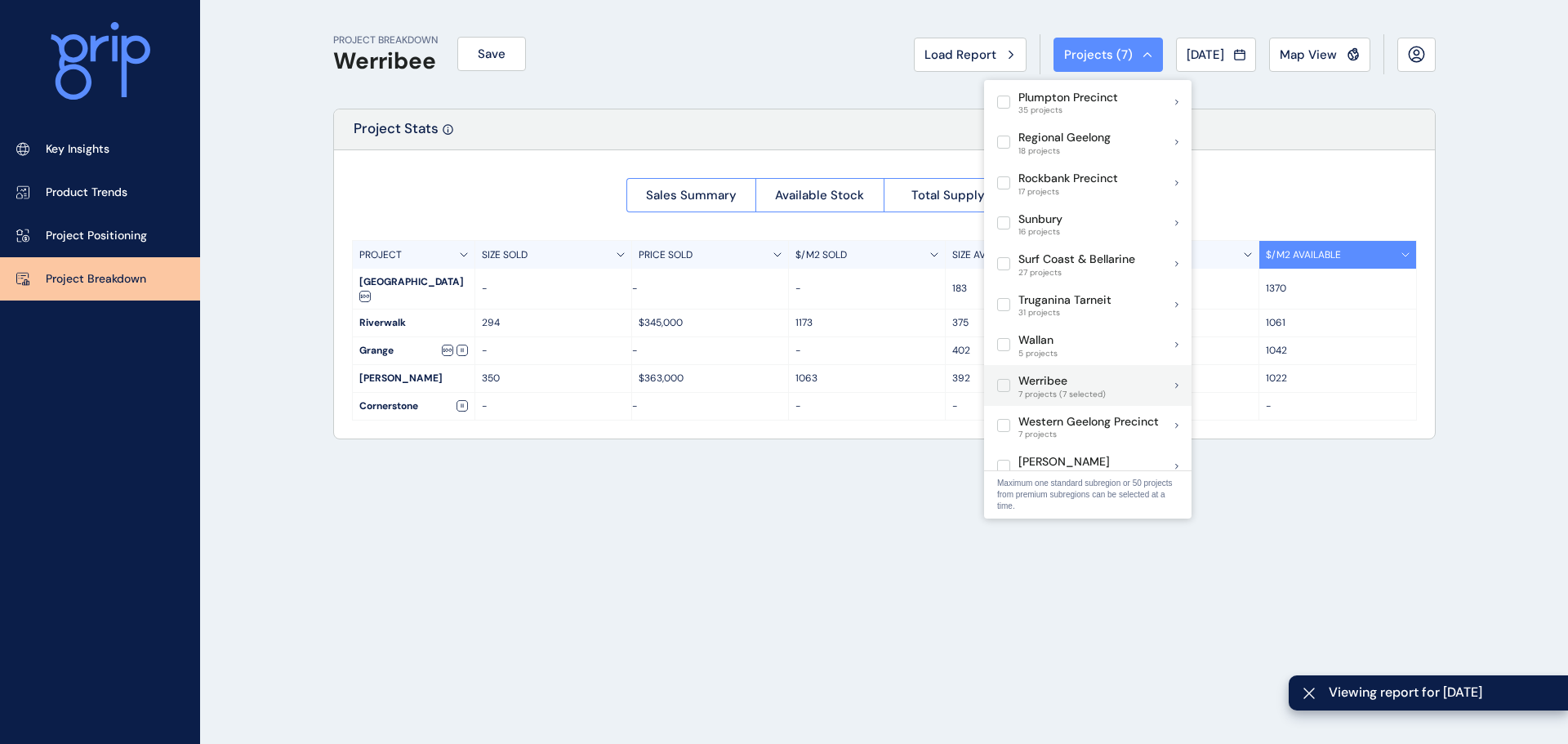
click at [1002, 378] on label at bounding box center [1002, 384] width 13 height 13
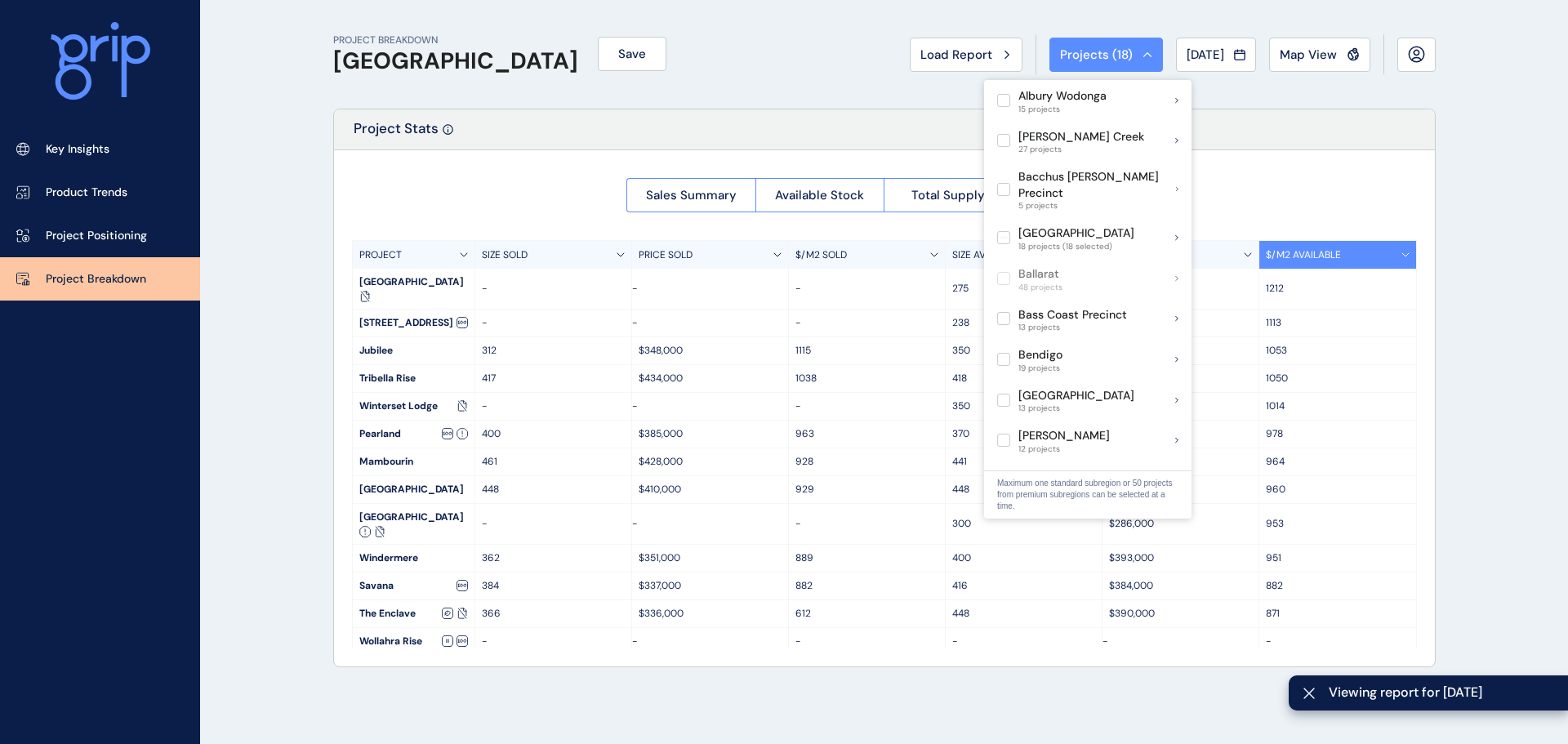
click at [1355, 198] on div "Sales Summary Available Stock Total Supply Median Price/Size PROJECT SIZE SOLD …" at bounding box center [884, 407] width 1101 height 515
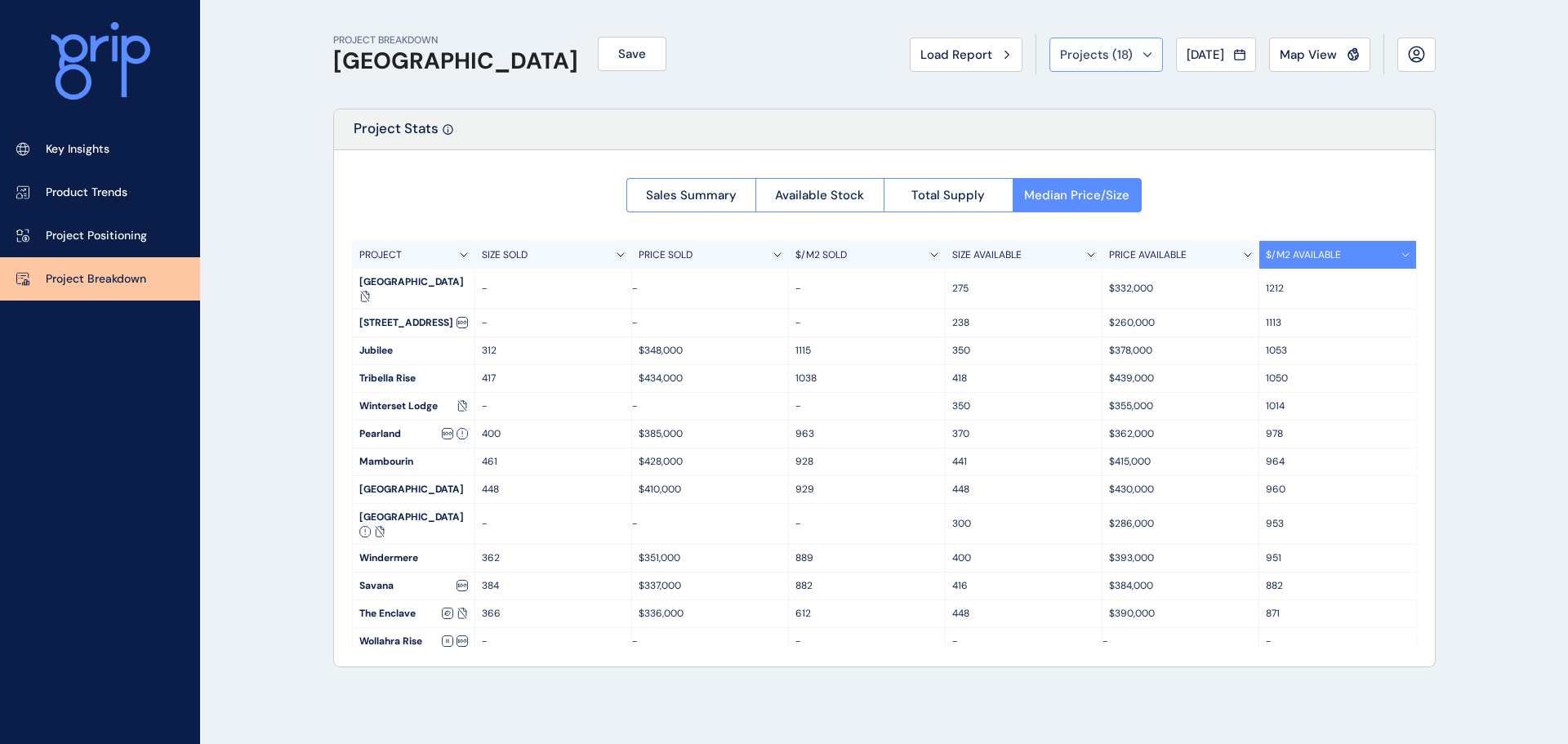
click at [1106, 61] on span "Projects ( 18 )" at bounding box center [1096, 54] width 73 height 16
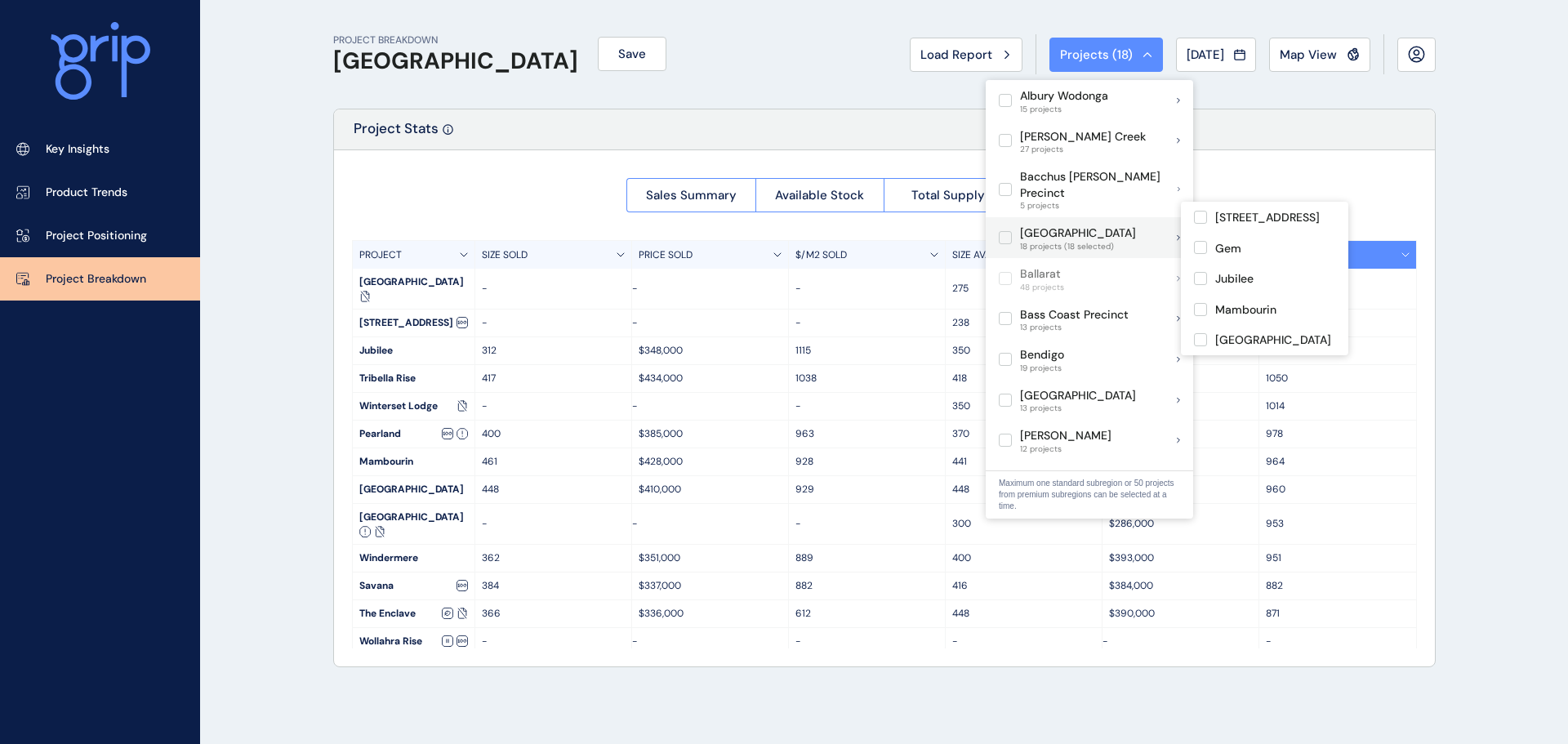
click at [1004, 231] on label at bounding box center [1004, 237] width 13 height 13
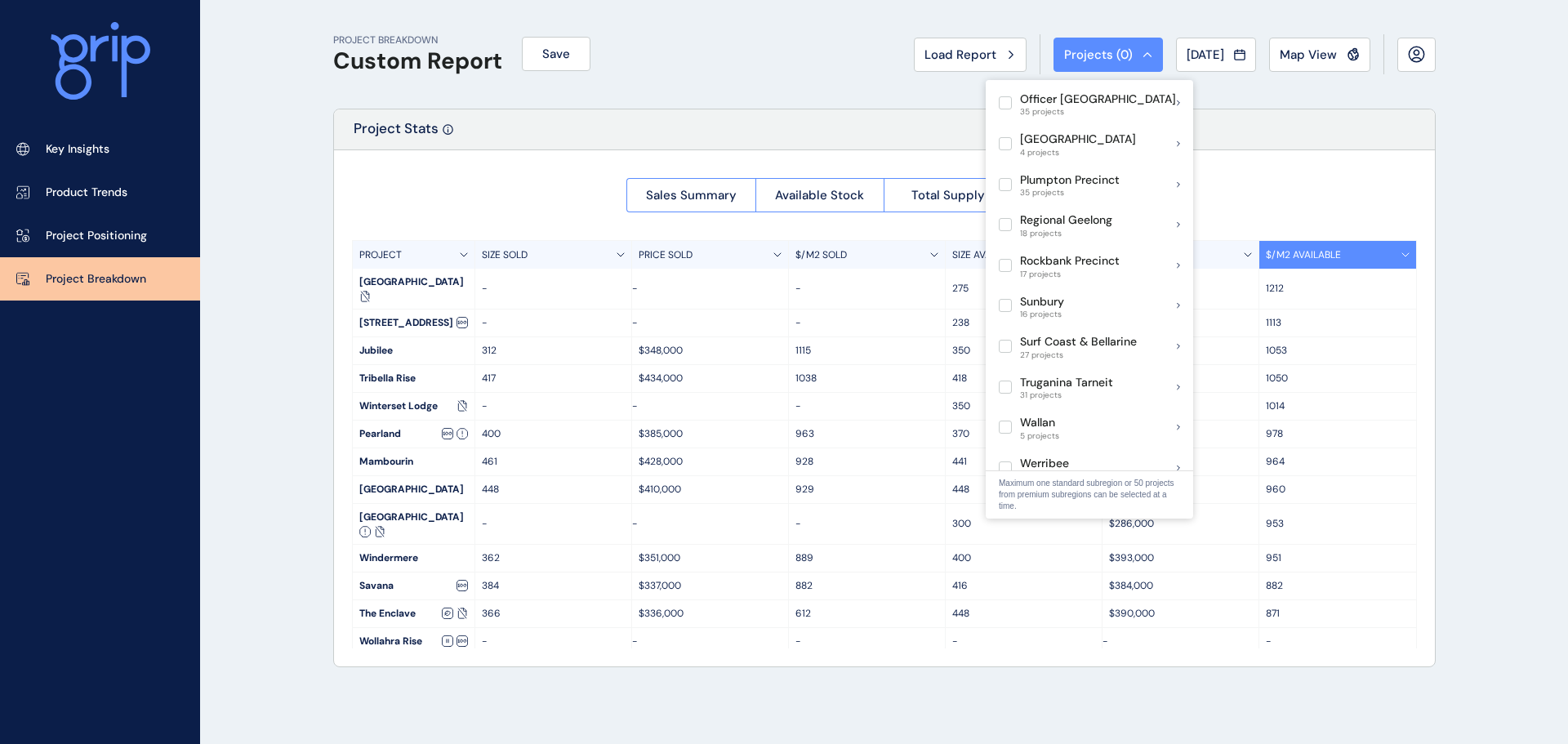
scroll to position [797, 0]
click at [1008, 260] on label at bounding box center [1004, 266] width 13 height 13
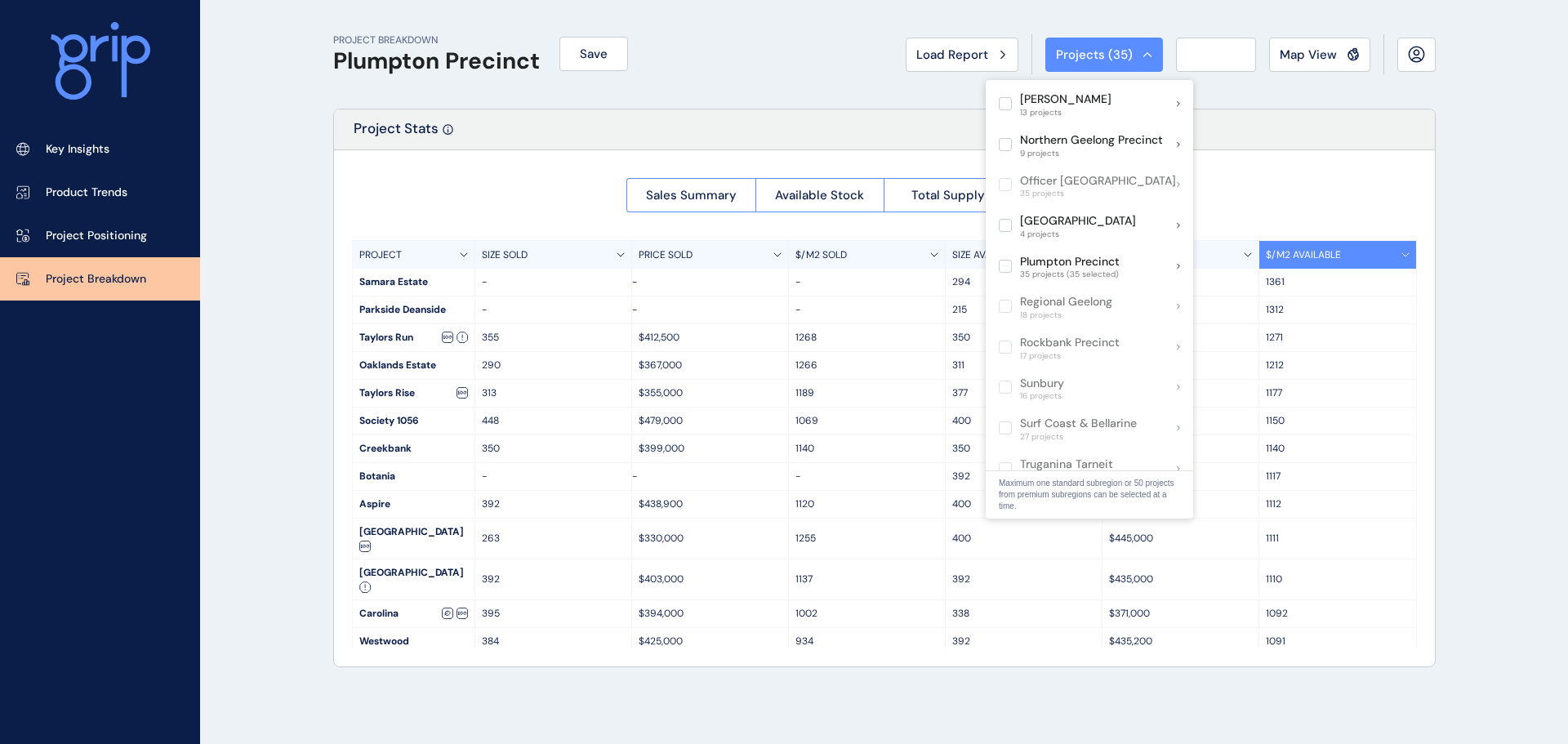
click at [1306, 195] on div "Sales Summary Available Stock Total Supply Median Price/Size PROJECT SIZE SOLD …" at bounding box center [884, 407] width 1101 height 515
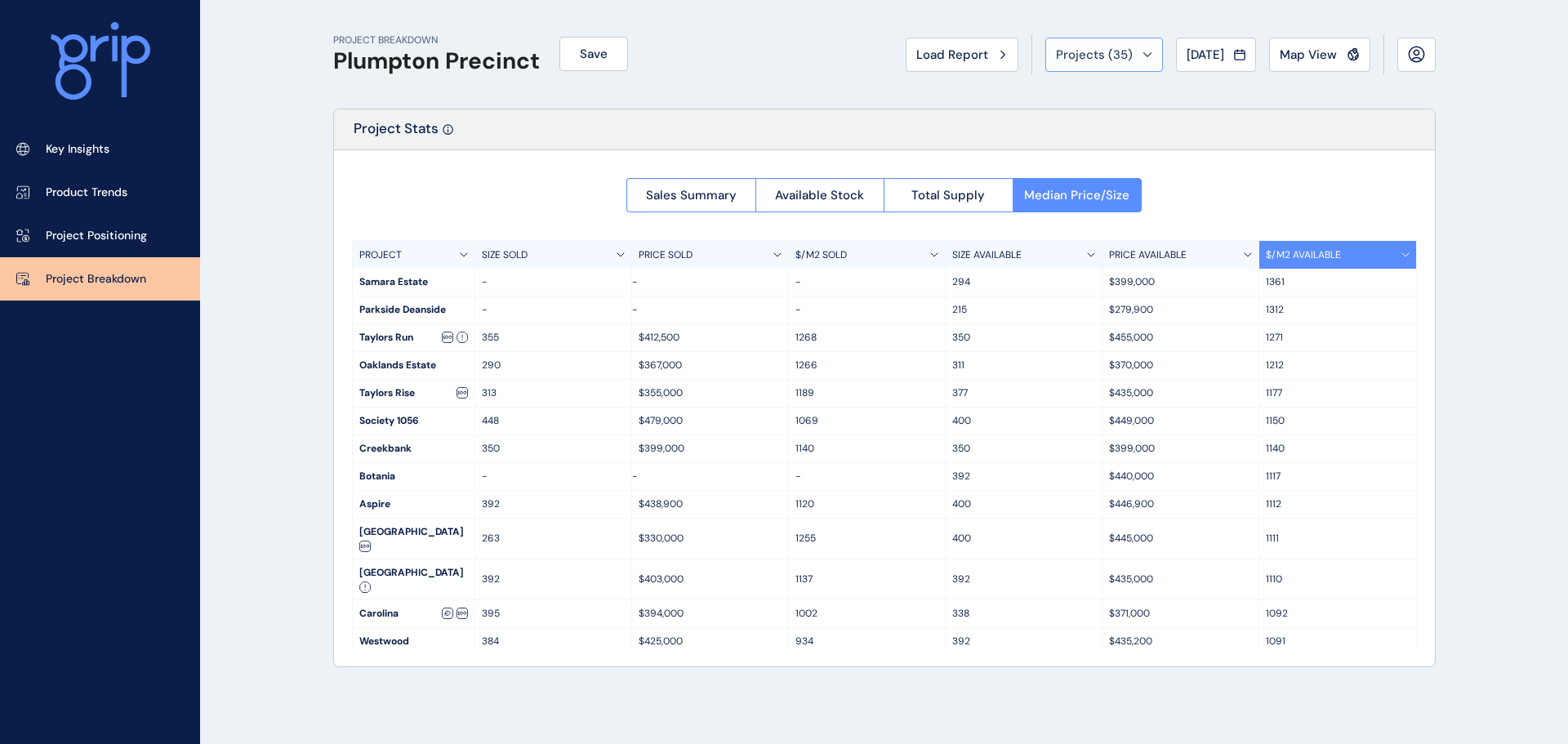
click at [1060, 45] on button "Projects ( 35 )" at bounding box center [1103, 54] width 118 height 35
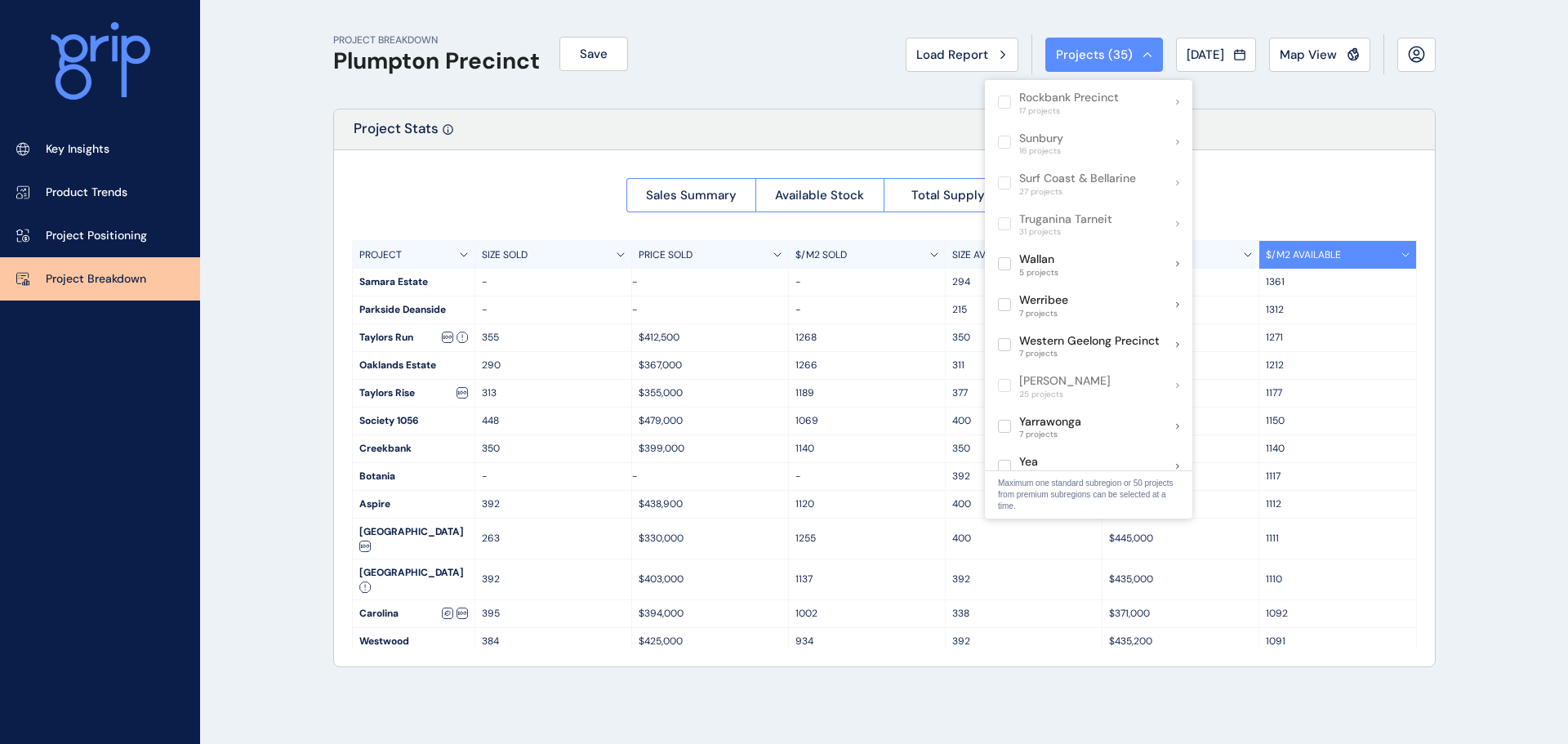
scroll to position [797, 0]
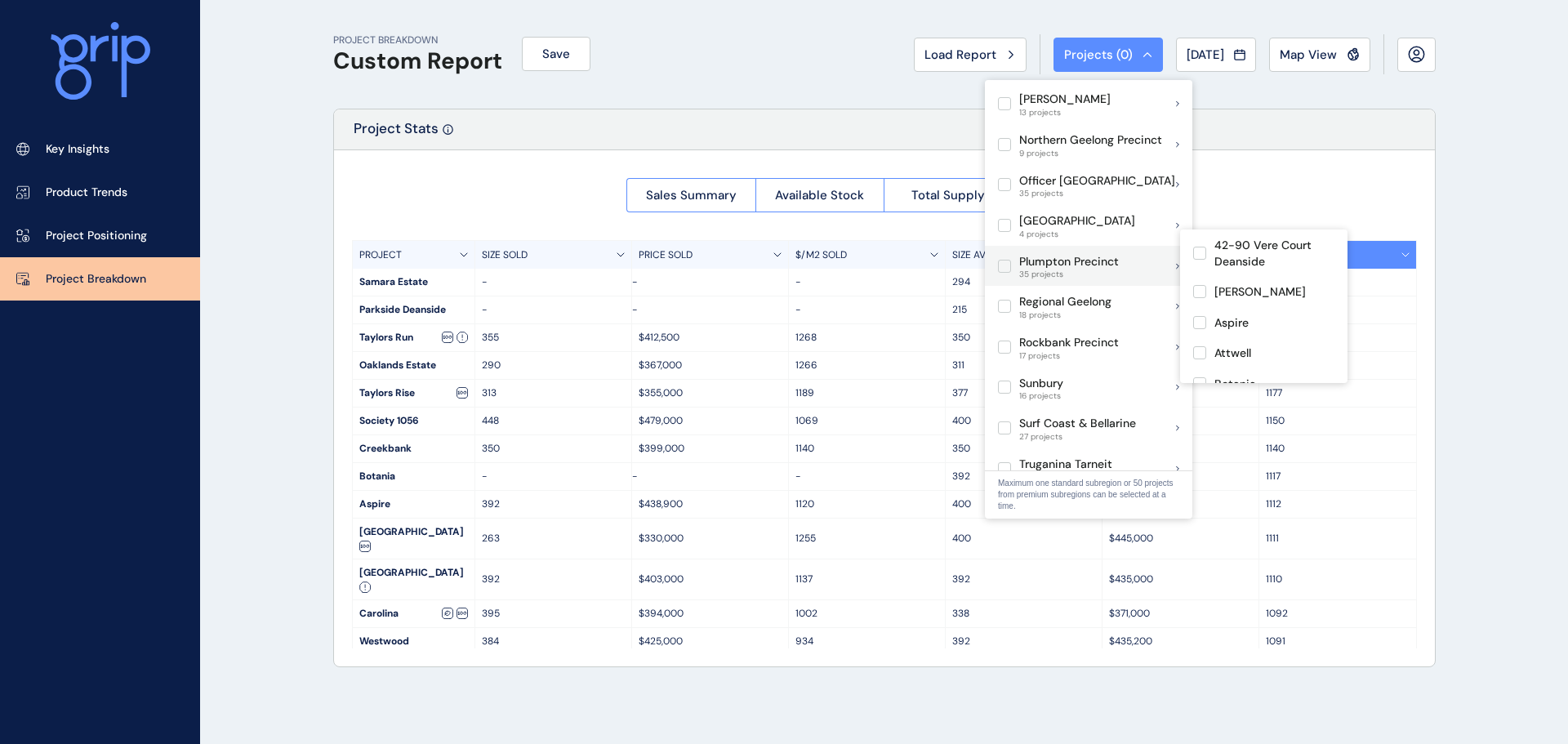
click at [1008, 260] on label at bounding box center [1003, 266] width 13 height 13
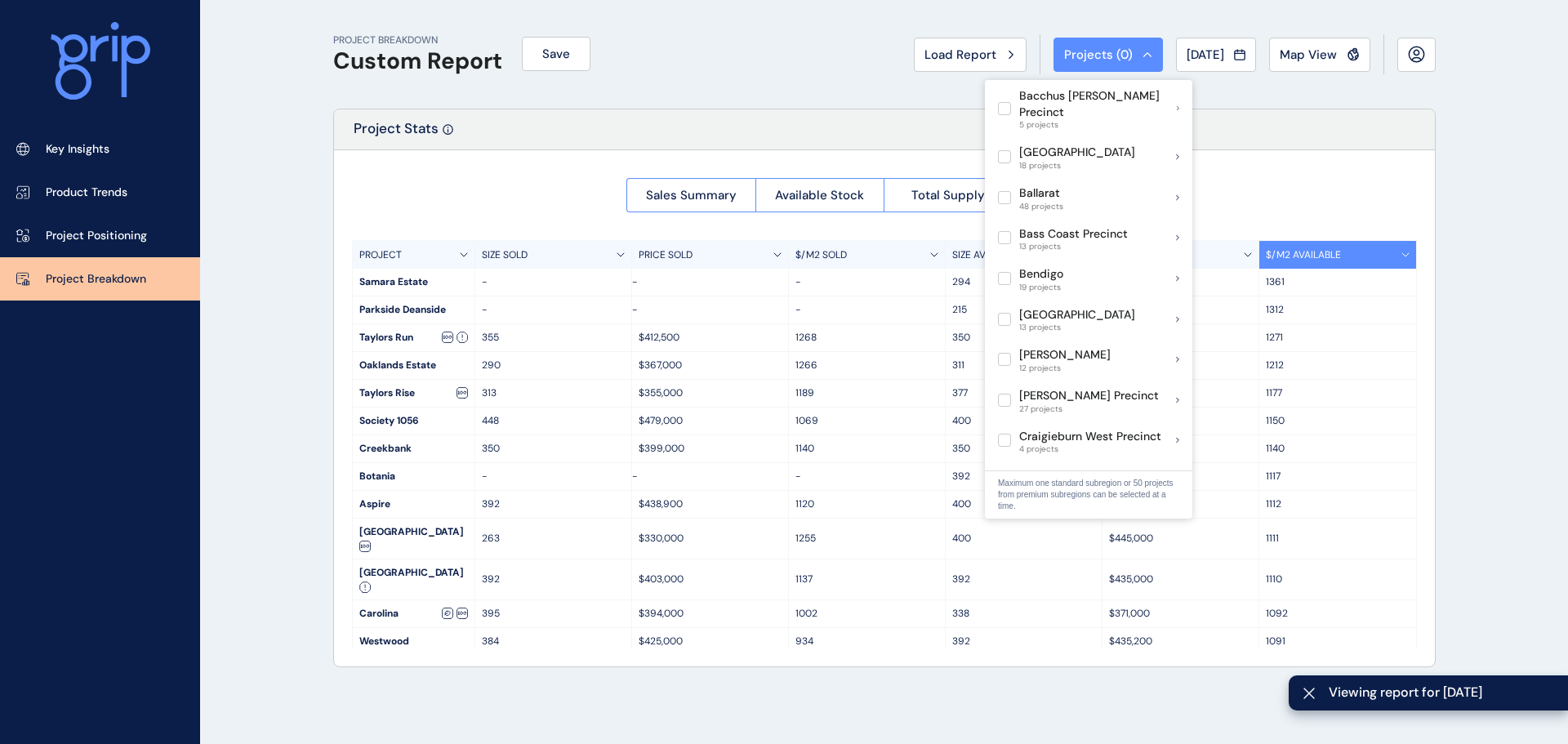
scroll to position [244, 0]
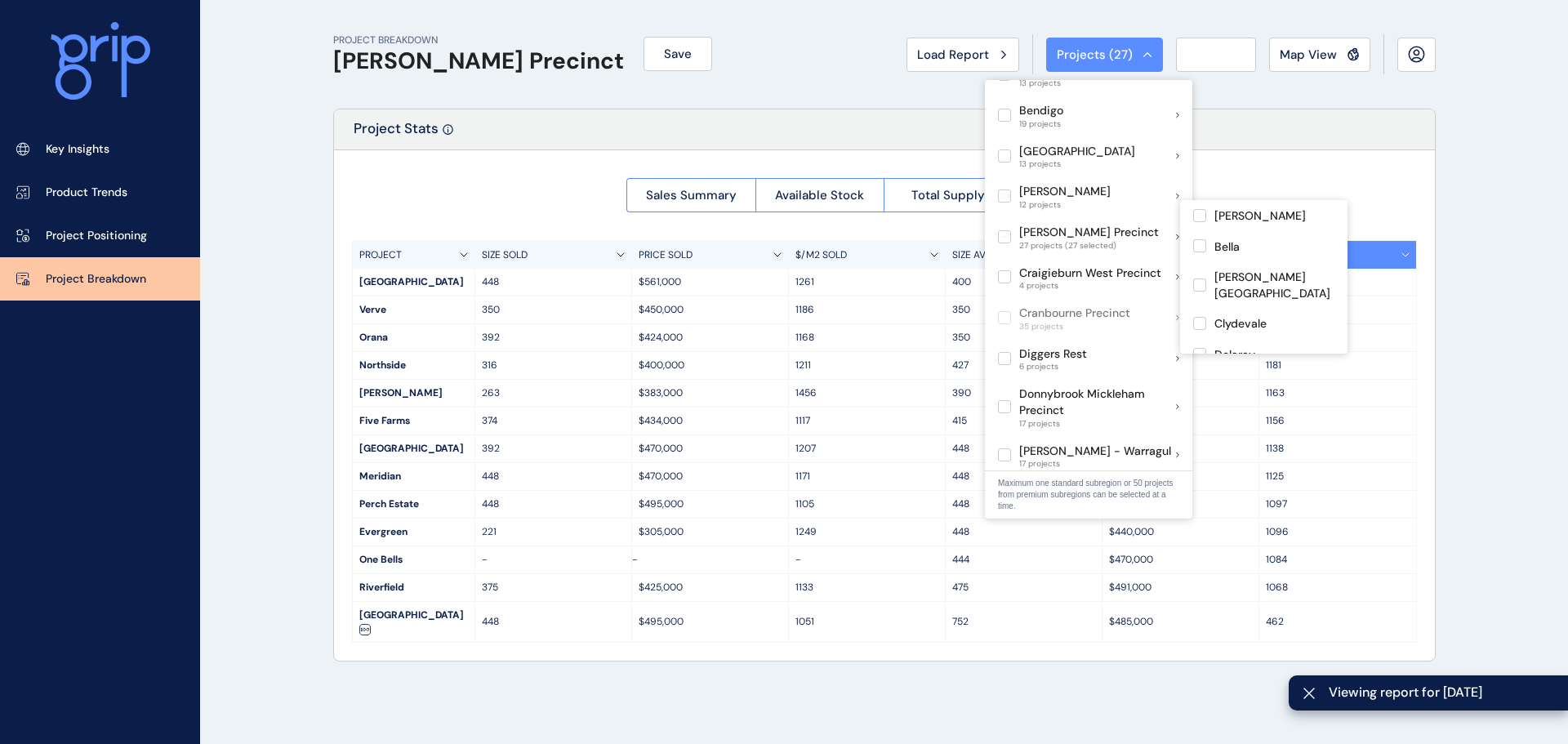
click at [1317, 180] on div "Sales Summary Available Stock Total Supply Median Price/Size PROJECT SIZE SOLD …" at bounding box center [884, 405] width 1101 height 510
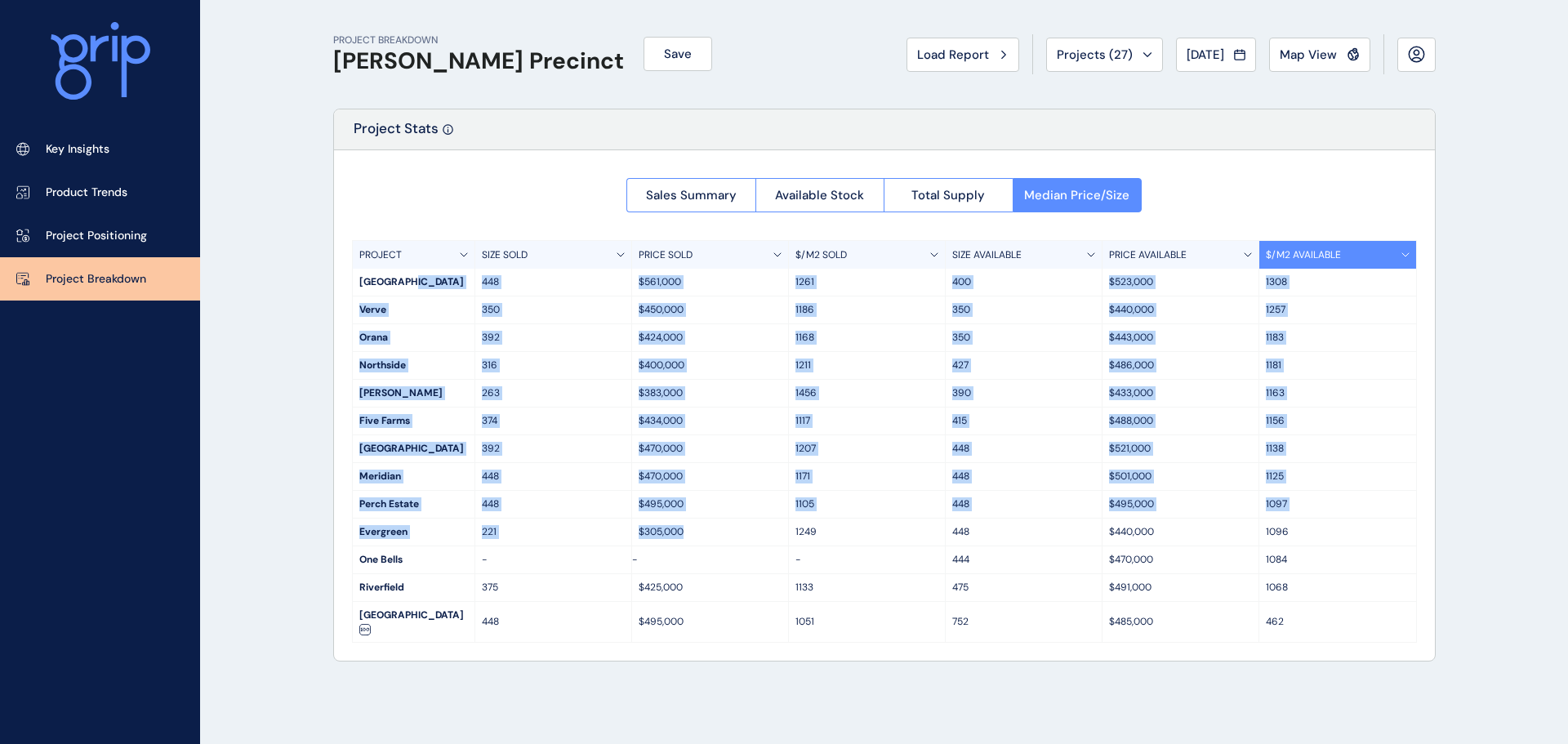
drag, startPoint x: 417, startPoint y: 285, endPoint x: 774, endPoint y: 543, distance: 440.5
click at [774, 543] on div "PROJECT SIZE SOLD PRICE SOLD $/M2 SOLD SIZE AVAILABLE PRICE AVAILABLE $/M2 AVAI…" at bounding box center [885, 441] width 1065 height 402
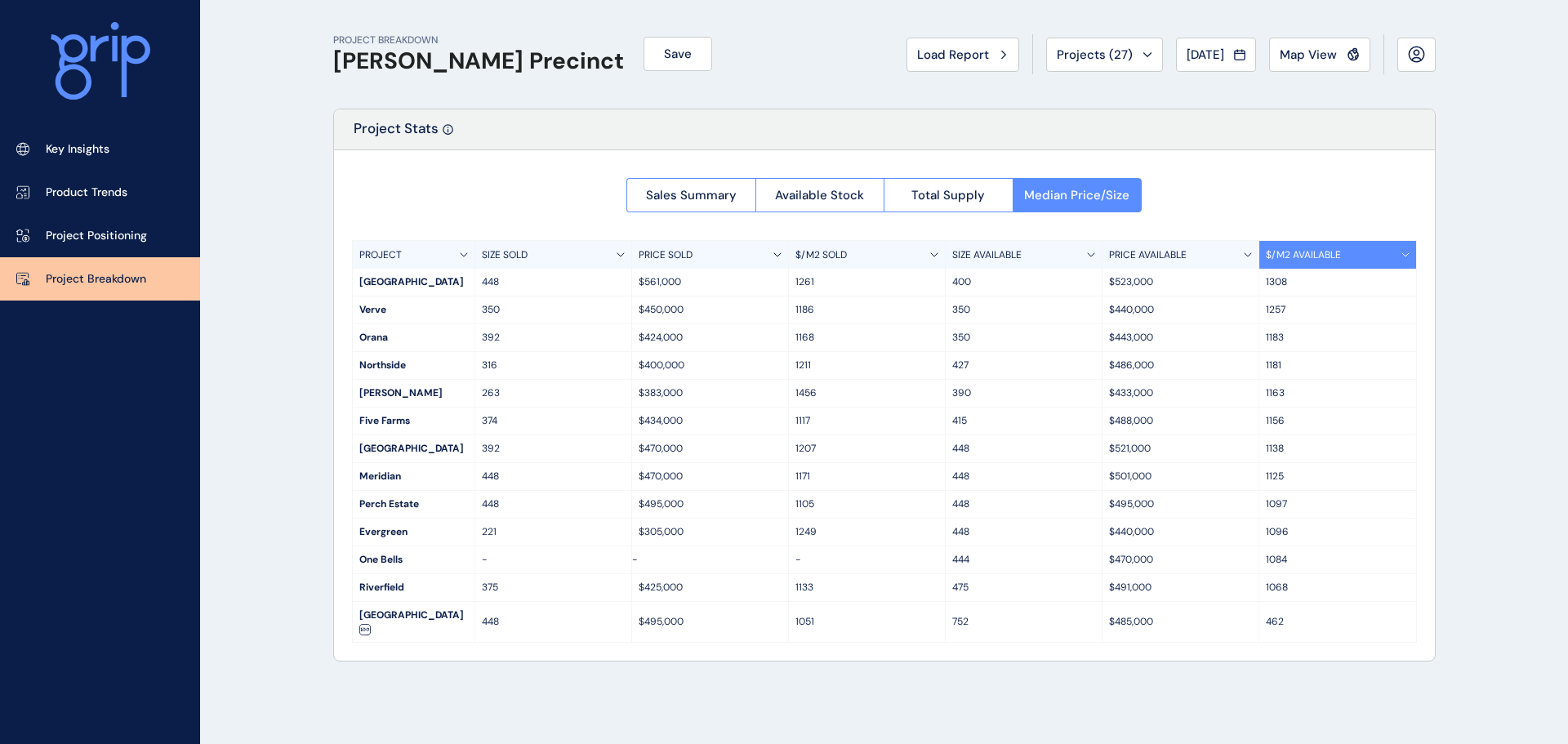
click at [754, 578] on div "$425,000" at bounding box center [709, 587] width 157 height 27
